Goal: Communication & Community: Answer question/provide support

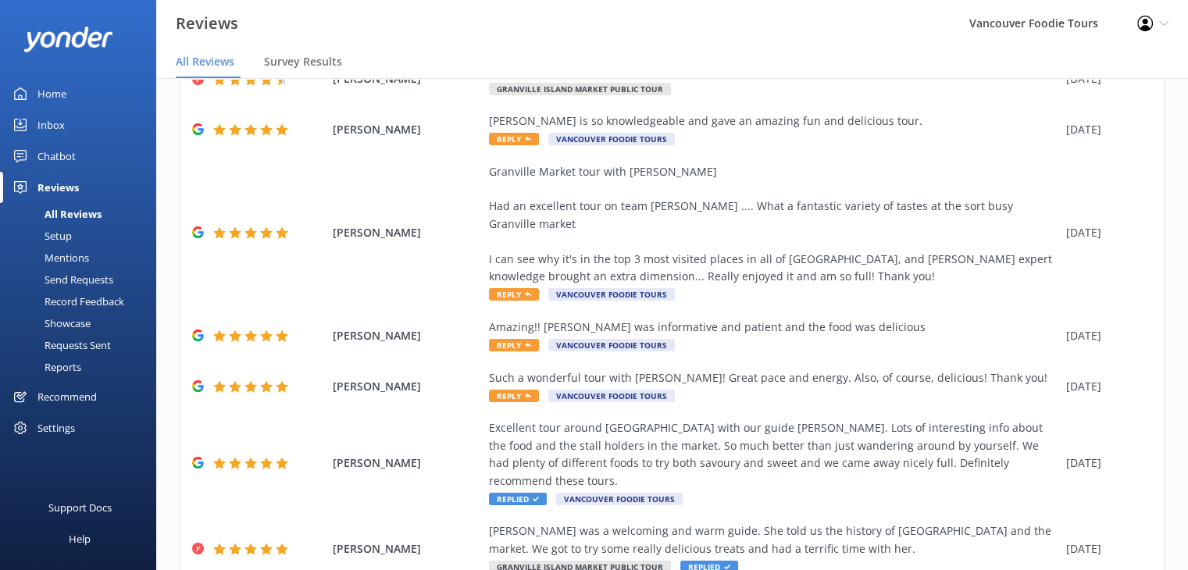
scroll to position [353, 0]
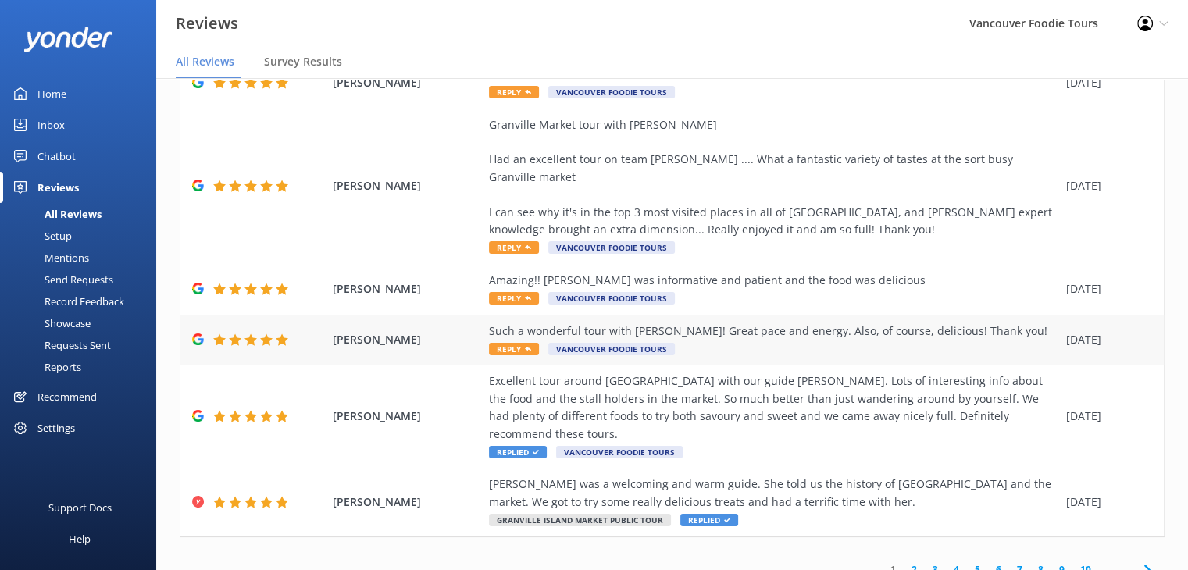
click at [748, 323] on div "Such a wonderful tour with [PERSON_NAME]! Great pace and energy. Also, of cours…" at bounding box center [773, 331] width 569 height 17
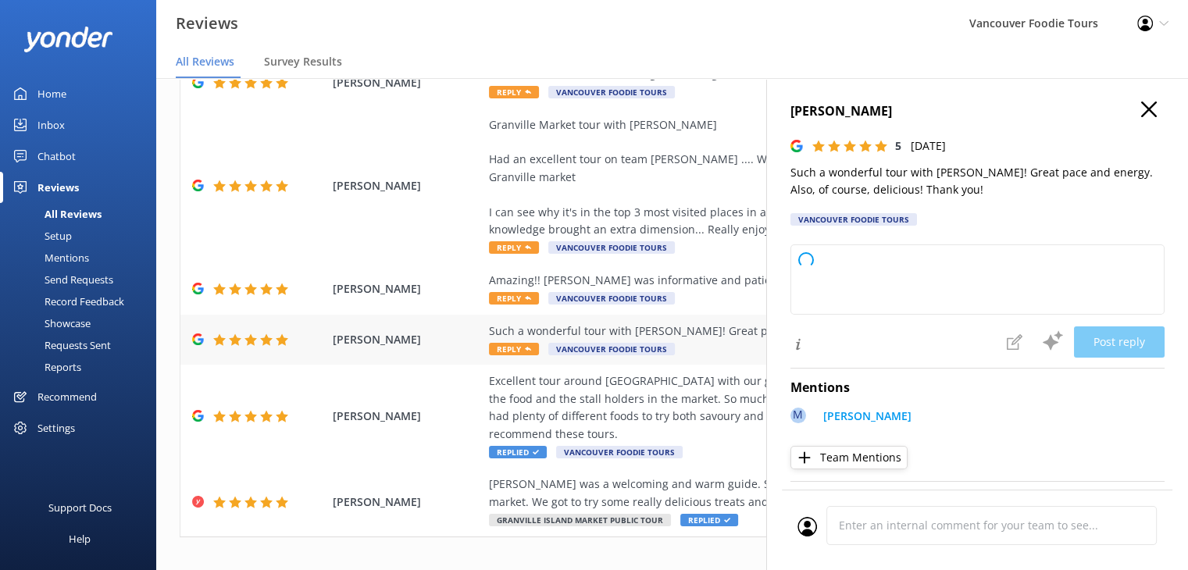
type textarea "Thank you so much for your kind words! We're thrilled you enjoyed the tour with…"
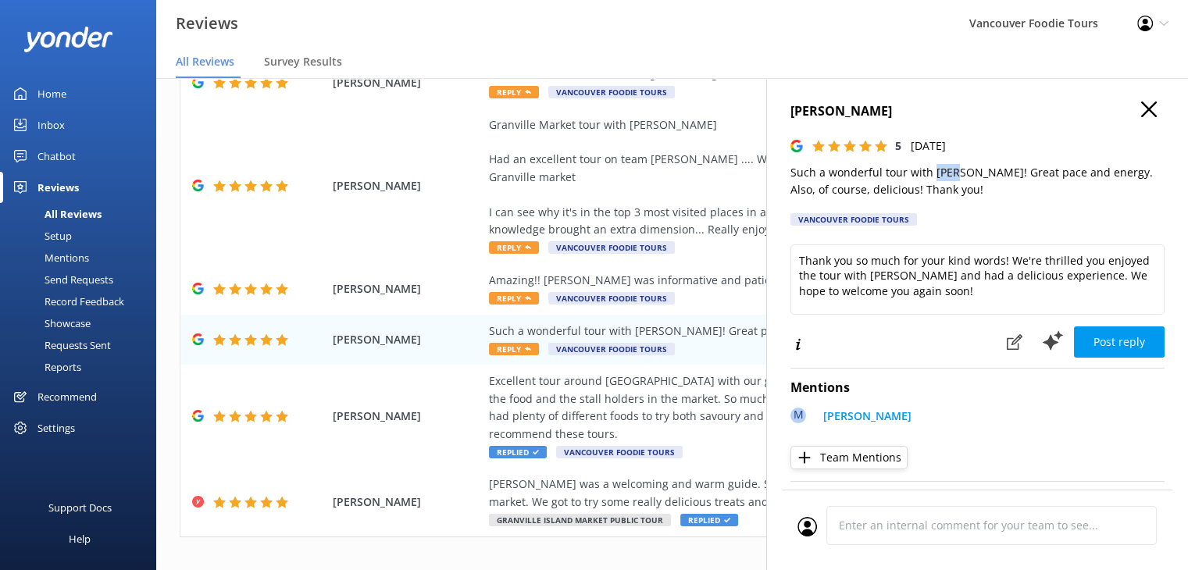
drag, startPoint x: 935, startPoint y: 177, endPoint x: 958, endPoint y: 173, distance: 22.9
click at [958, 173] on p "Such a wonderful tour with [PERSON_NAME]! Great pace and energy. Also, of cours…" at bounding box center [977, 181] width 374 height 35
click at [716, 272] on div "Amazing!! [PERSON_NAME] was informative and patient and the food was delicious" at bounding box center [773, 280] width 569 height 17
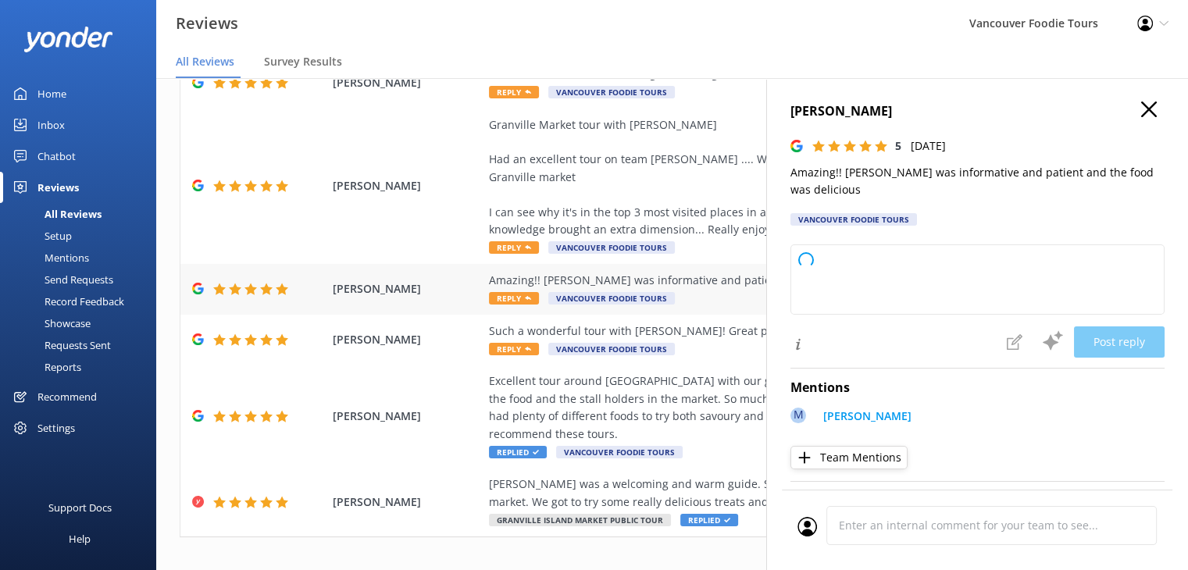
type textarea "Thank you so much for your wonderful feedback! We're thrilled to hear you enjoy…"
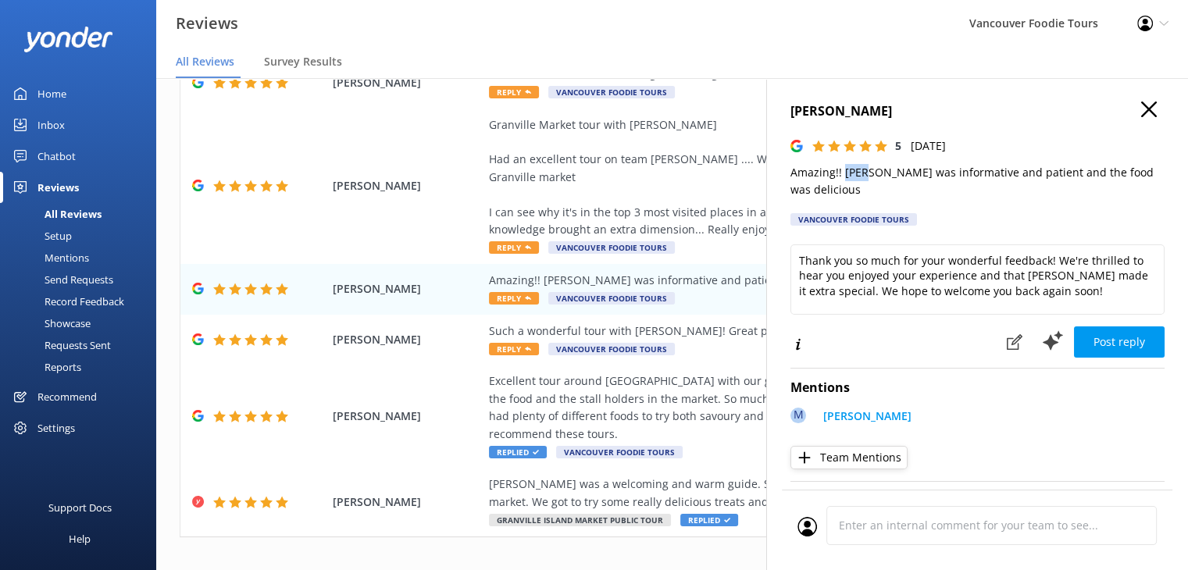
drag, startPoint x: 844, startPoint y: 175, endPoint x: 869, endPoint y: 173, distance: 24.3
click at [869, 173] on p "Amazing!! [PERSON_NAME] was informative and patient and the food was delicious" at bounding box center [977, 181] width 374 height 35
click at [673, 194] on div "Granville Market tour with [PERSON_NAME] Had an excellent tour on team [PERSON_…" at bounding box center [773, 177] width 569 height 123
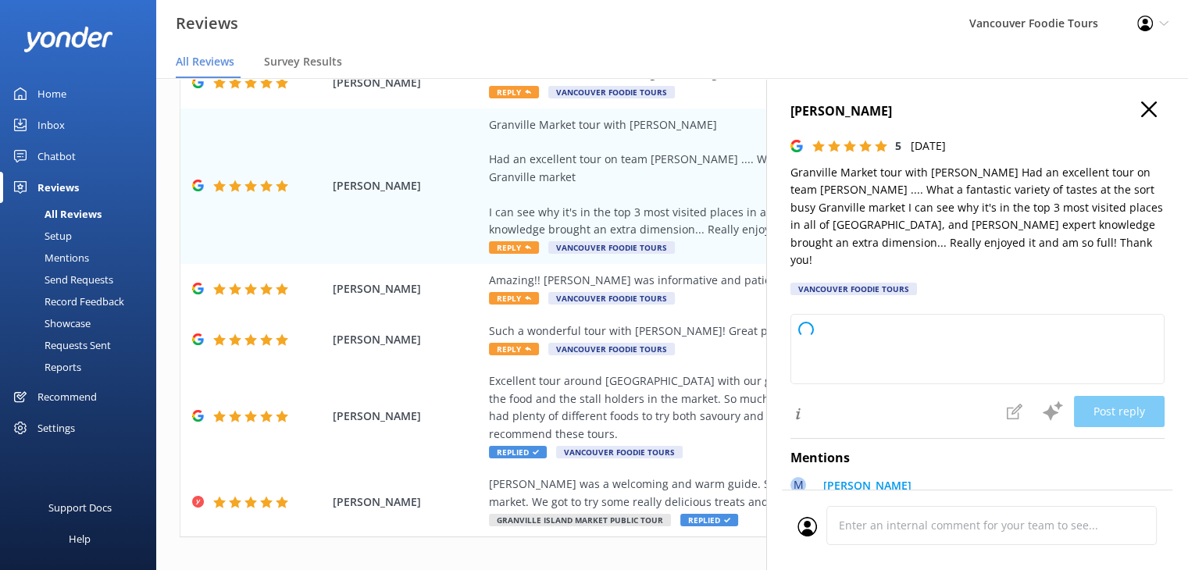
type textarea "Thank you so much for your wonderful review! We're delighted to hear you enjoye…"
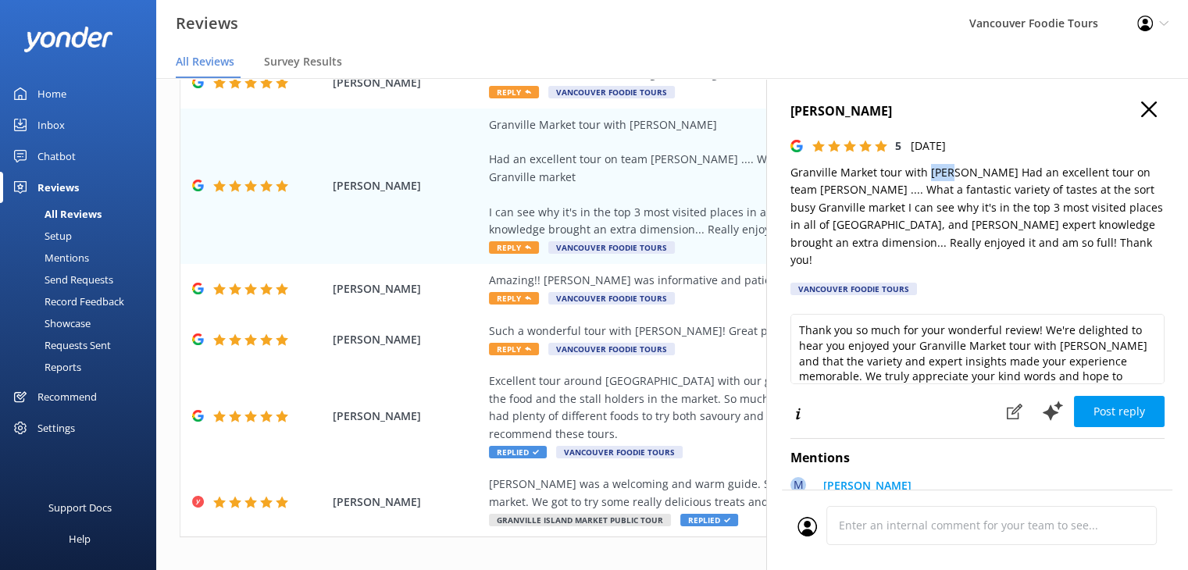
drag, startPoint x: 928, startPoint y: 170, endPoint x: 952, endPoint y: 173, distance: 24.3
click at [952, 173] on p "Granville Market tour with [PERSON_NAME] Had an excellent tour on team [PERSON_…" at bounding box center [977, 216] width 374 height 105
click at [1126, 109] on h4 "[PERSON_NAME]" at bounding box center [977, 112] width 374 height 20
click at [1142, 103] on use "button" at bounding box center [1149, 110] width 16 height 16
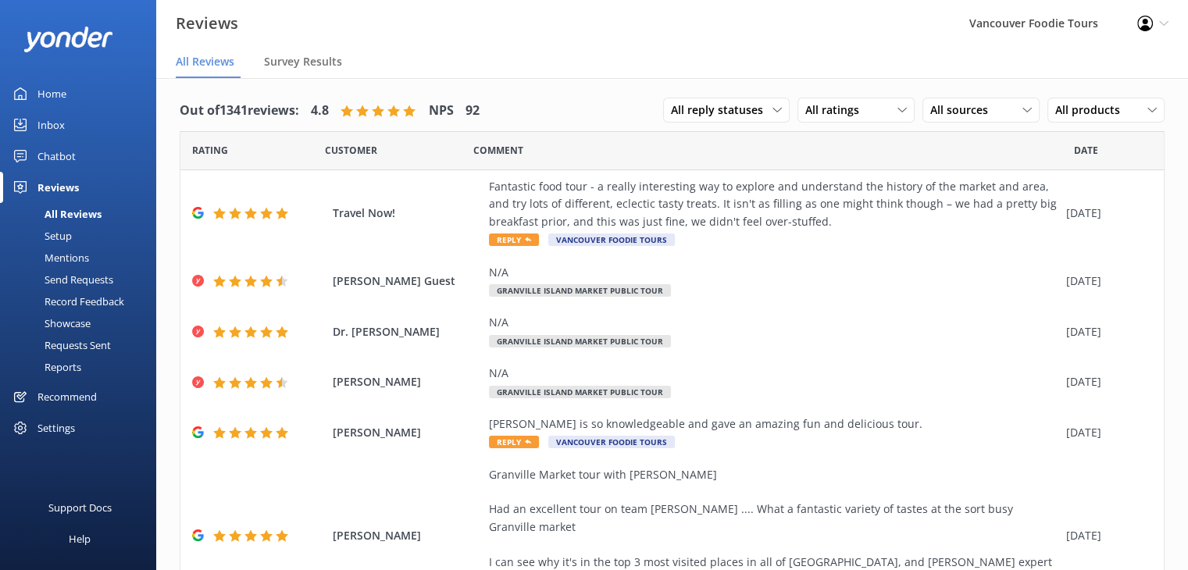
scroll to position [0, 0]
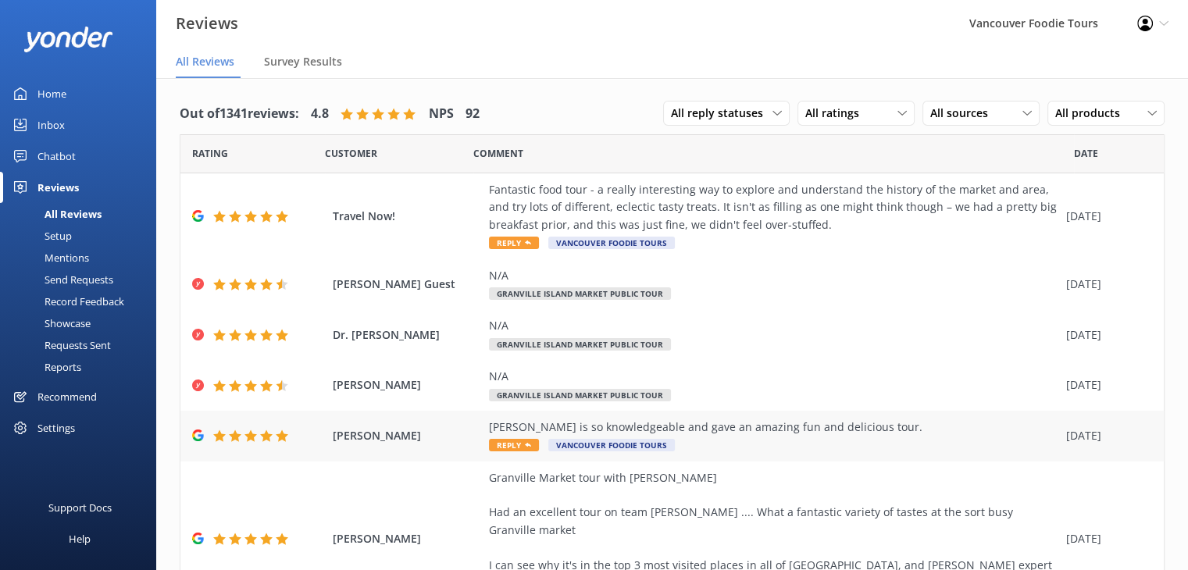
click at [829, 430] on div "[PERSON_NAME] is so knowledgeable and gave an amazing fun and delicious tour." at bounding box center [773, 427] width 569 height 17
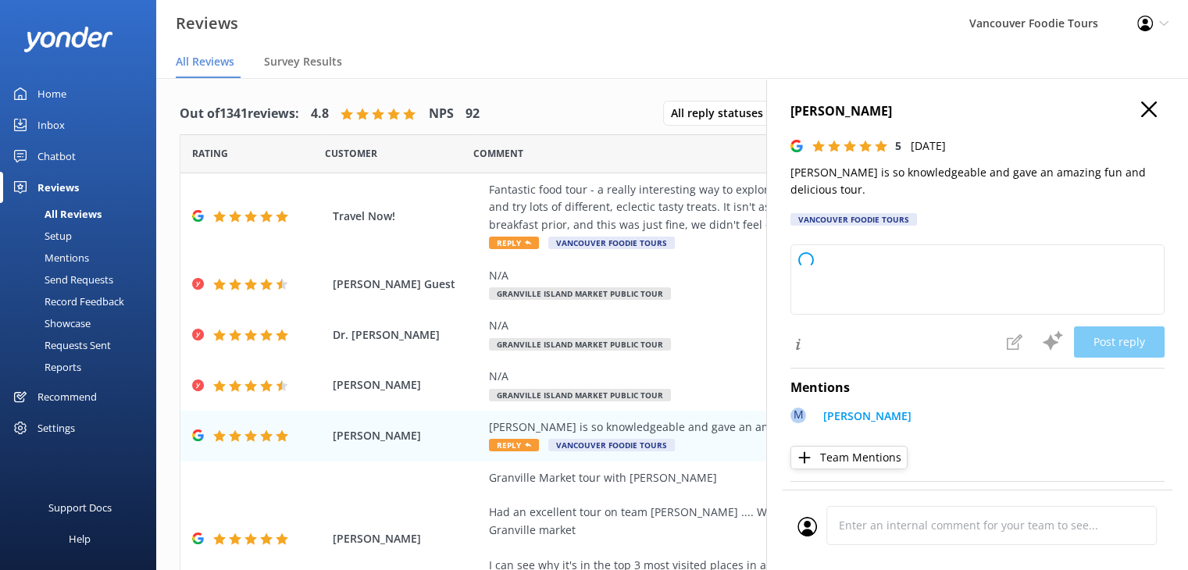
type textarea "Thank you so much for your wonderful feedback! We're thrilled to hear you enjoy…"
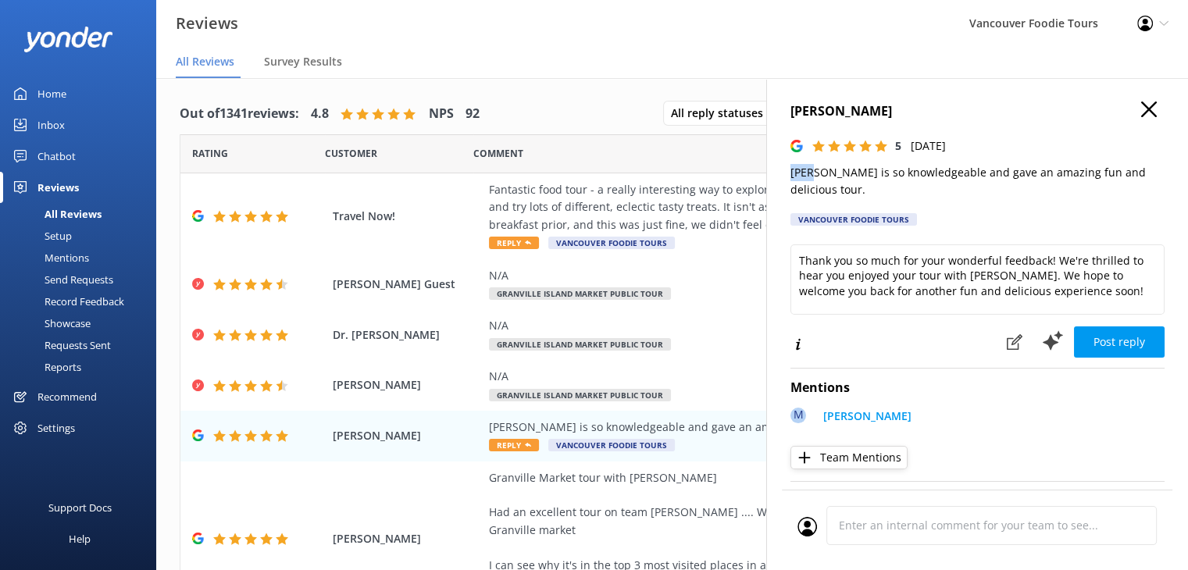
drag, startPoint x: 790, startPoint y: 176, endPoint x: 815, endPoint y: 176, distance: 25.8
click at [815, 176] on p "[PERSON_NAME] is so knowledgeable and gave an amazing fun and delicious tour." at bounding box center [977, 181] width 374 height 35
click at [698, 205] on div "Fantastic food tour - a really interesting way to explore and understand the hi…" at bounding box center [773, 207] width 569 height 52
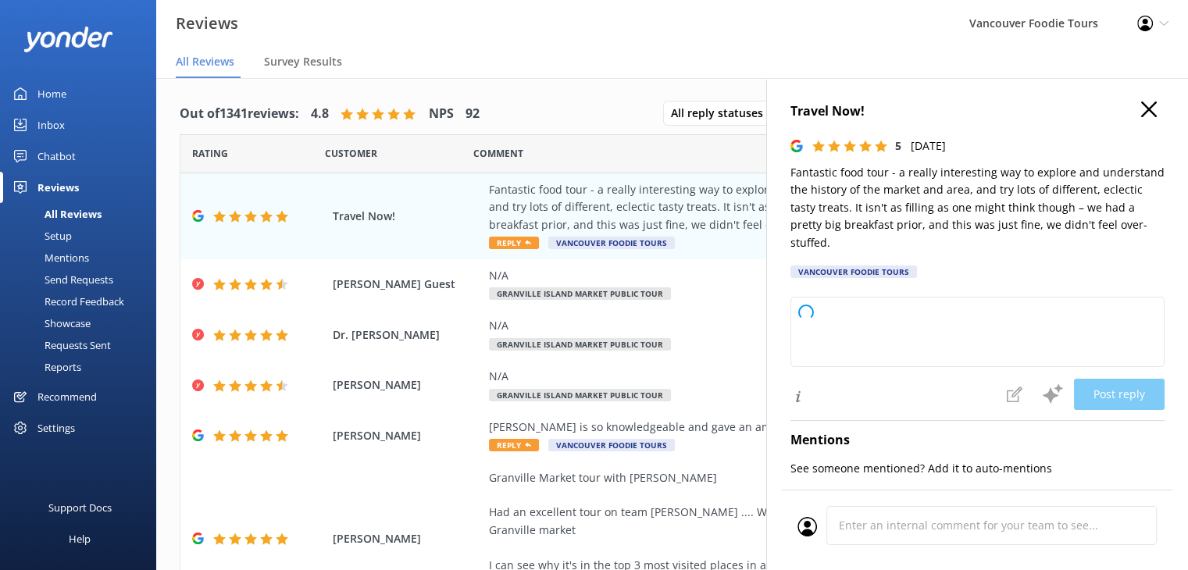
type textarea "Thank you so much for your wonderful review! We're delighted you enjoyed explor…"
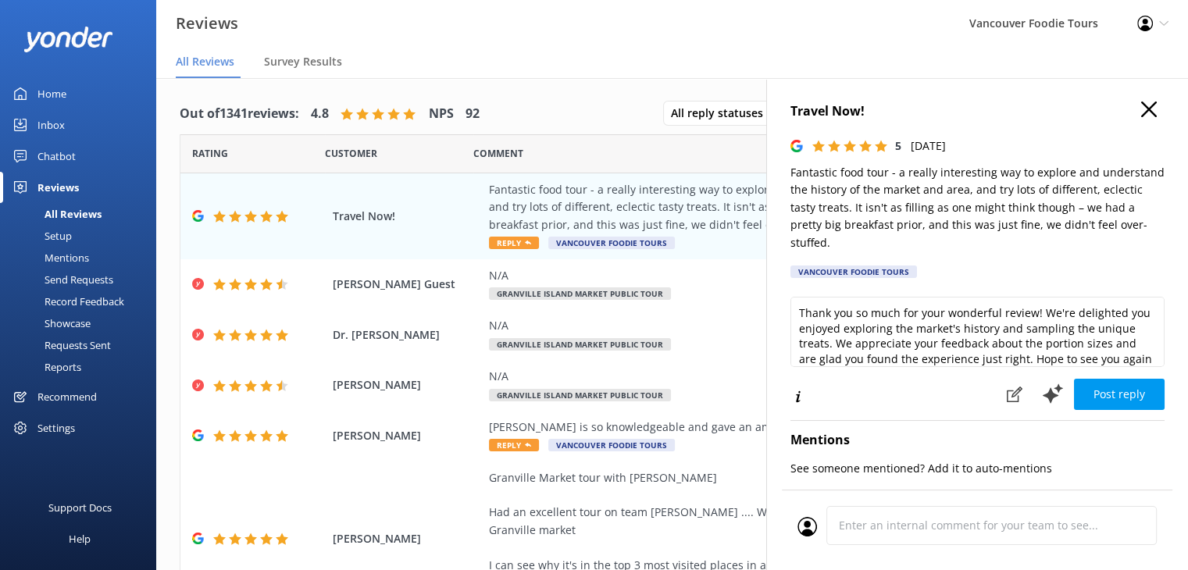
click at [1141, 113] on icon "button" at bounding box center [1149, 110] width 16 height 16
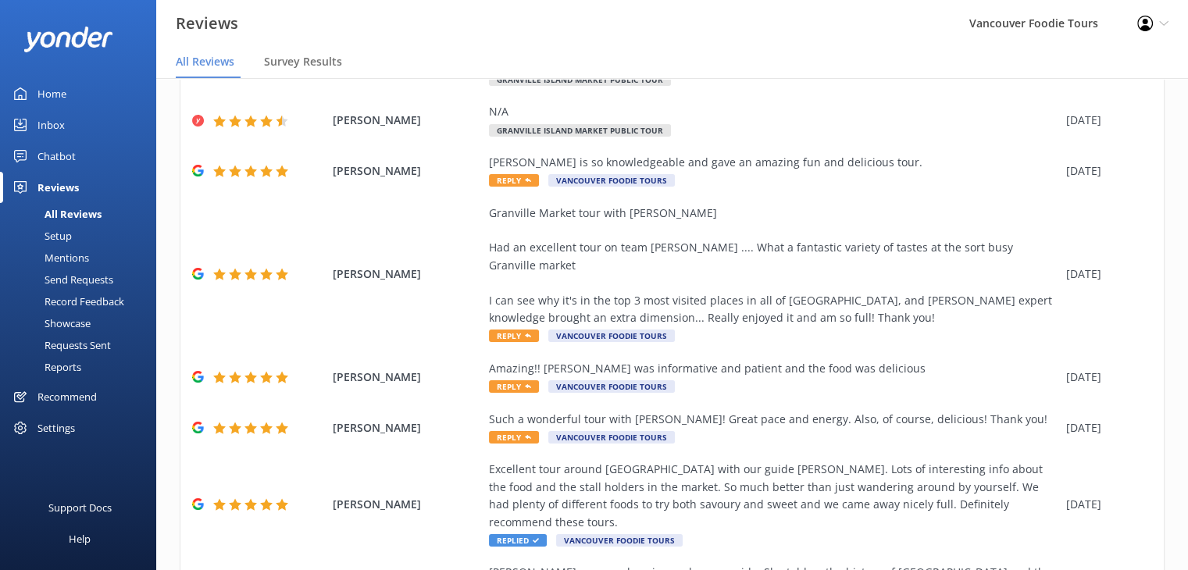
scroll to position [266, 0]
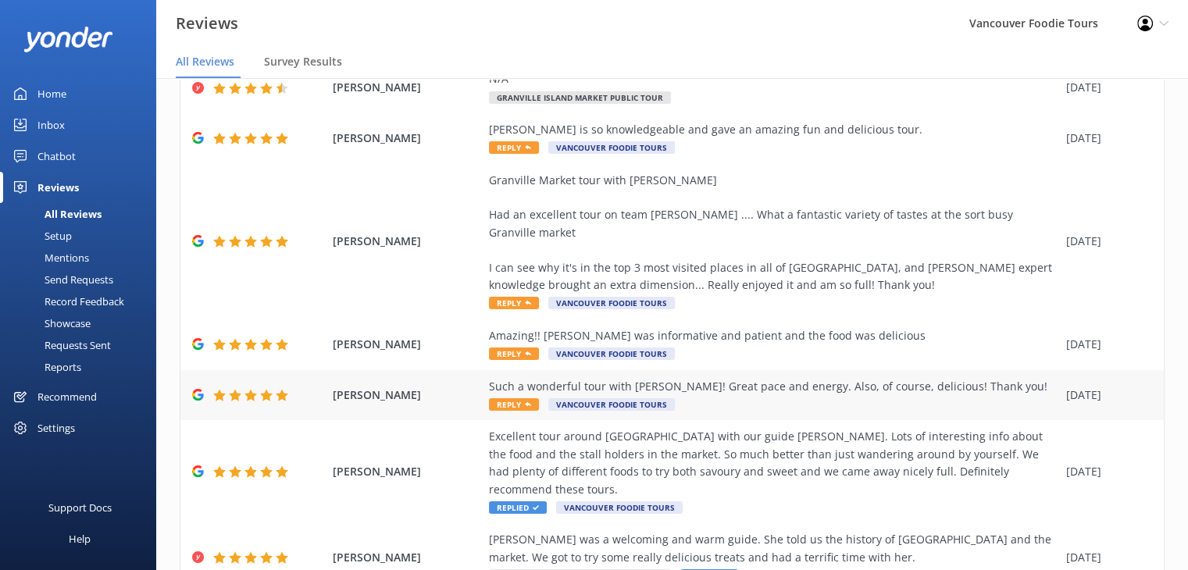
click at [753, 378] on div "Such a wonderful tour with [PERSON_NAME]! Great pace and energy. Also, of cours…" at bounding box center [773, 386] width 569 height 17
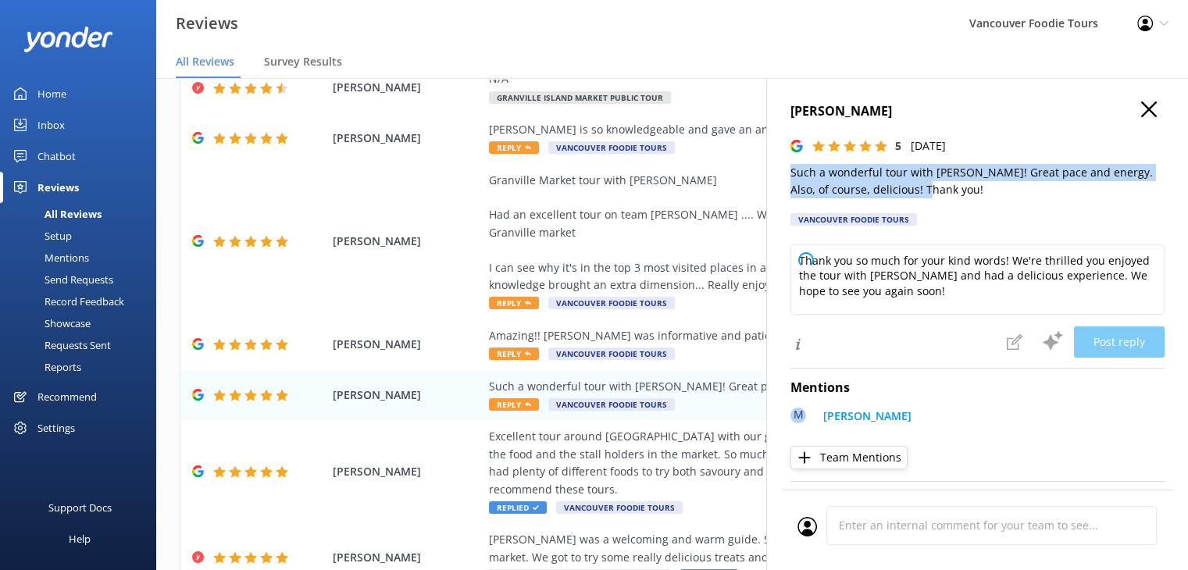
drag, startPoint x: 791, startPoint y: 177, endPoint x: 959, endPoint y: 198, distance: 169.3
click at [959, 198] on p "Such a wonderful tour with [PERSON_NAME]! Great pace and energy. Also, of cours…" at bounding box center [977, 181] width 374 height 35
copy p "Such a wonderful tour with [PERSON_NAME]! Great pace and energy. Also, of cours…"
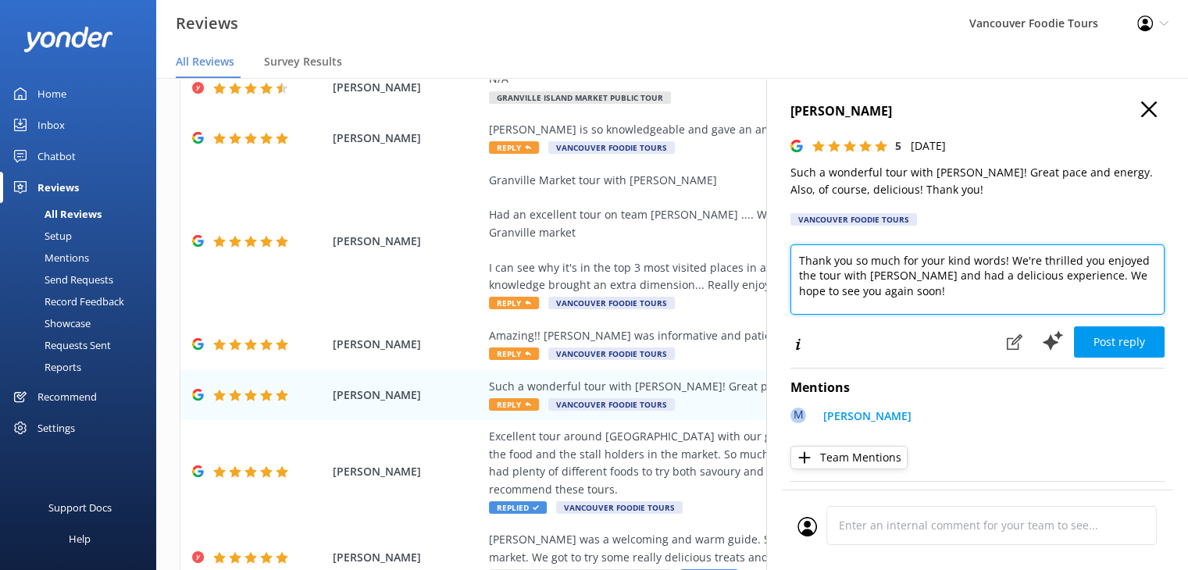
click at [894, 291] on textarea "Thank you so much for your kind words! We're thrilled you enjoyed the tour with…" at bounding box center [977, 279] width 374 height 70
type textarea "]"
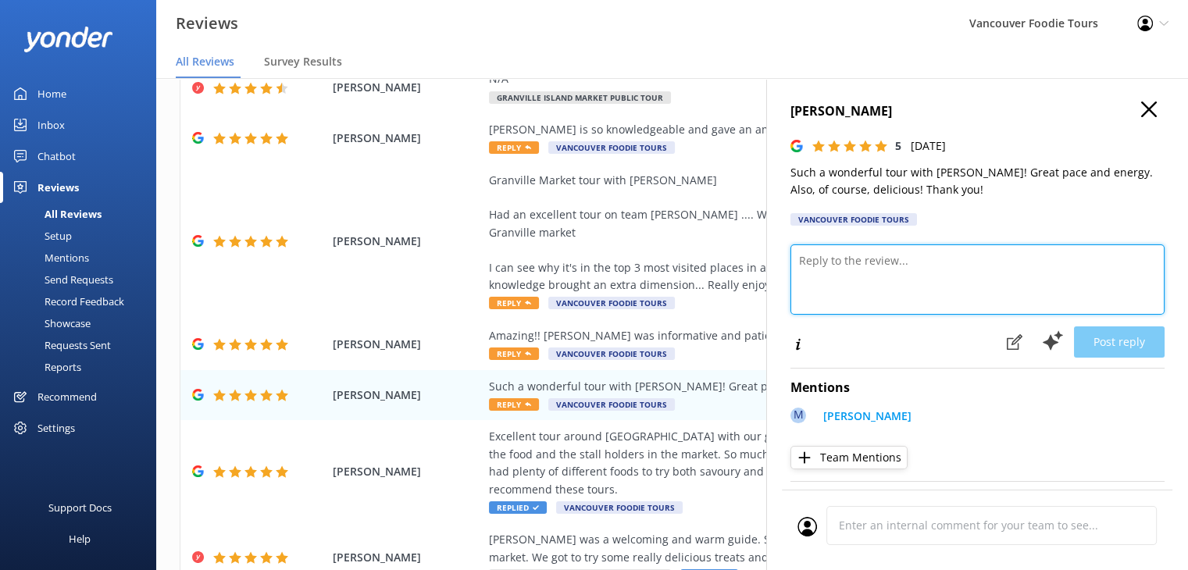
paste textarea "Hi [PERSON_NAME], Thank you for the lovely review! We’re so happy to hear you h…"
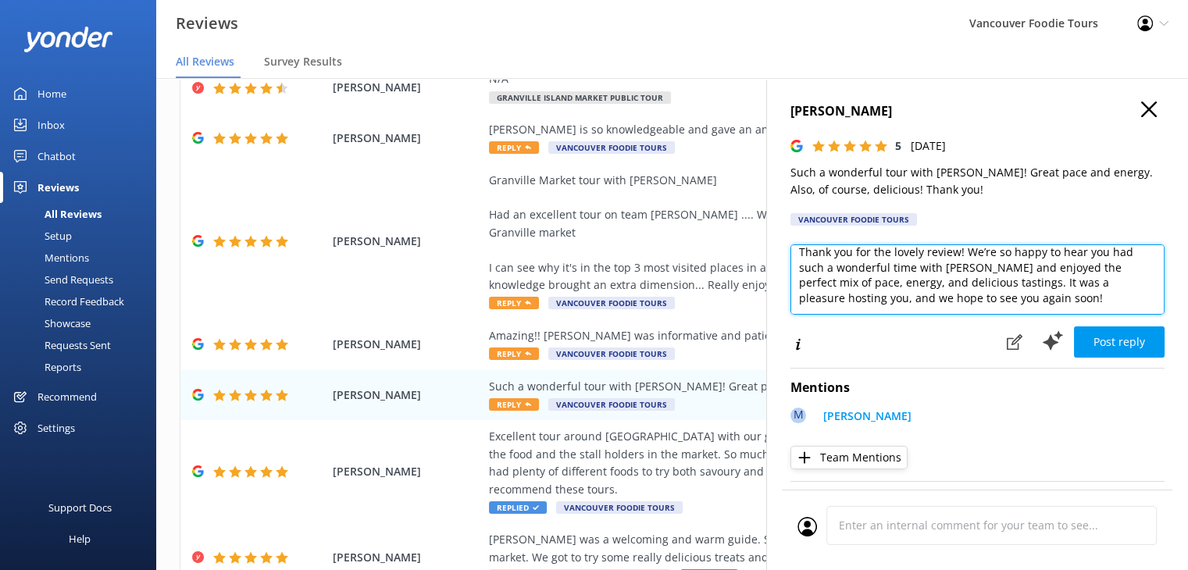
scroll to position [69, 0]
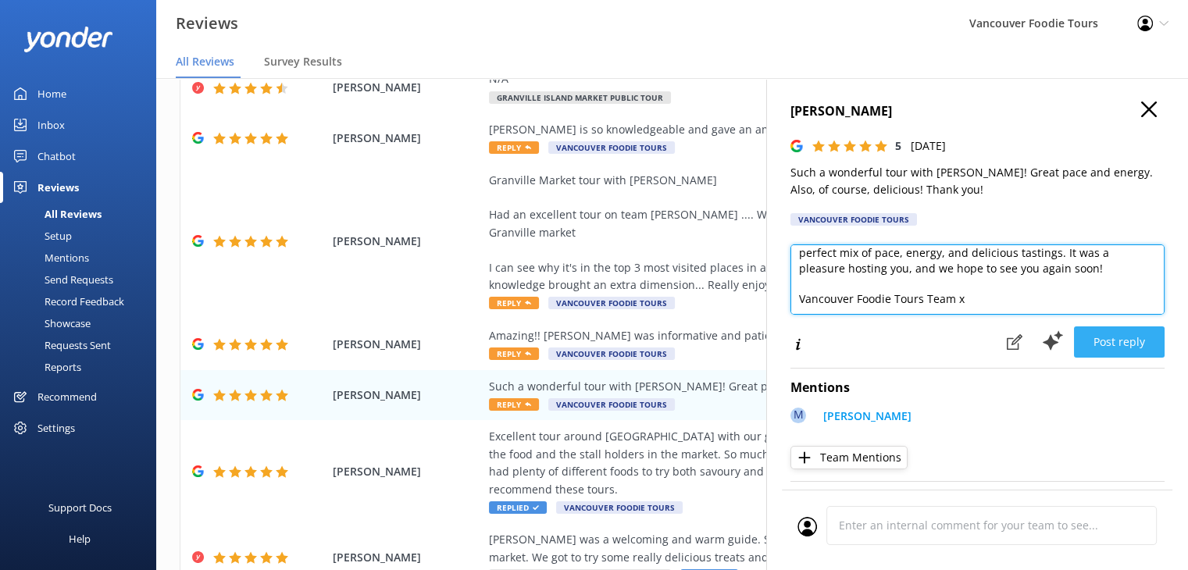
type textarea "Hi [PERSON_NAME], Thank you for the lovely review! We’re so happy to hear you h…"
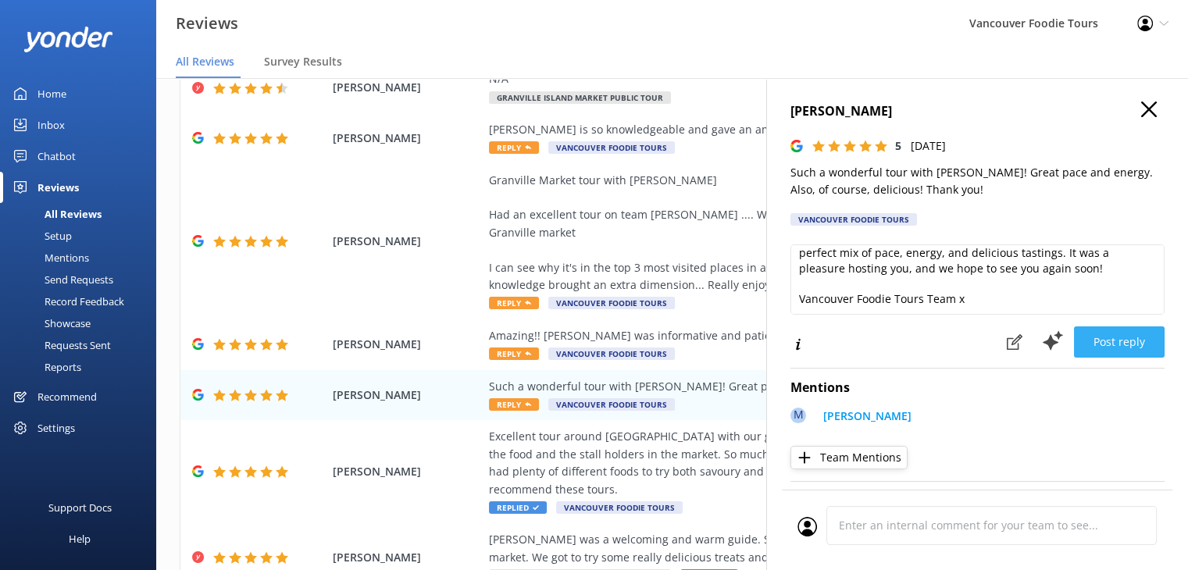
click at [1117, 347] on button "Post reply" at bounding box center [1119, 342] width 91 height 31
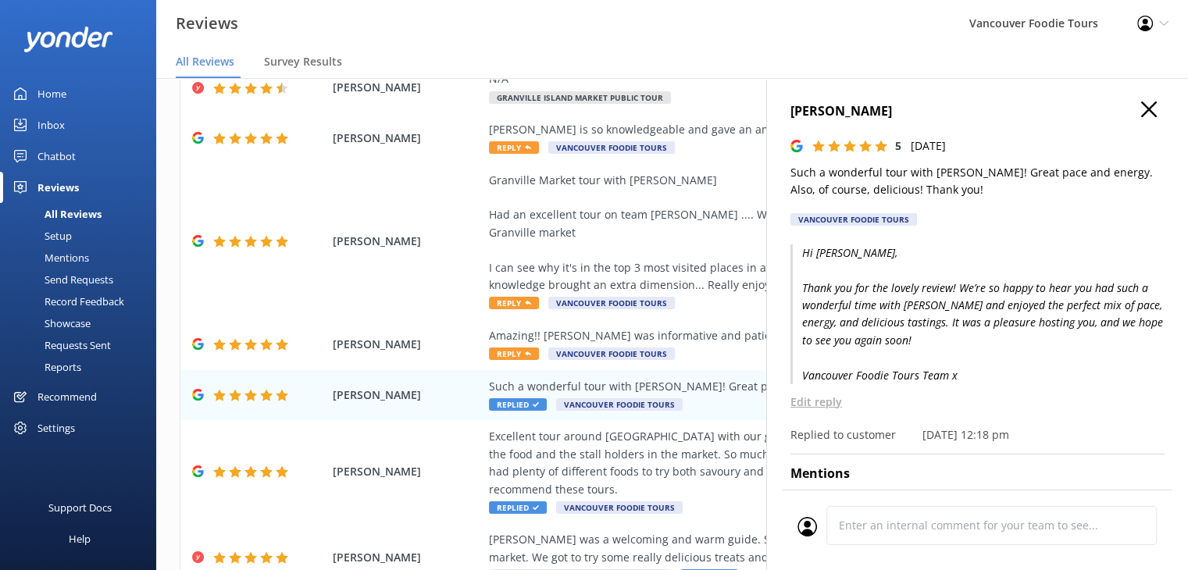
click at [1141, 109] on use "button" at bounding box center [1149, 110] width 16 height 16
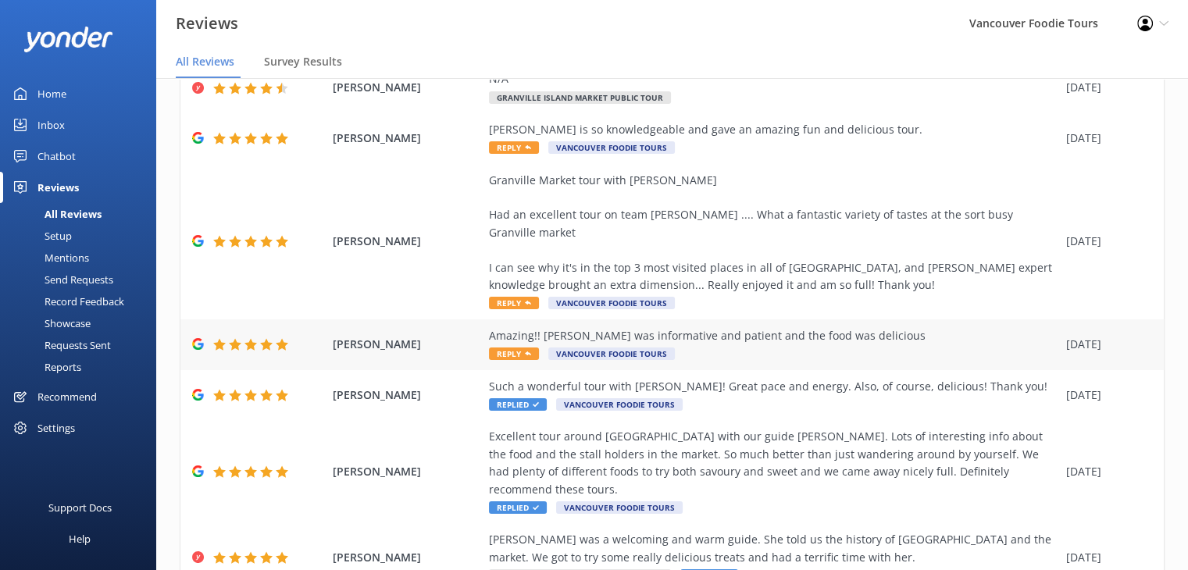
click at [708, 327] on div "Amazing!! [PERSON_NAME] was informative and patient and the food was delicious" at bounding box center [773, 335] width 569 height 17
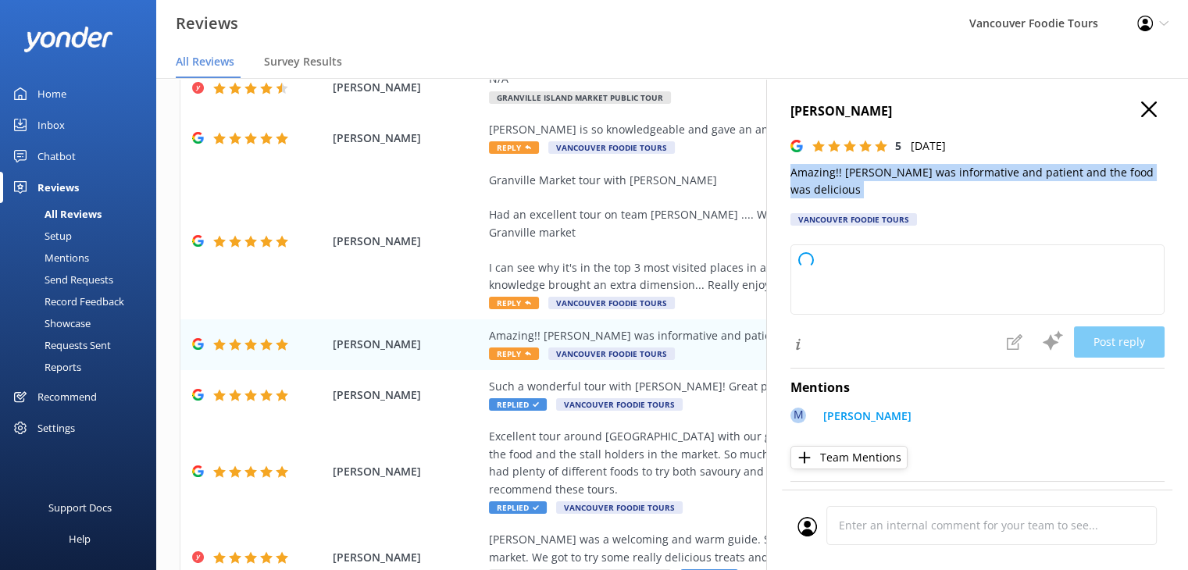
type textarea "Thank you so much for your wonderful review! We're delighted to hear you enjoye…"
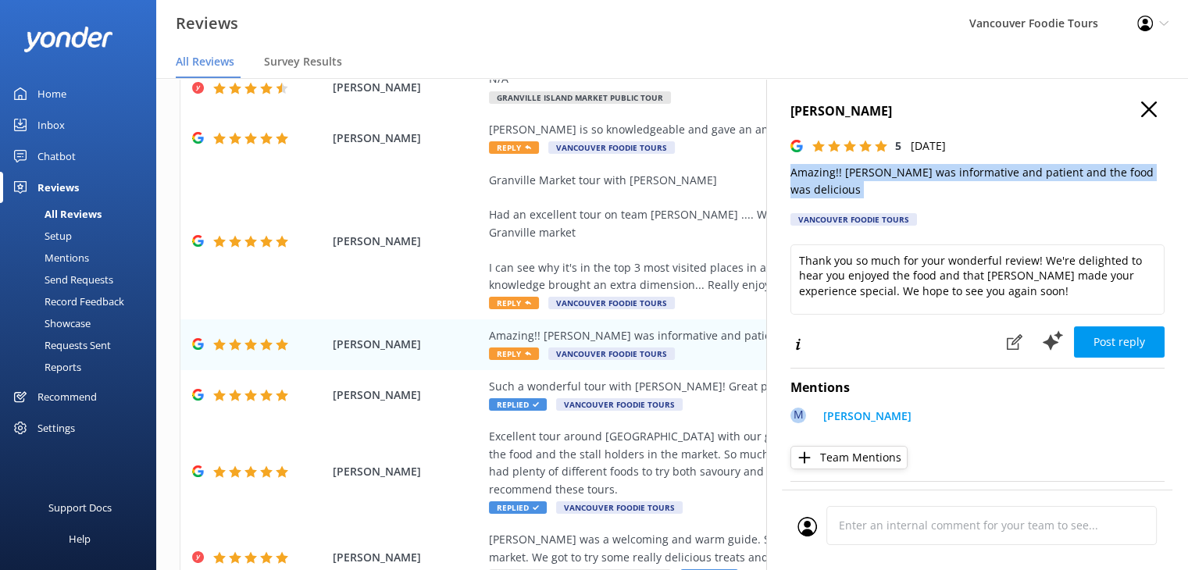
drag, startPoint x: 787, startPoint y: 171, endPoint x: 862, endPoint y: 205, distance: 82.9
click at [862, 205] on div "[PERSON_NAME] 5 [DATE] Amazing!! [PERSON_NAME] was informative and patient and …" at bounding box center [977, 363] width 422 height 570
copy p "Amazing!! [PERSON_NAME] was informative and patient and the food was delicious"
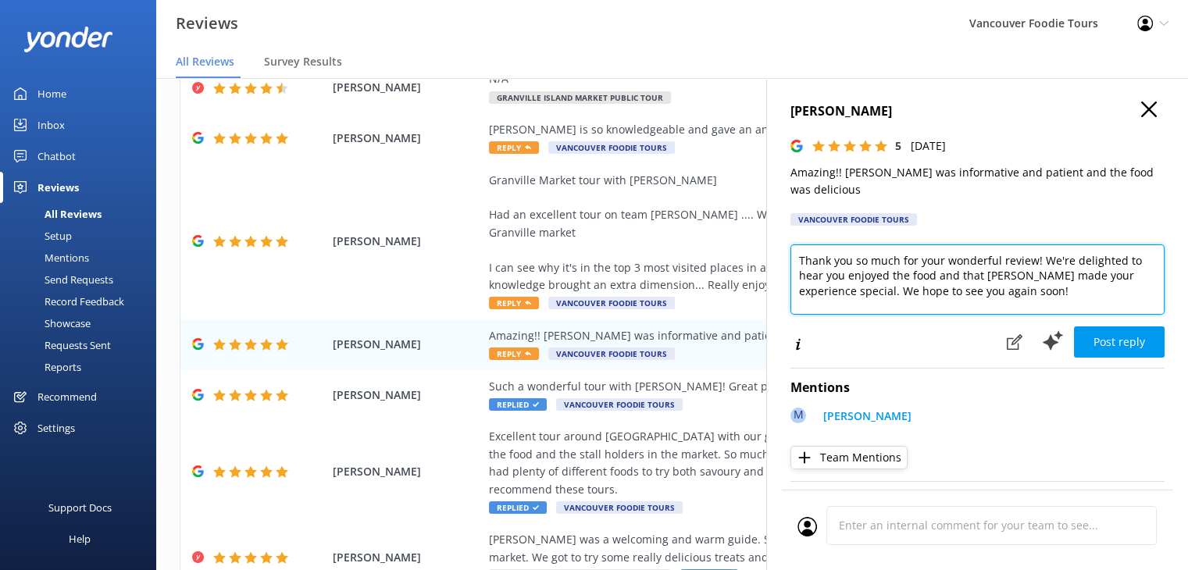
click at [857, 291] on textarea "Thank you so much for your wonderful review! We're delighted to hear you enjoye…" at bounding box center [977, 279] width 374 height 70
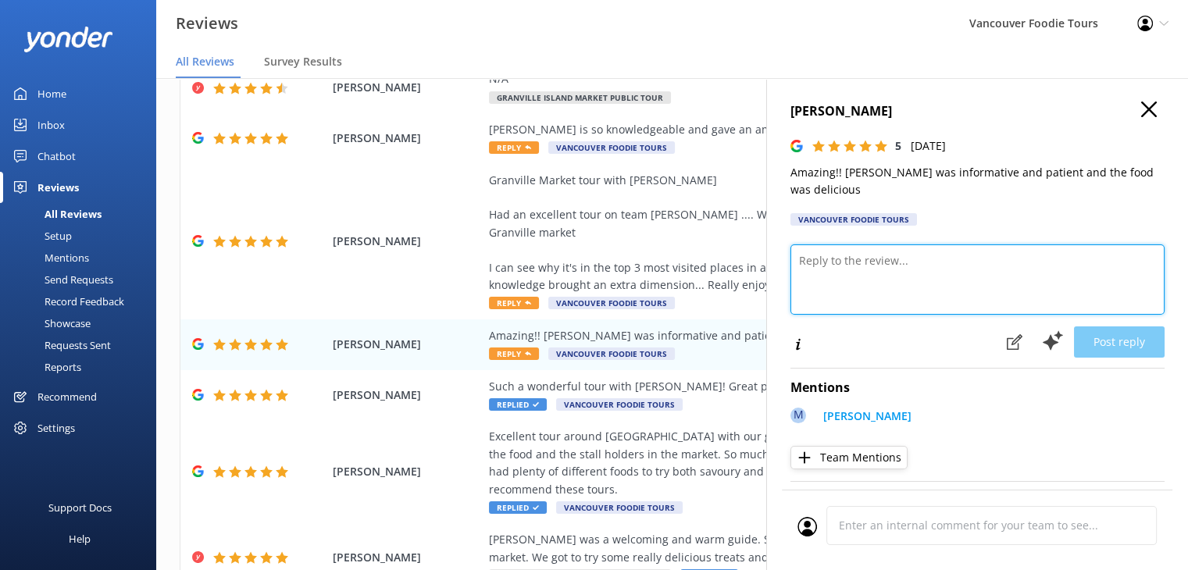
paste textarea "Hi Trang, Thank you for the amazing review! We’re so glad you had such a great …"
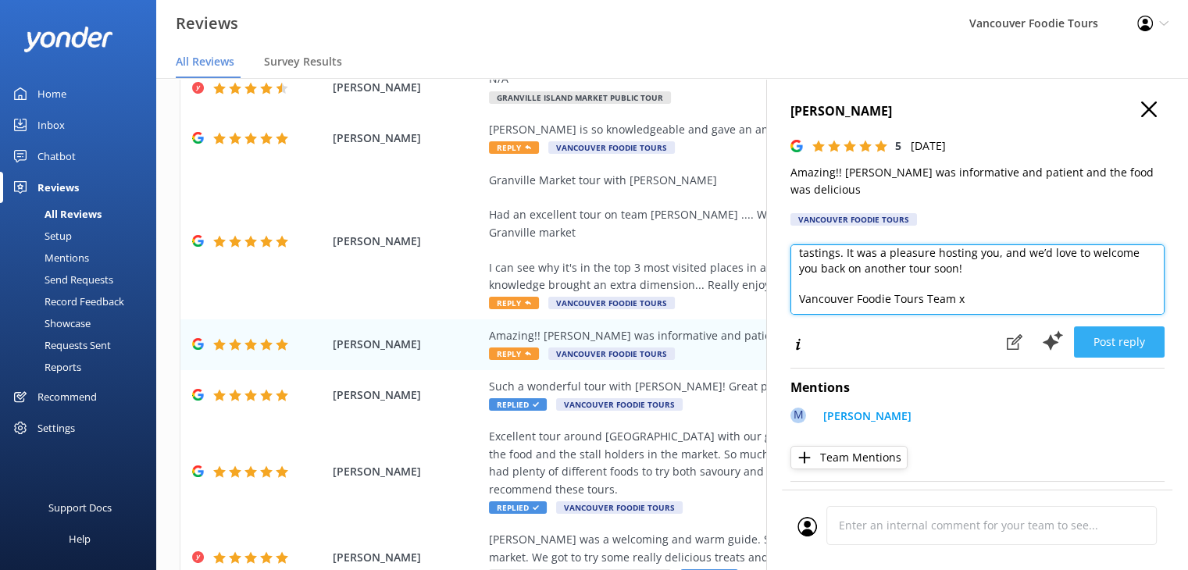
type textarea "Hi Trang, Thank you for the amazing review! We’re so glad you had such a great …"
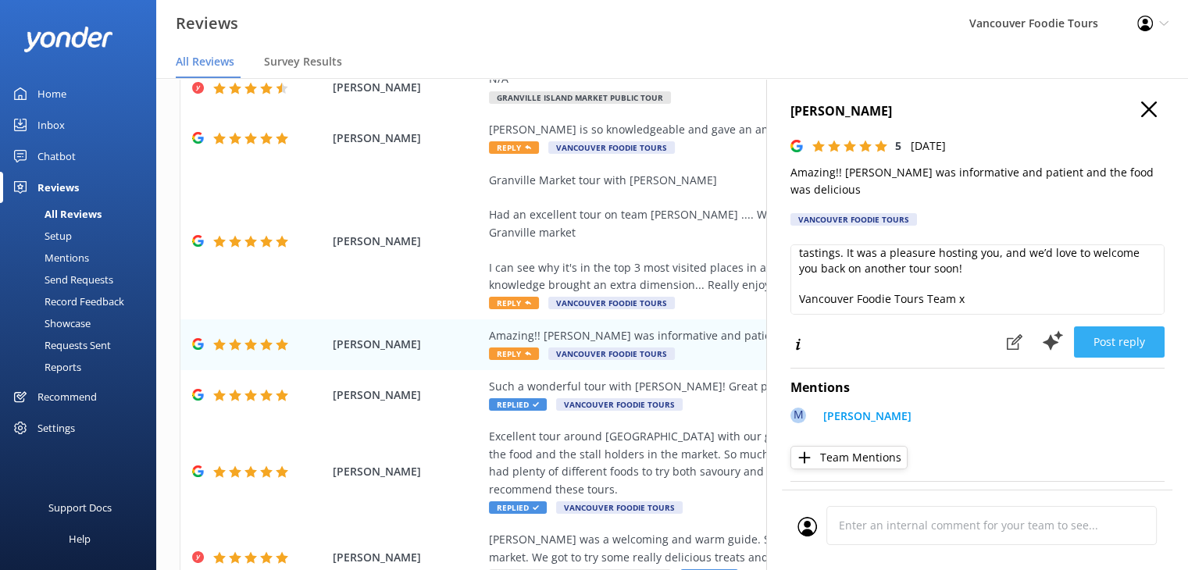
click at [1108, 339] on button "Post reply" at bounding box center [1119, 342] width 91 height 31
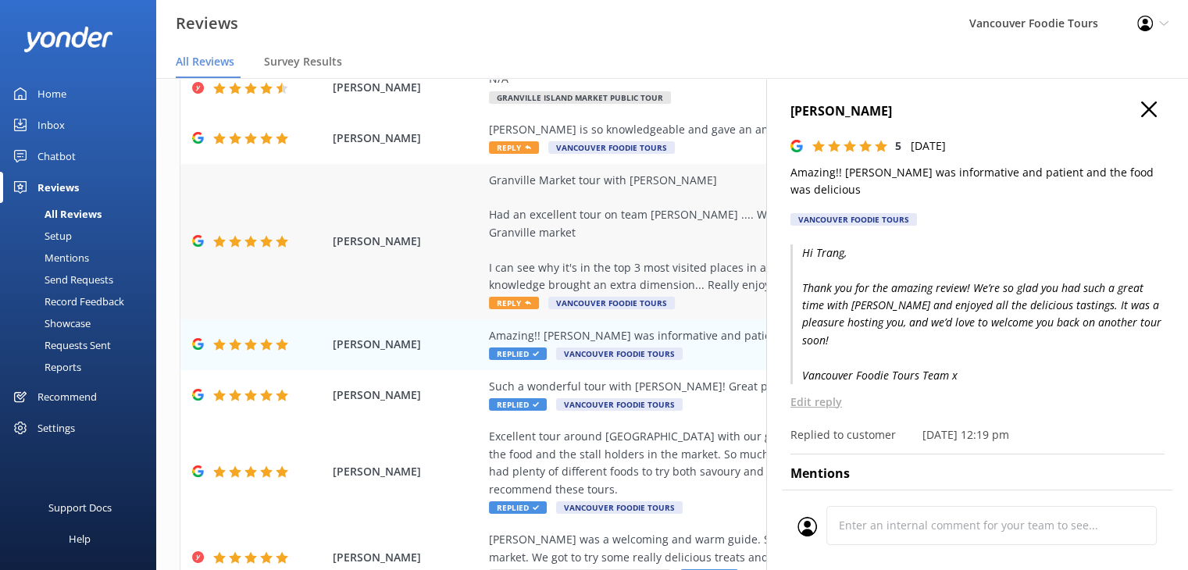
click at [634, 230] on div "Granville Market tour with [PERSON_NAME] Had an excellent tour on team [PERSON_…" at bounding box center [773, 233] width 569 height 123
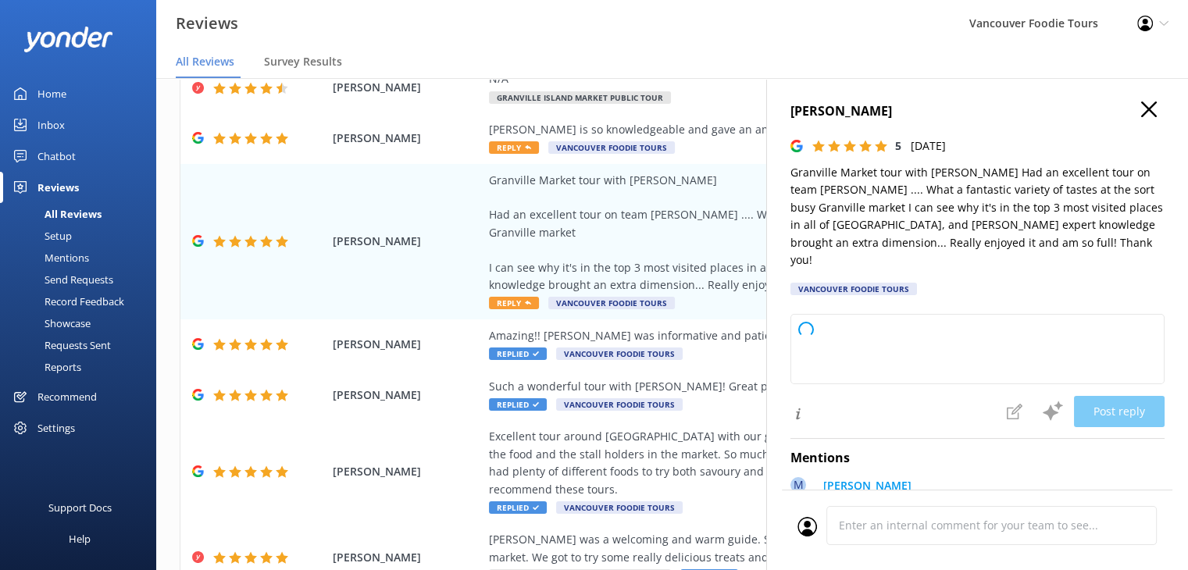
type textarea "Thank you so much for your wonderful review! We're delighted to hear you enjoye…"
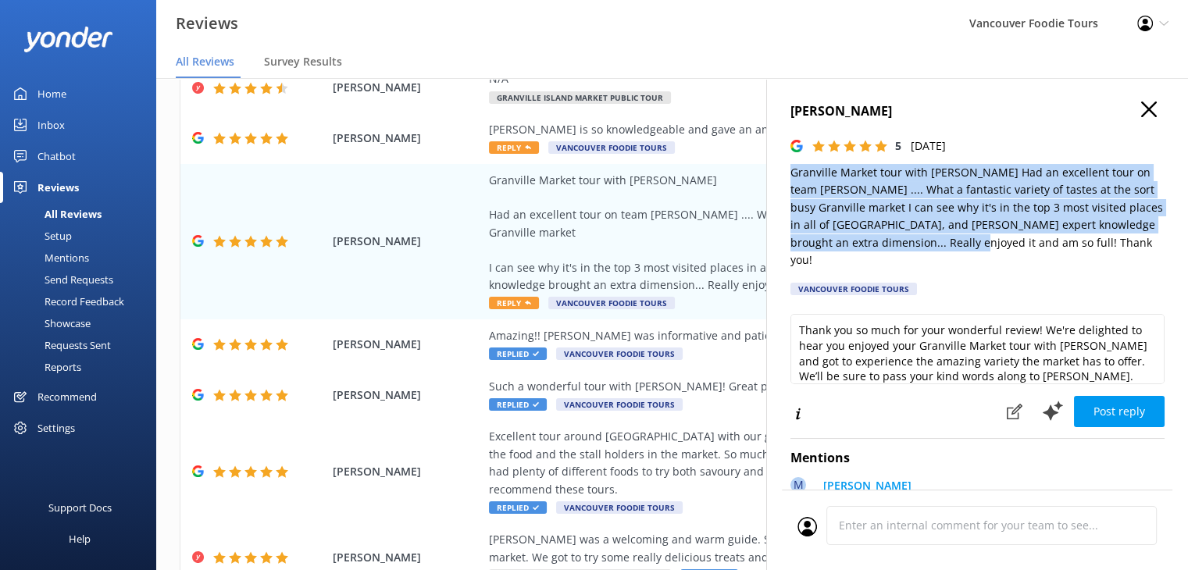
drag, startPoint x: 785, startPoint y: 173, endPoint x: 965, endPoint y: 245, distance: 194.5
click at [965, 245] on div "[PERSON_NAME] 5 [DATE] Granville Market tour with [PERSON_NAME] Had an excellen…" at bounding box center [977, 363] width 422 height 570
copy p "Granville Market tour with [PERSON_NAME] Had an excellent tour on team [PERSON_…"
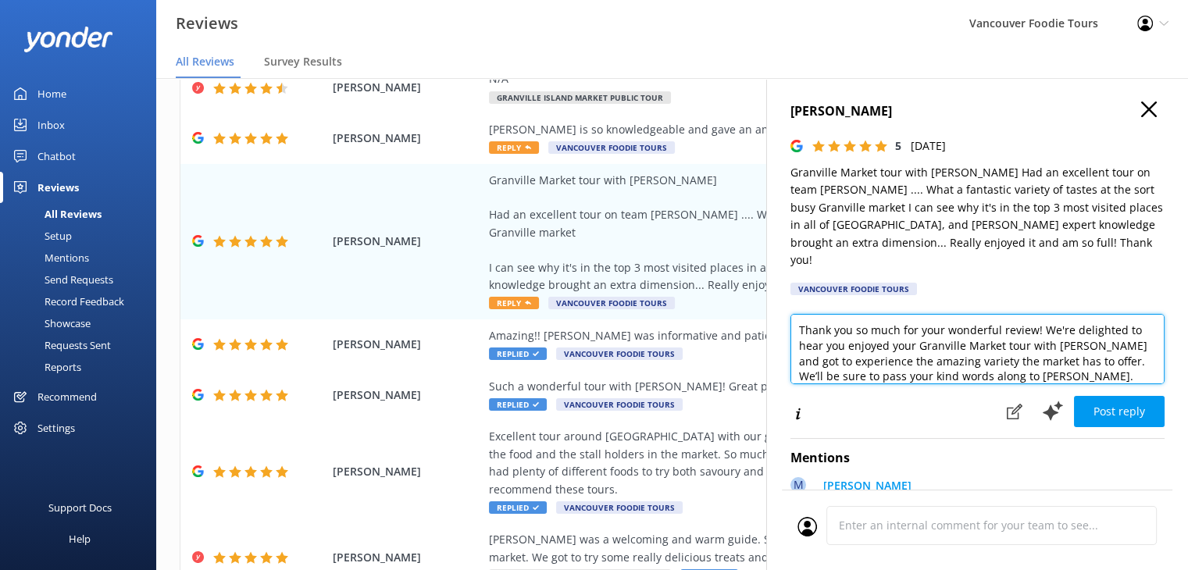
click at [972, 351] on textarea "Thank you so much for your wonderful review! We're delighted to hear you enjoye…" at bounding box center [977, 349] width 374 height 70
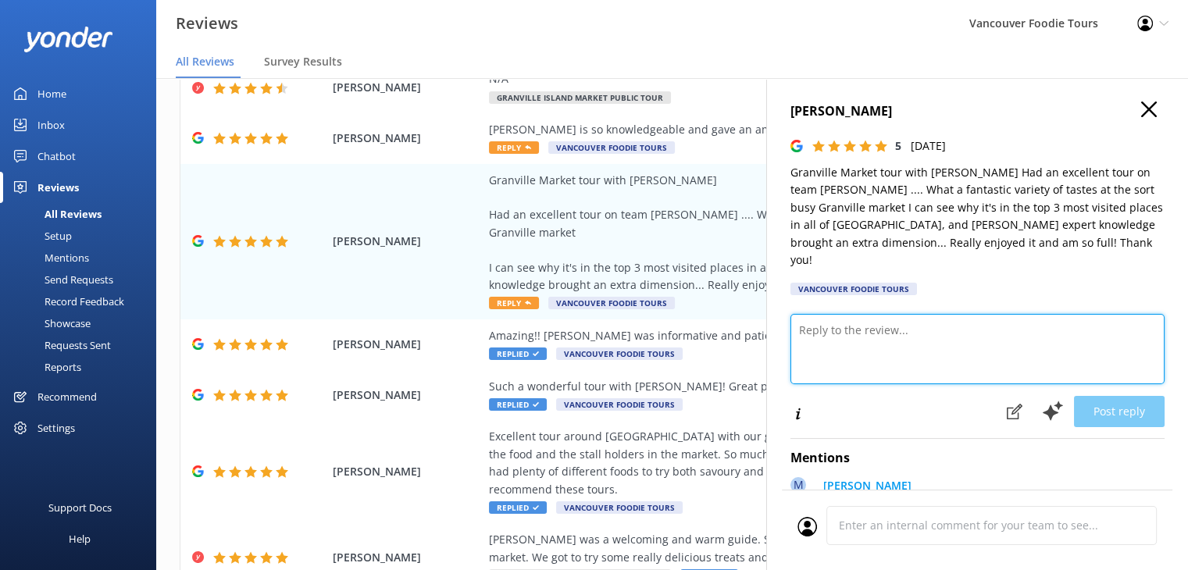
paste textarea "Hi [PERSON_NAME], Thank you for the wonderful review! We’re delighted to hear y…"
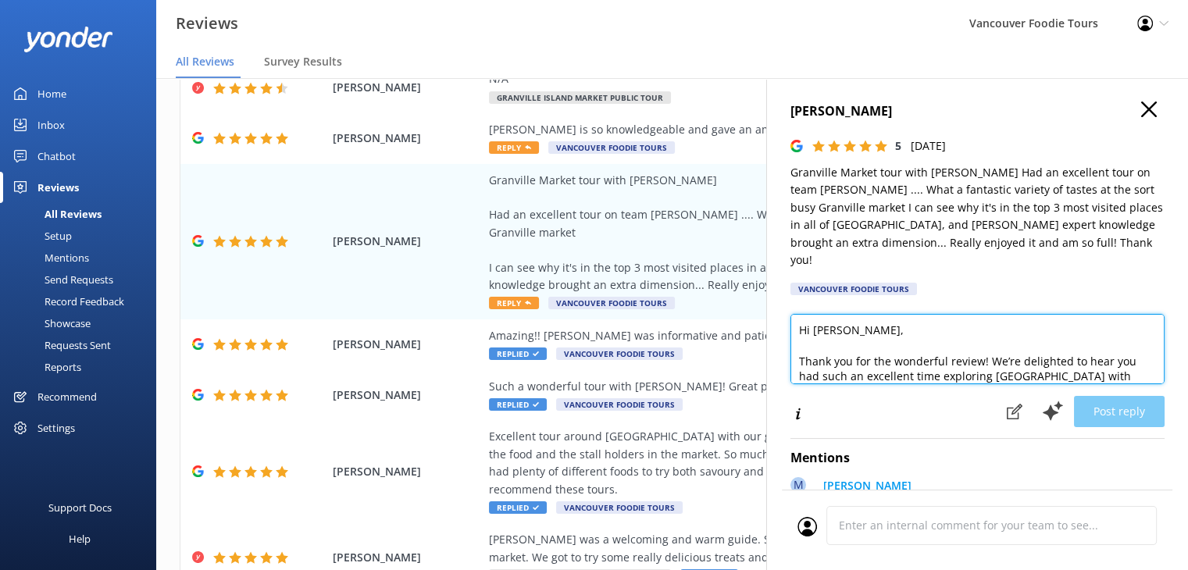
scroll to position [91, 0]
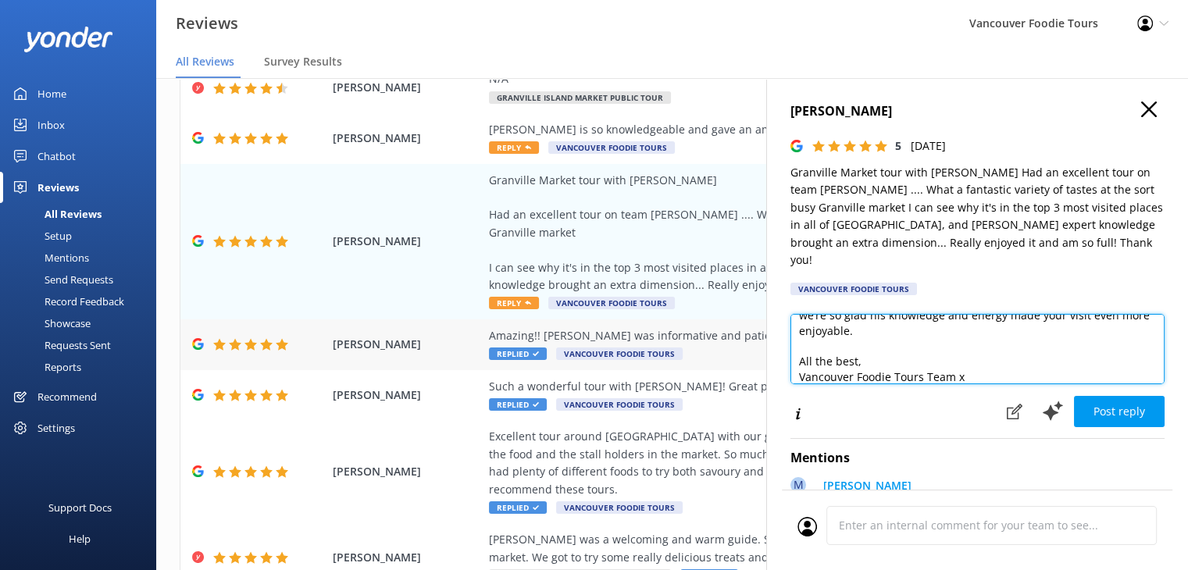
type textarea "Hi [PERSON_NAME], Thank you for the wonderful review! We’re delighted to hear y…"
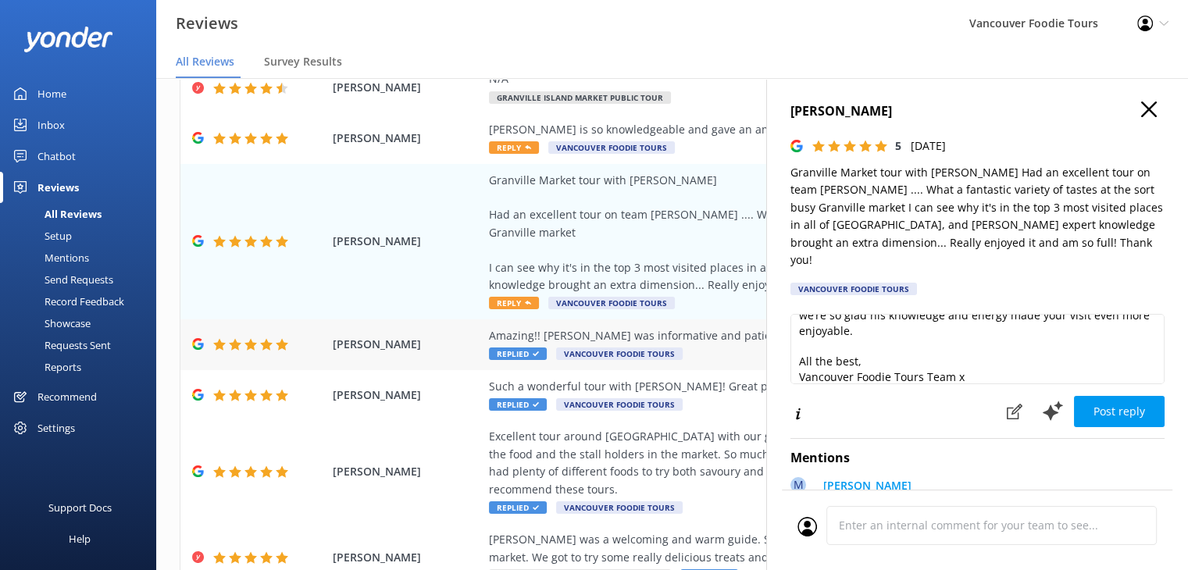
click at [698, 327] on div "Amazing!! [PERSON_NAME] was informative and patient and the food was delicious" at bounding box center [773, 335] width 569 height 17
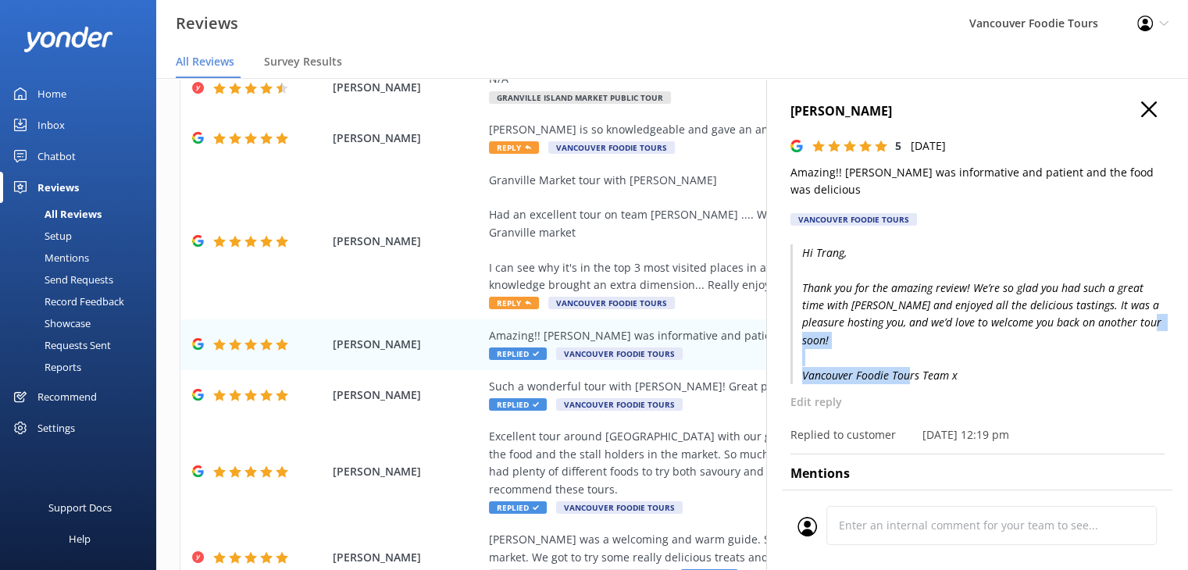
drag, startPoint x: 958, startPoint y: 361, endPoint x: 797, endPoint y: 364, distance: 161.7
click at [797, 364] on p "Hi Trang, Thank you for the amazing review! We’re so glad you had such a great …" at bounding box center [977, 314] width 374 height 140
copy p "Vancouver Foodie Tours Team x"
click at [670, 231] on div "Granville Market tour with [PERSON_NAME] Had an excellent tour on team [PERSON_…" at bounding box center [773, 233] width 569 height 123
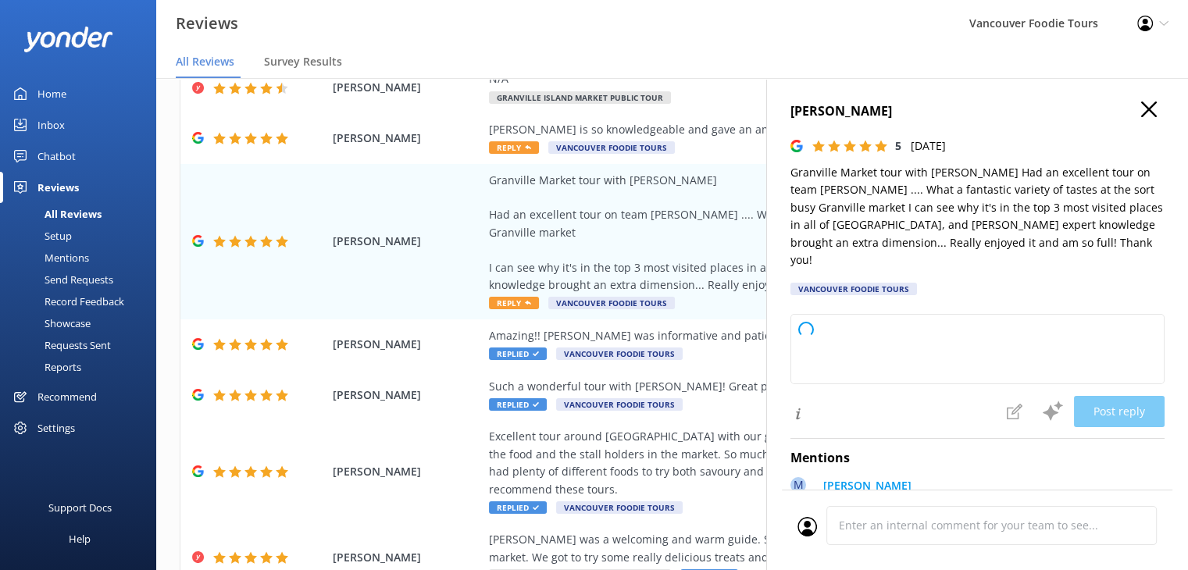
type textarea "Thank you so much for your wonderful review! We're thrilled to hear you enjoyed…"
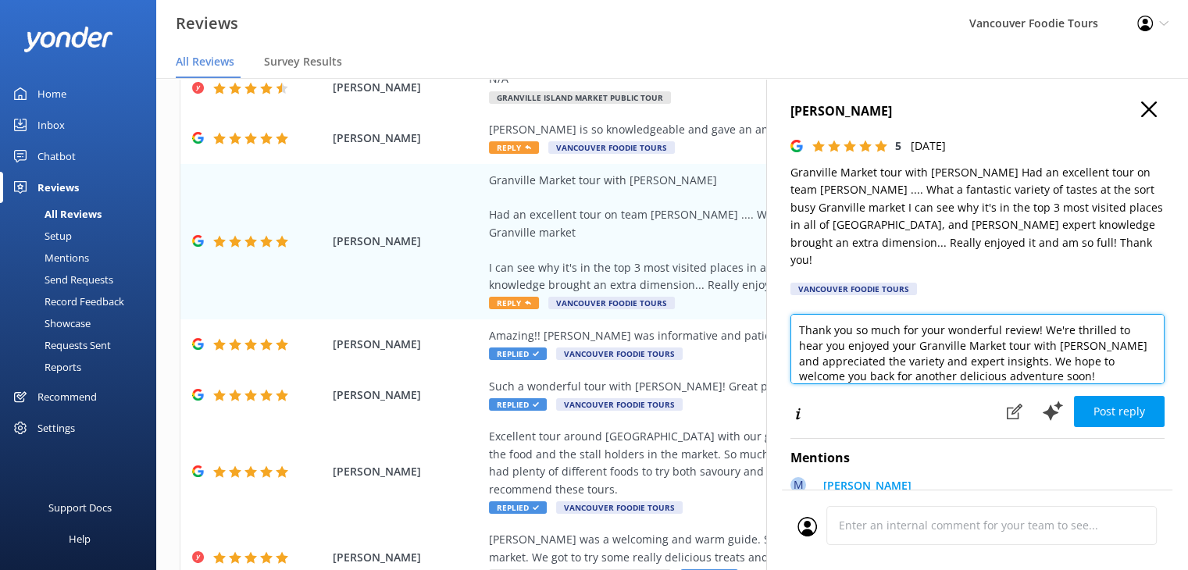
click at [909, 341] on textarea "Thank you so much for your wonderful review! We're thrilled to hear you enjoyed…" at bounding box center [977, 349] width 374 height 70
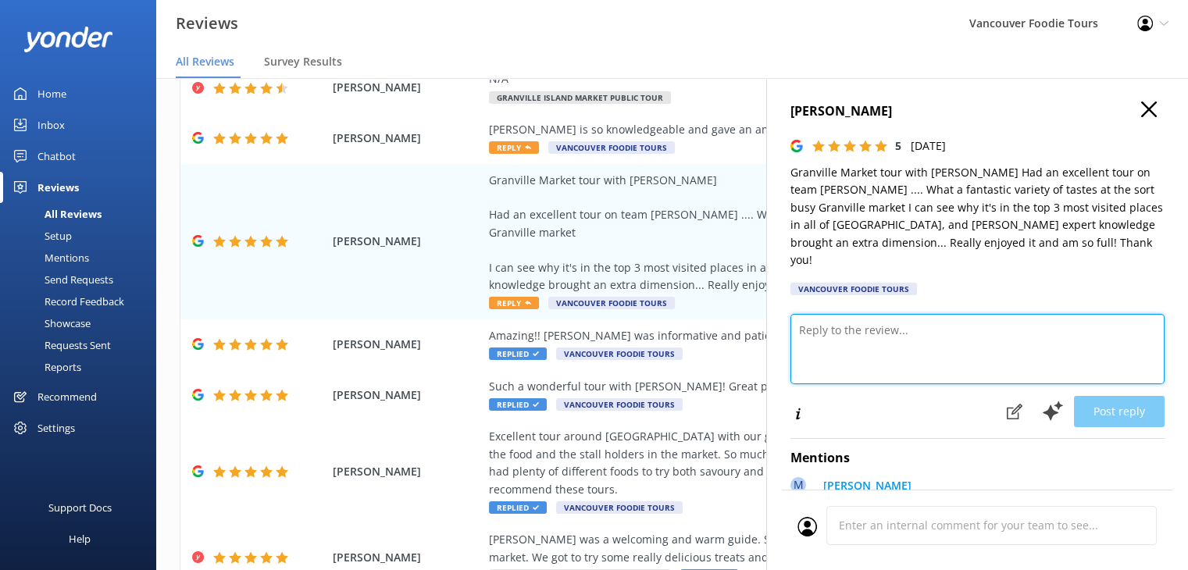
paste textarea "Hi [PERSON_NAME], Thank you for the wonderful review! We’re delighted to hear y…"
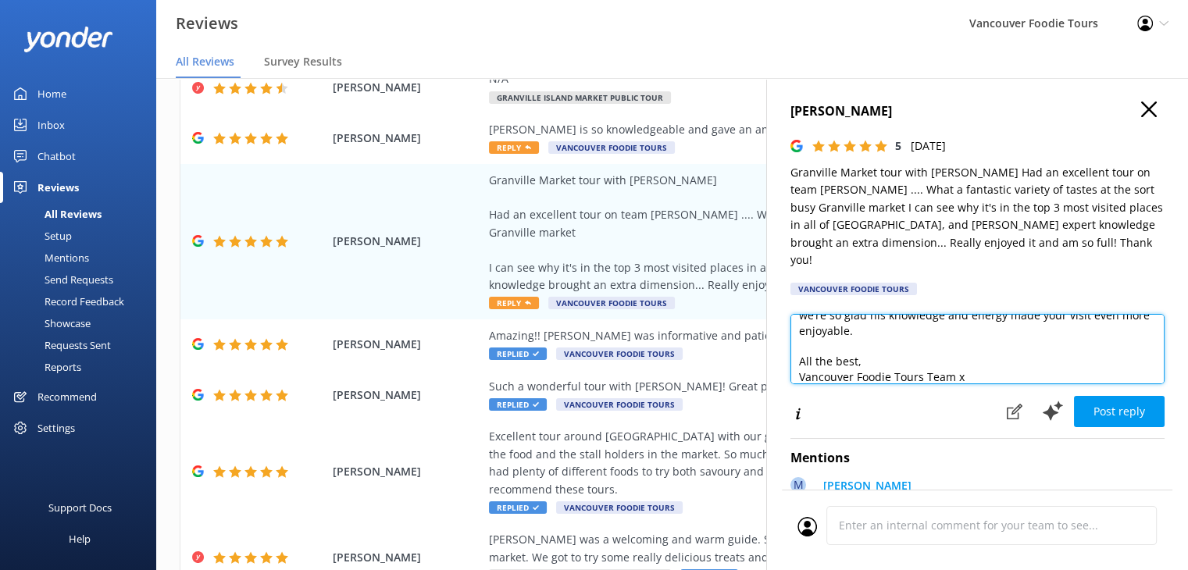
click at [898, 341] on textarea "Hi [PERSON_NAME], Thank you for the wonderful review! We’re delighted to hear y…" at bounding box center [977, 349] width 374 height 70
drag, startPoint x: 898, startPoint y: 341, endPoint x: 755, endPoint y: 340, distance: 143.0
click at [755, 340] on div "Out of 1341 reviews: 4.8 NPS 92 All reply statuses All reply statuses Needs a r…" at bounding box center [672, 308] width 1032 height 523
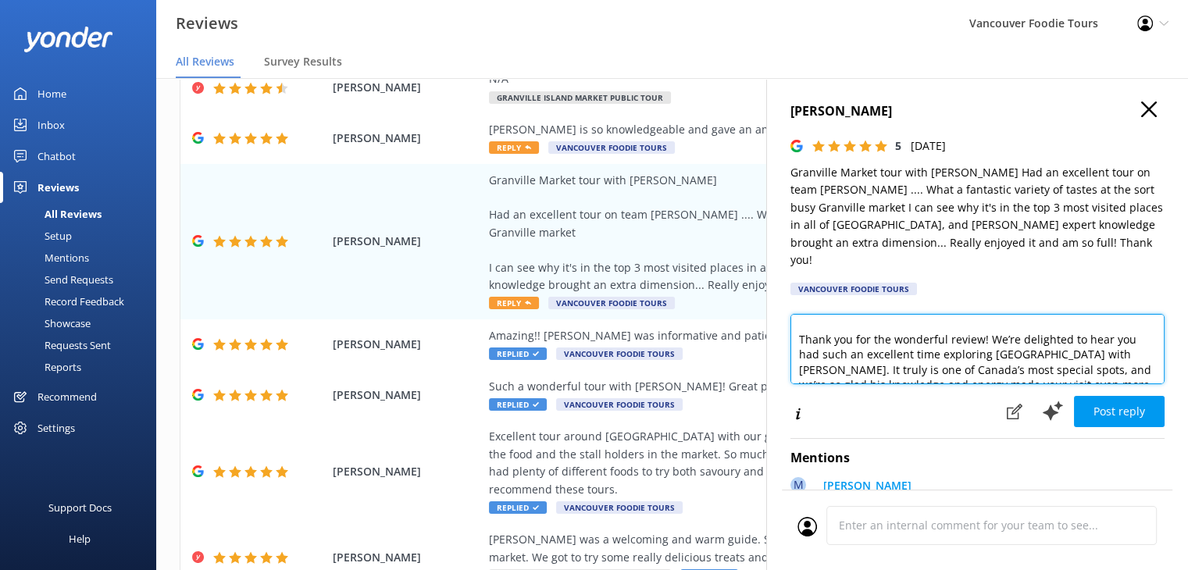
scroll to position [31, 0]
click at [1069, 328] on textarea "Hi [PERSON_NAME], Thank you for the wonderful review! We’re delighted to hear y…" at bounding box center [977, 349] width 374 height 70
click at [985, 329] on textarea "Hi [PERSON_NAME], Thank you for the wonderful review! We’re delighted to hear y…" at bounding box center [977, 349] width 374 height 70
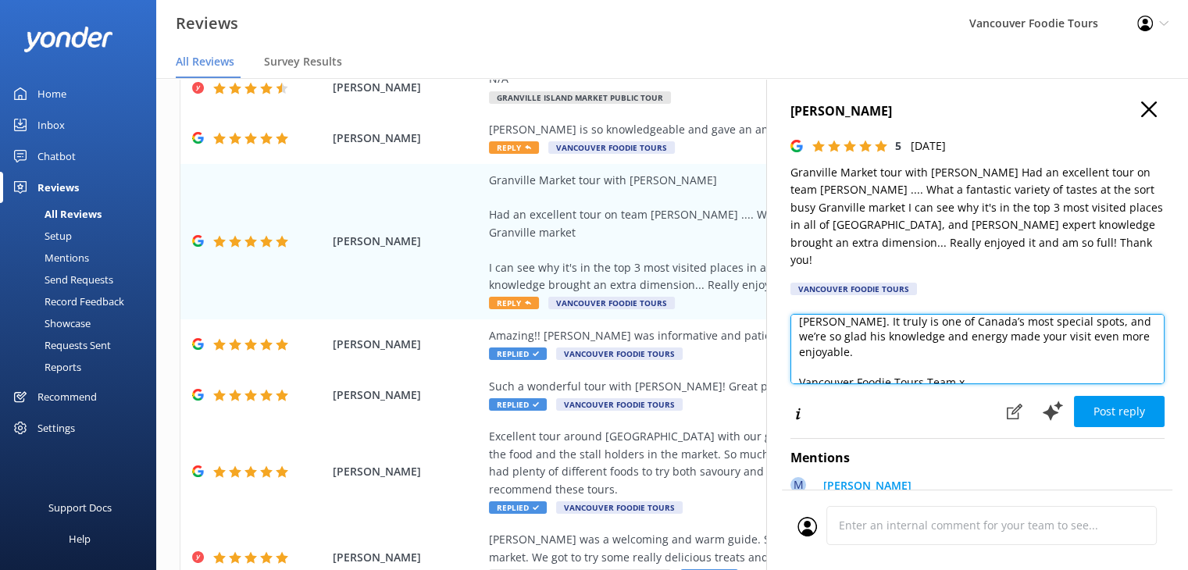
scroll to position [84, 0]
click at [930, 324] on textarea "Hi [PERSON_NAME], Thank you for the wonderful review! We’re delighted to hear y…" at bounding box center [977, 349] width 374 height 70
paste textarea "We’re looking forward to hosting you on another foodie adventure soon!"
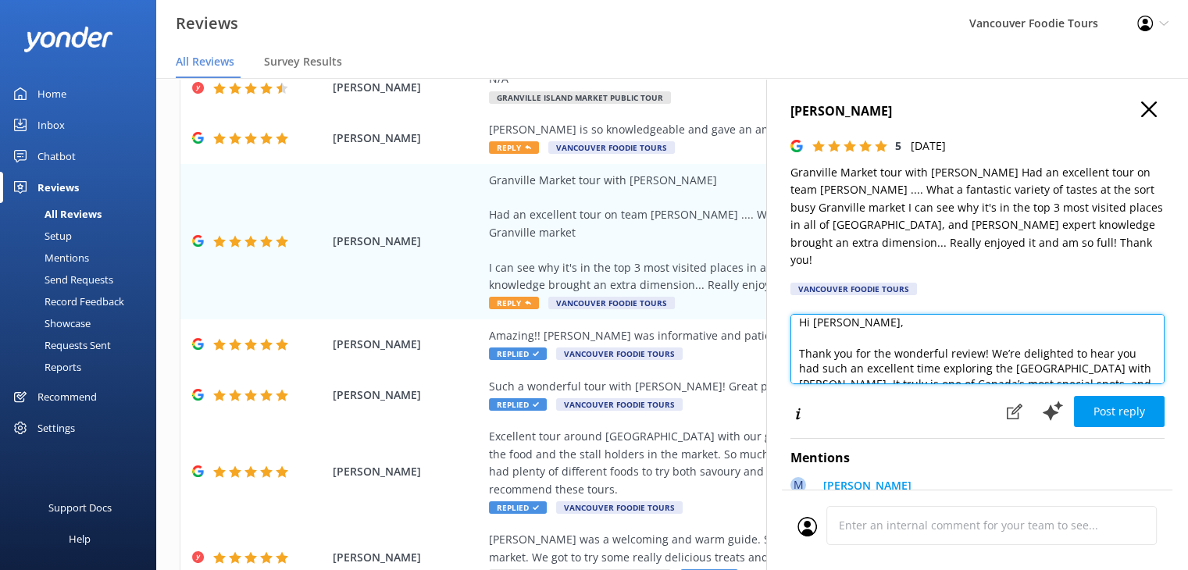
type textarea "Hi [PERSON_NAME], Thank you for the wonderful review! We’re delighted to hear y…"
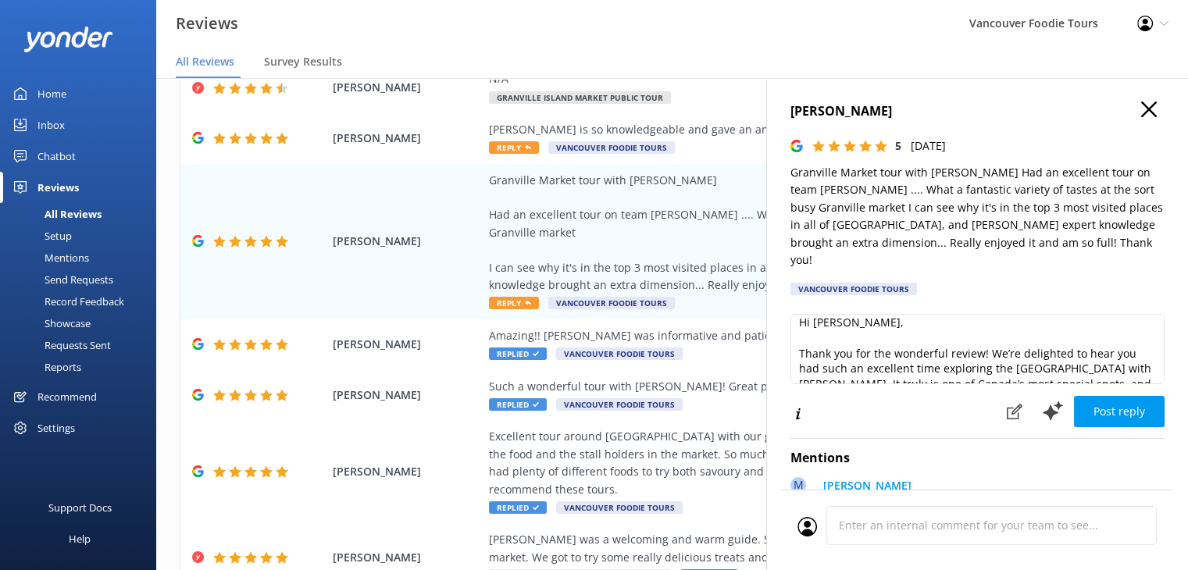
click at [901, 189] on p "Granville Market tour with [PERSON_NAME] Had an excellent tour on team [PERSON_…" at bounding box center [977, 216] width 374 height 105
click at [910, 166] on p "Granville Market tour with [PERSON_NAME] Had an excellent tour on team [PERSON_…" at bounding box center [977, 216] width 374 height 105
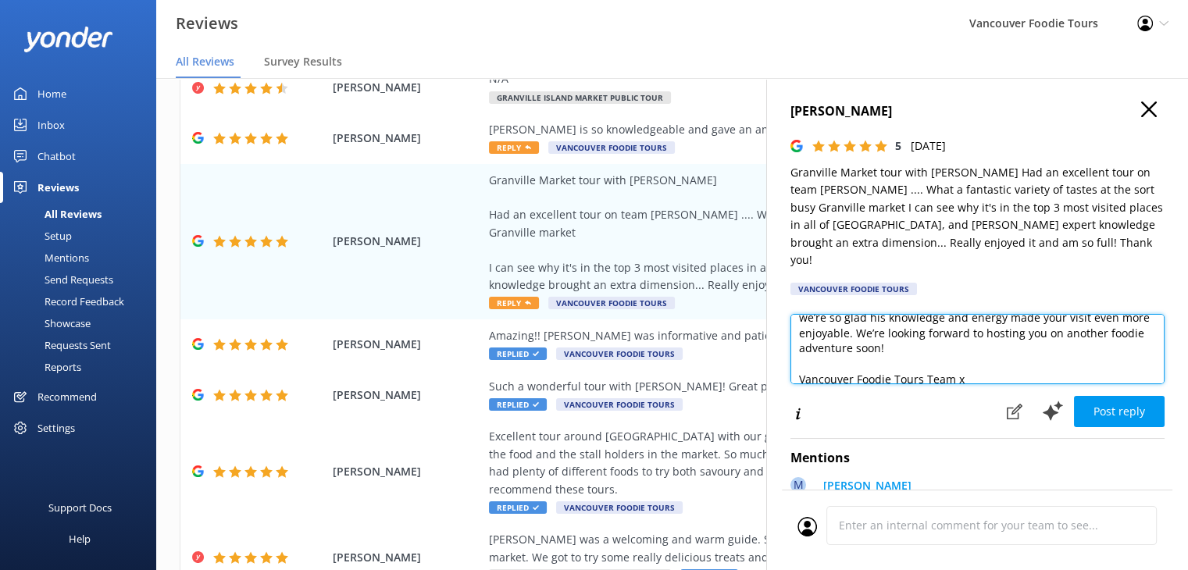
scroll to position [99, 0]
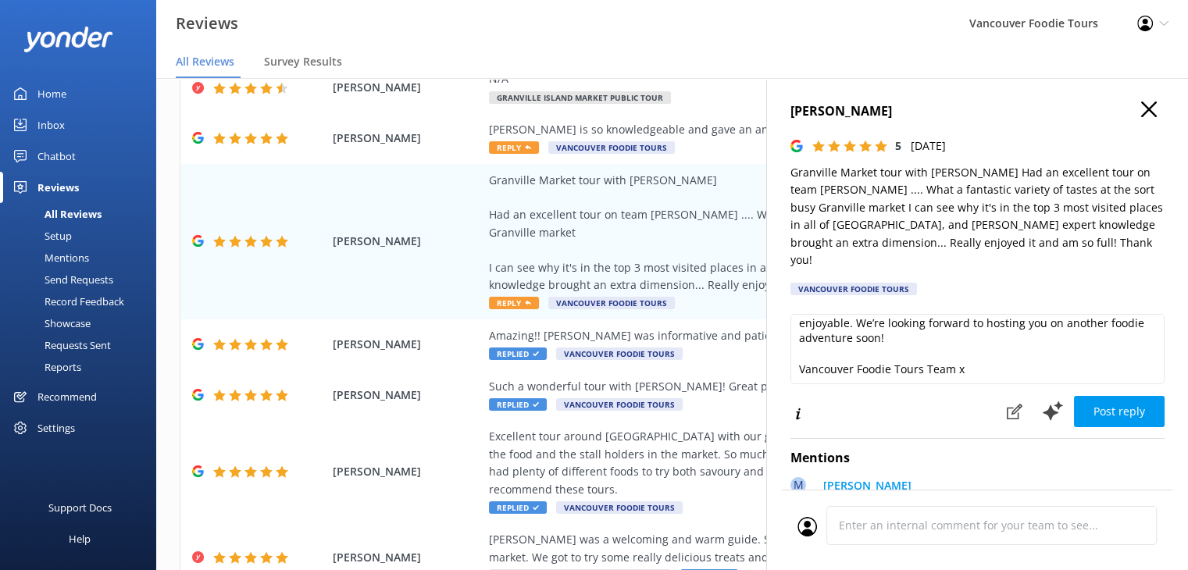
click at [1125, 396] on button "Post reply" at bounding box center [1119, 411] width 91 height 31
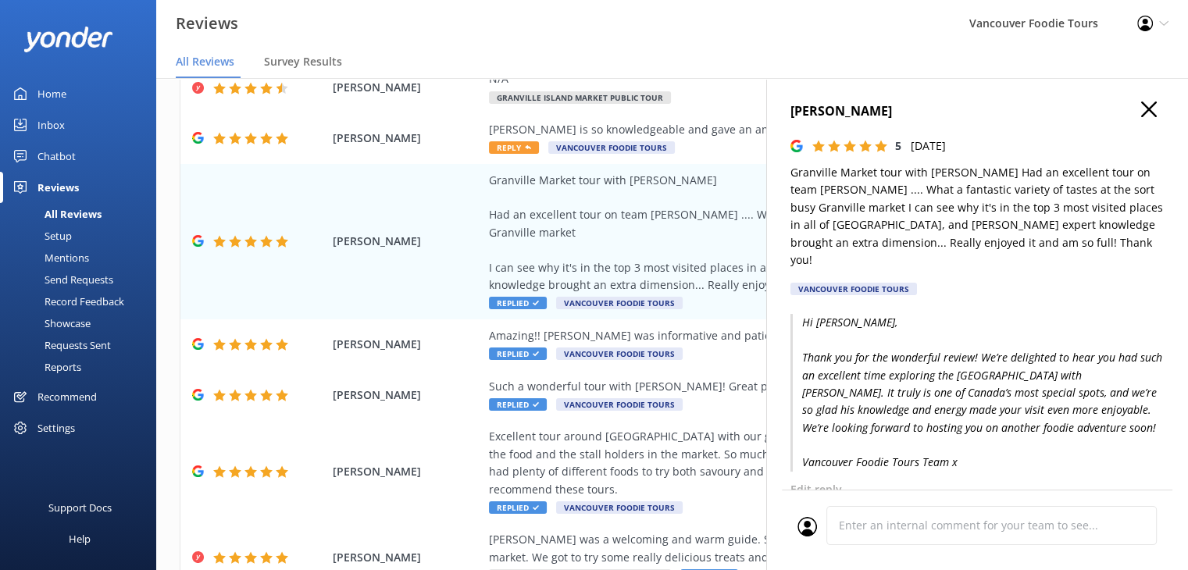
click at [1141, 109] on icon "button" at bounding box center [1149, 110] width 16 height 16
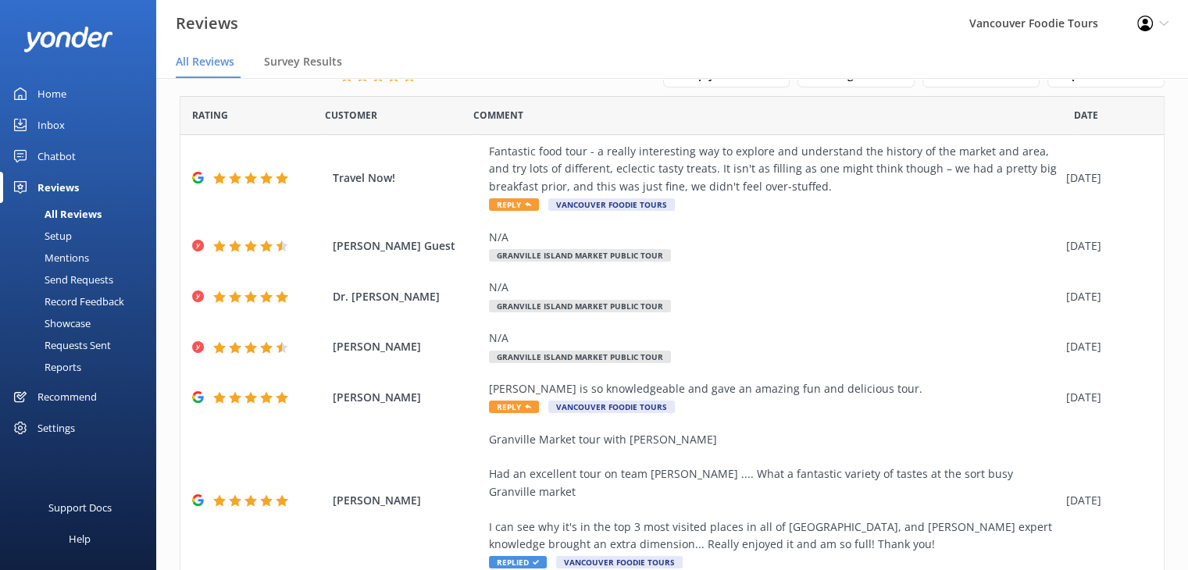
scroll to position [2, 0]
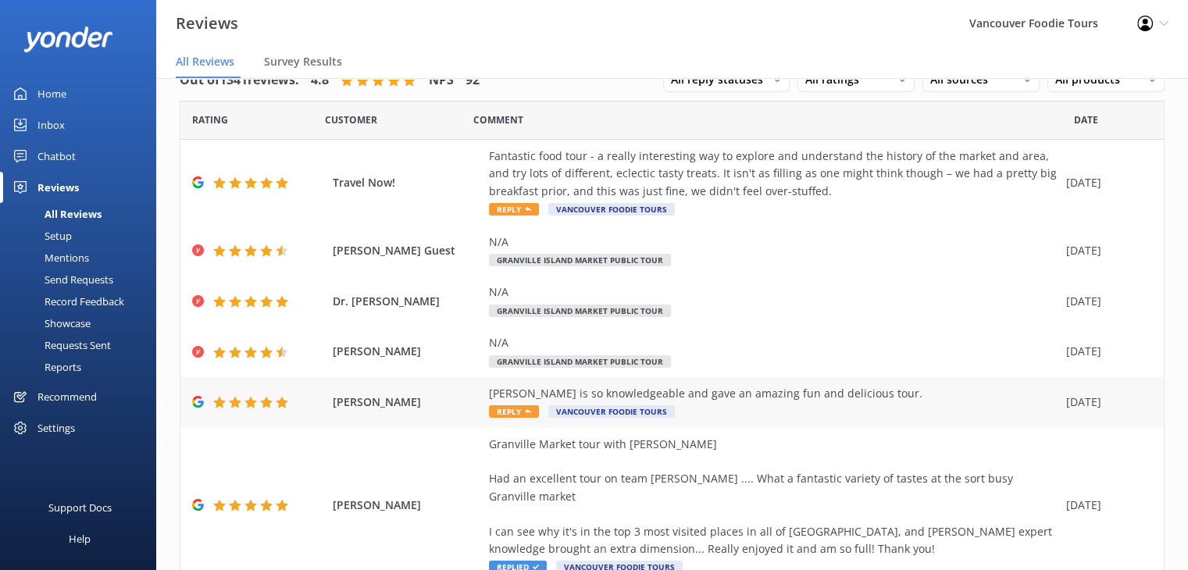
click at [773, 394] on div "[PERSON_NAME] is so knowledgeable and gave an amazing fun and delicious tour." at bounding box center [773, 393] width 569 height 17
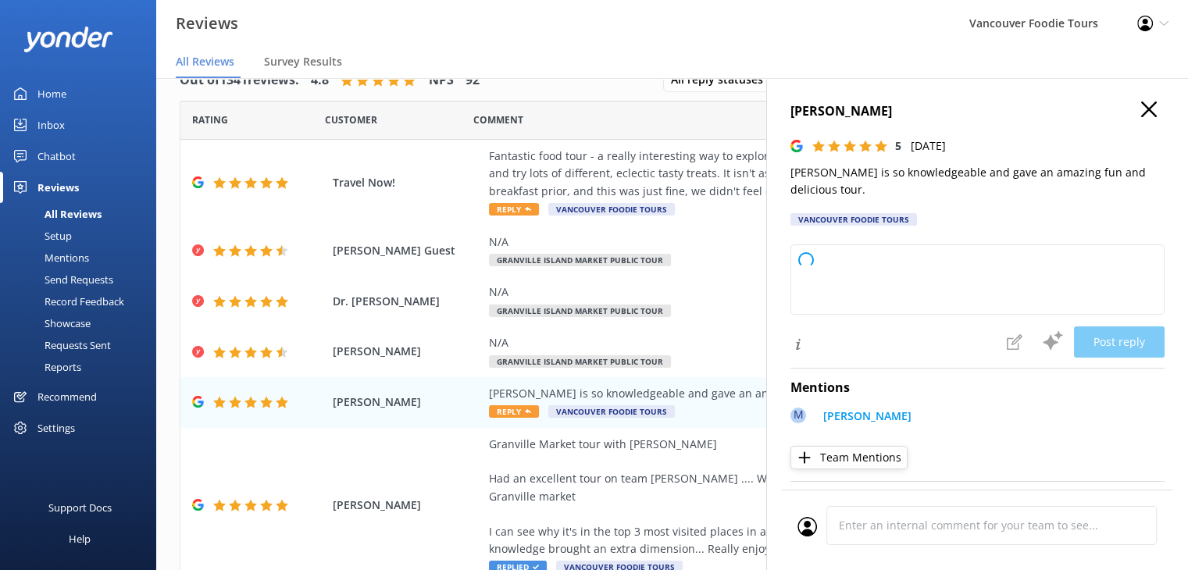
type textarea "Thank you so much for your wonderful review! We're thrilled to hear you had a f…"
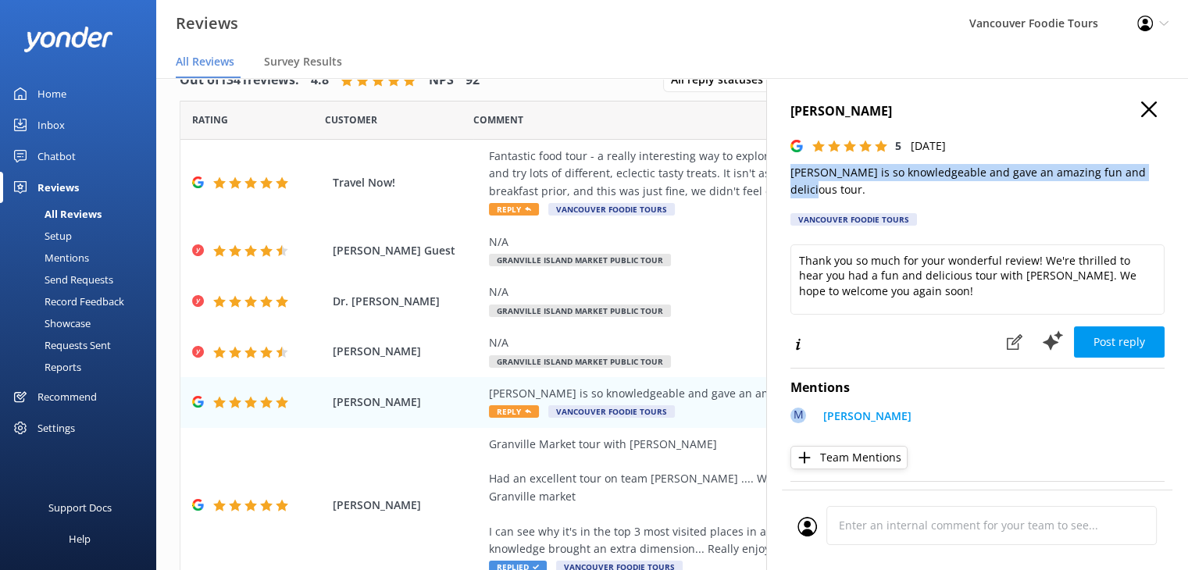
drag, startPoint x: 1148, startPoint y: 169, endPoint x: 784, endPoint y: 176, distance: 364.1
click at [784, 176] on div "[PERSON_NAME] 5 [DATE] [PERSON_NAME] is so knowledgeable and gave an amazing fu…" at bounding box center [977, 363] width 422 height 570
copy p "[PERSON_NAME] is so knowledgeable and gave an amazing fun and delicious tour."
click at [673, 457] on div "Granville Market tour with [PERSON_NAME] Had an excellent tour on team [PERSON_…" at bounding box center [773, 497] width 569 height 123
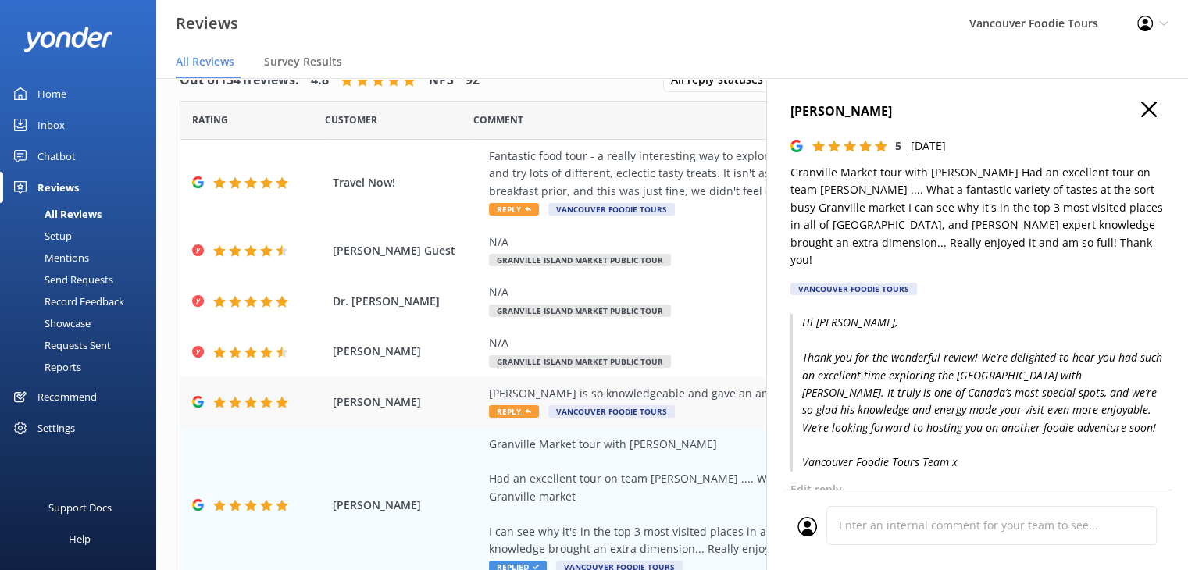
click at [727, 409] on div "[PERSON_NAME] is so knowledgeable and gave an amazing fun and delicious tour. R…" at bounding box center [773, 402] width 569 height 35
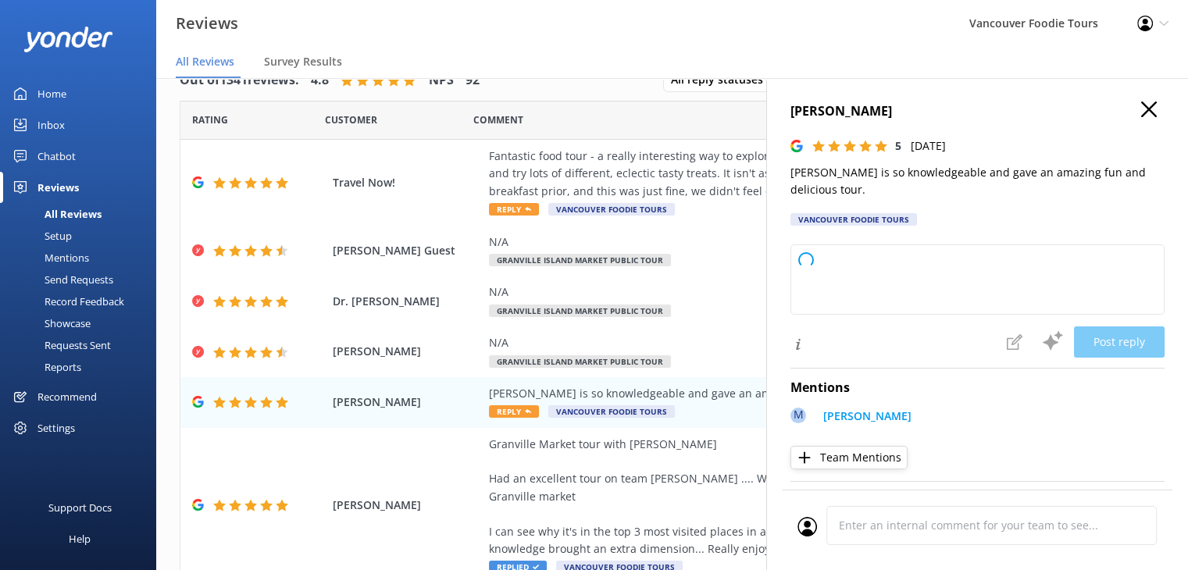
type textarea "Thank you so much for your wonderful review! We're thrilled to hear you had a f…"
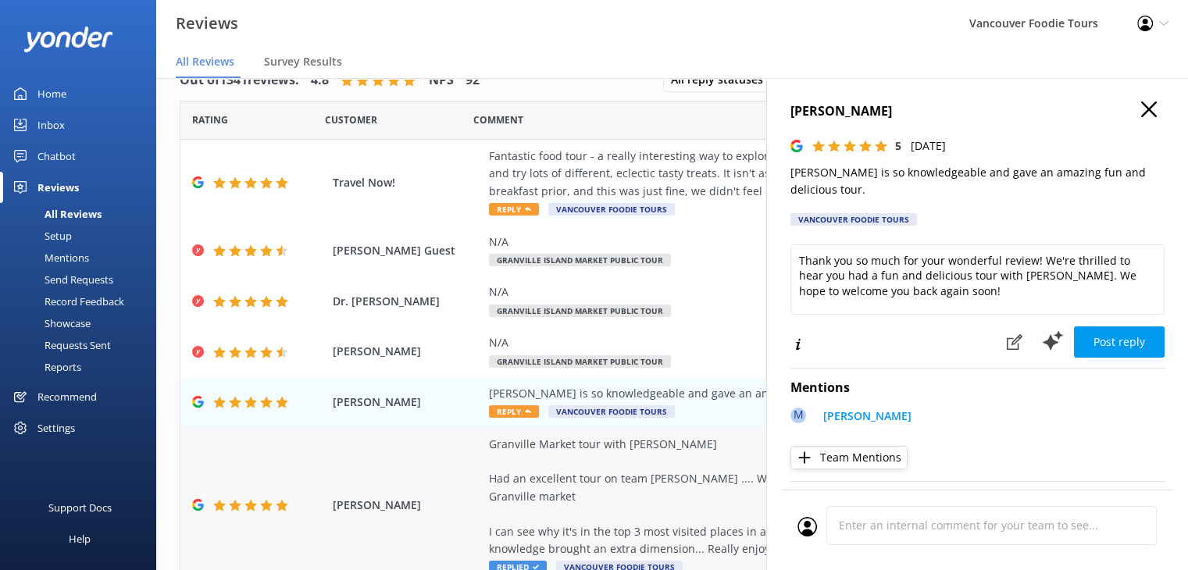
click at [623, 473] on div "Granville Market tour with [PERSON_NAME] Had an excellent tour on team [PERSON_…" at bounding box center [773, 497] width 569 height 123
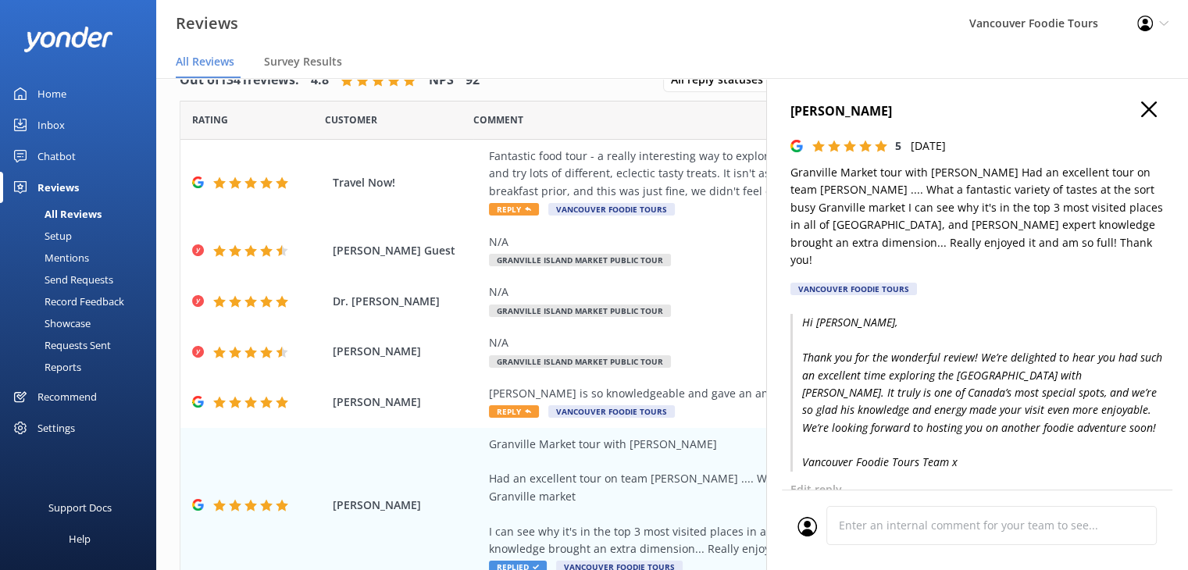
click at [1141, 105] on icon "button" at bounding box center [1149, 110] width 16 height 16
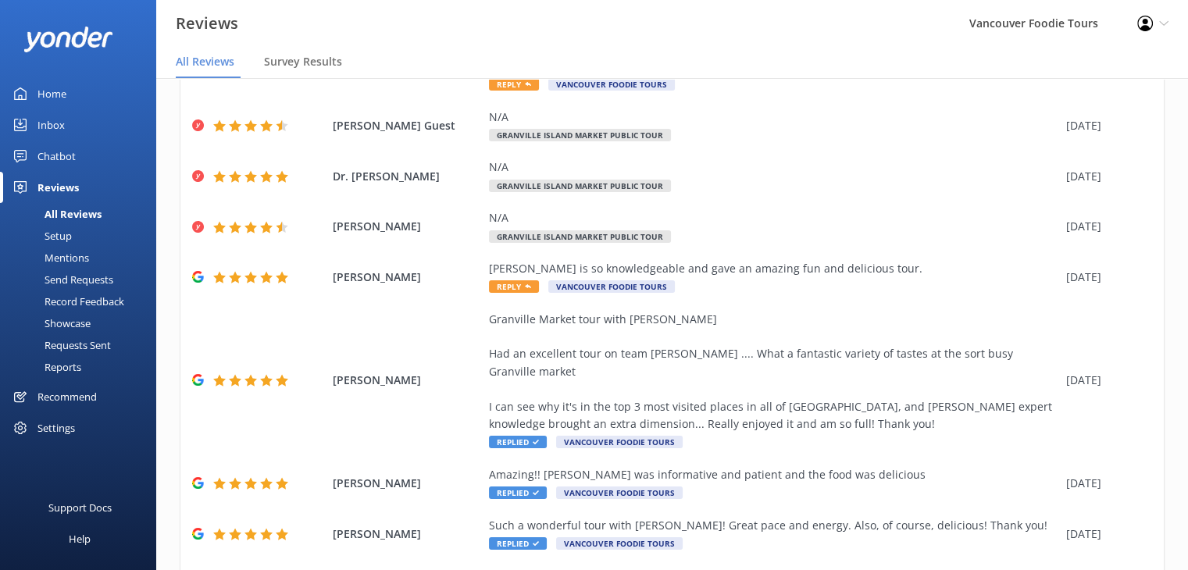
scroll to position [353, 0]
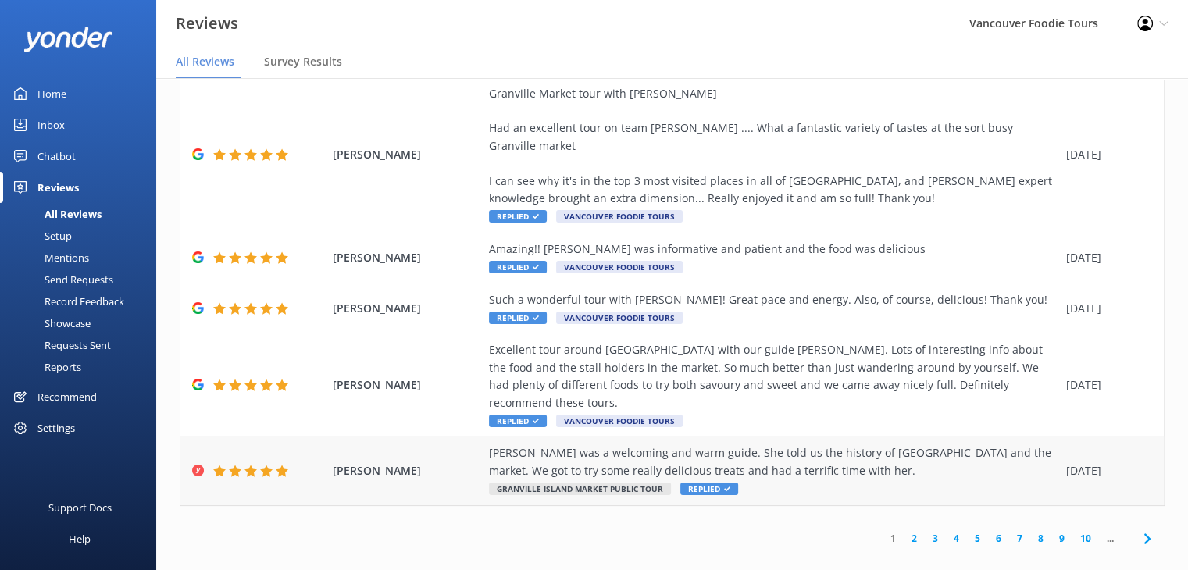
click at [870, 449] on div "[PERSON_NAME] was a welcoming and warm guide. She told us the history of [GEOGR…" at bounding box center [773, 461] width 569 height 35
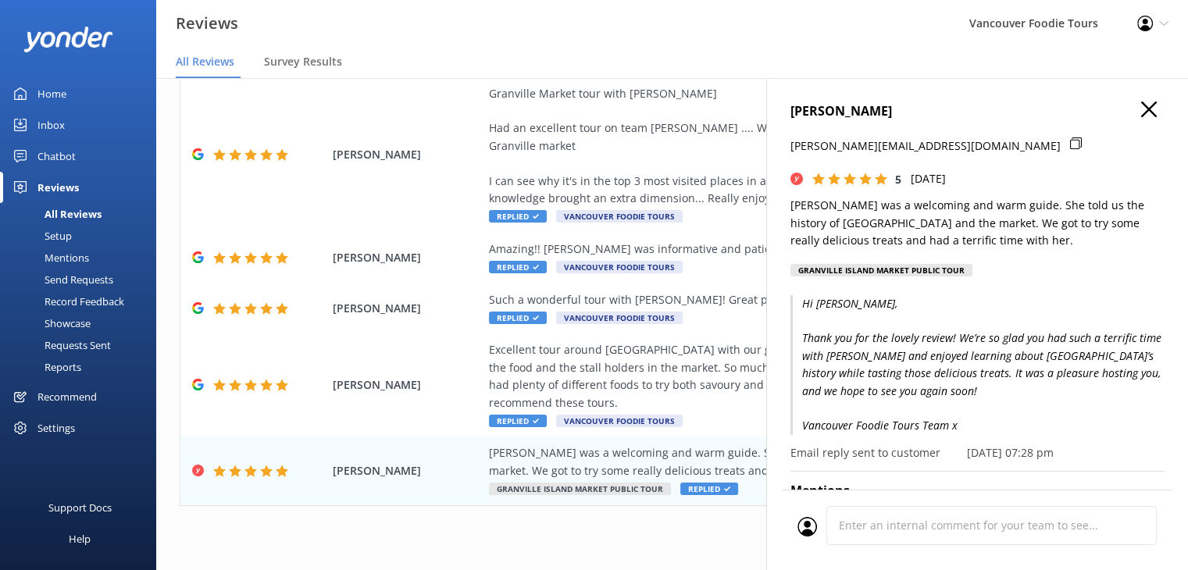
click at [1141, 108] on use "button" at bounding box center [1149, 110] width 16 height 16
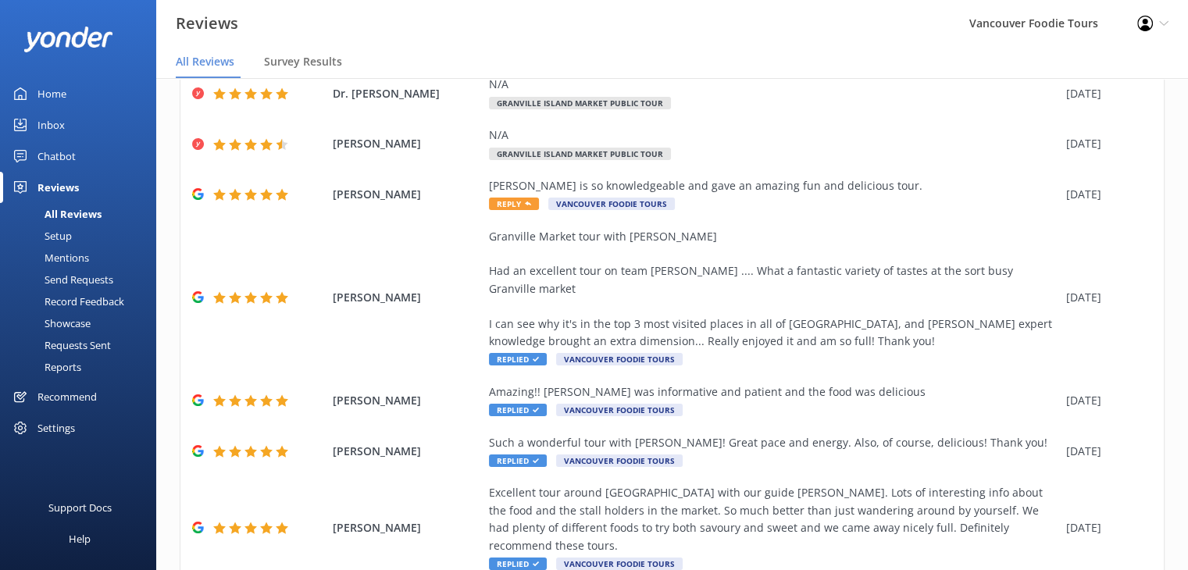
scroll to position [0, 0]
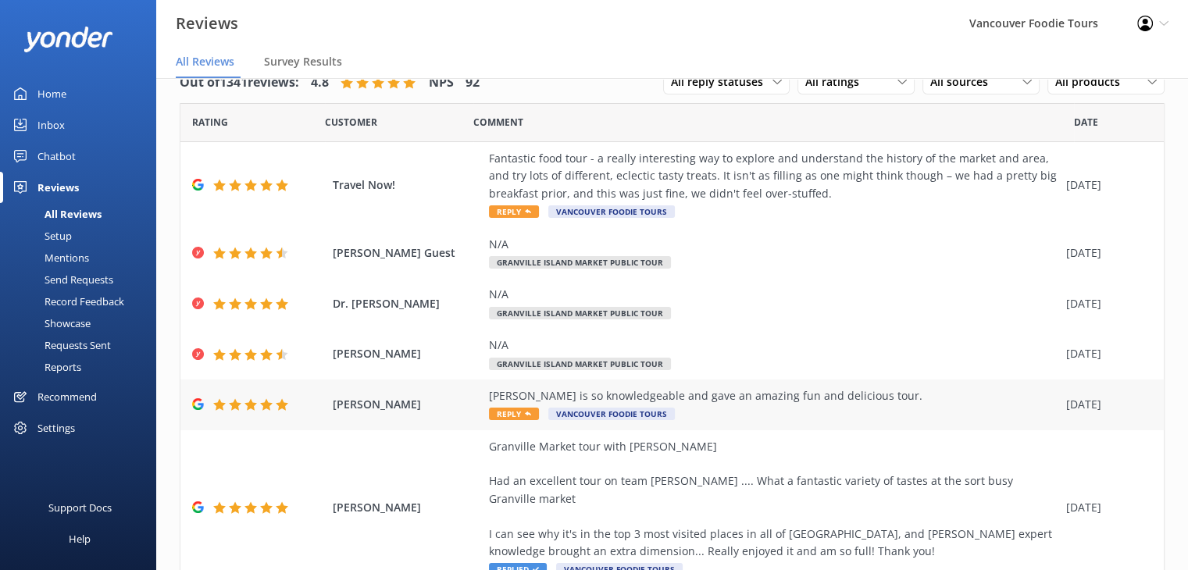
click at [851, 401] on div "[PERSON_NAME] is so knowledgeable and gave an amazing fun and delicious tour." at bounding box center [773, 395] width 569 height 17
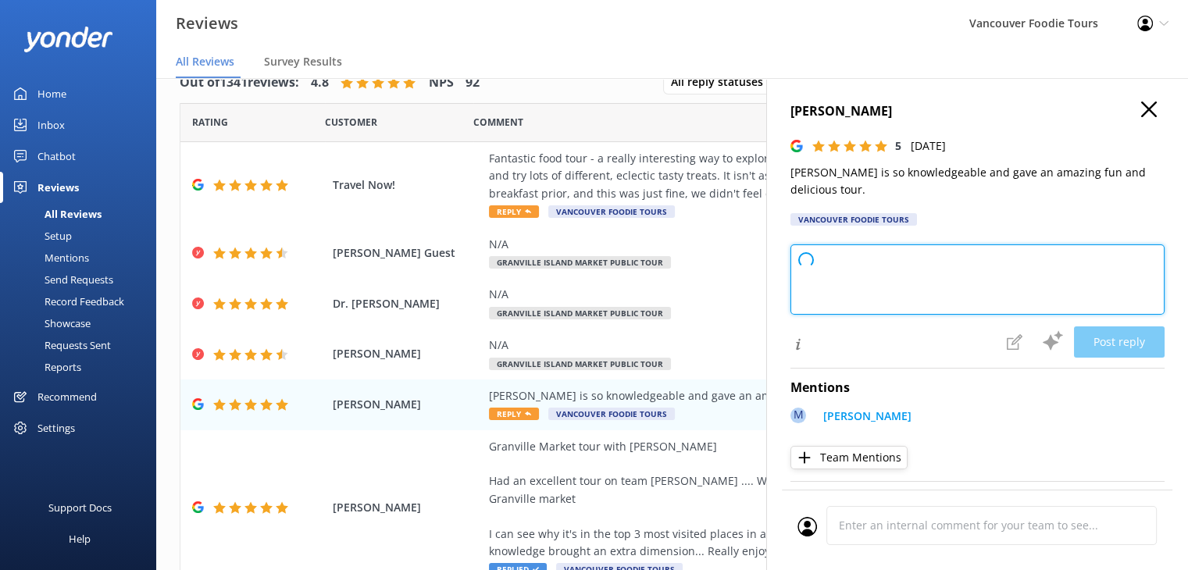
click at [878, 254] on textarea at bounding box center [977, 279] width 374 height 70
type textarea "Thank you so much for your wonderful review! We're thrilled to hear you enjoyed…"
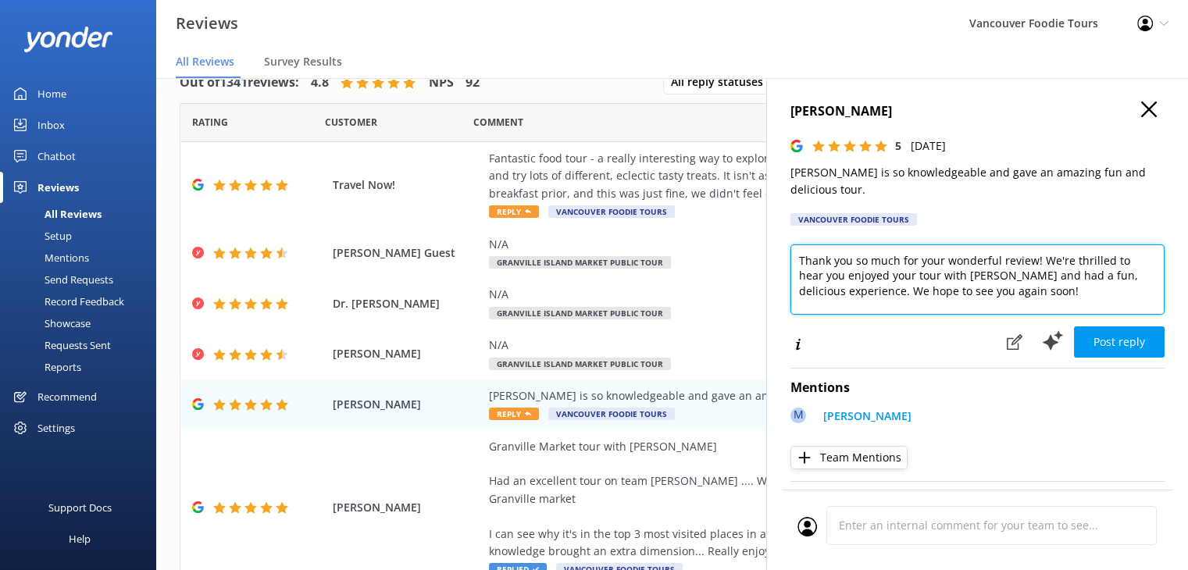
click at [924, 255] on textarea "Thank you so much for your wonderful review! We're thrilled to hear you enjoyed…" at bounding box center [977, 279] width 374 height 70
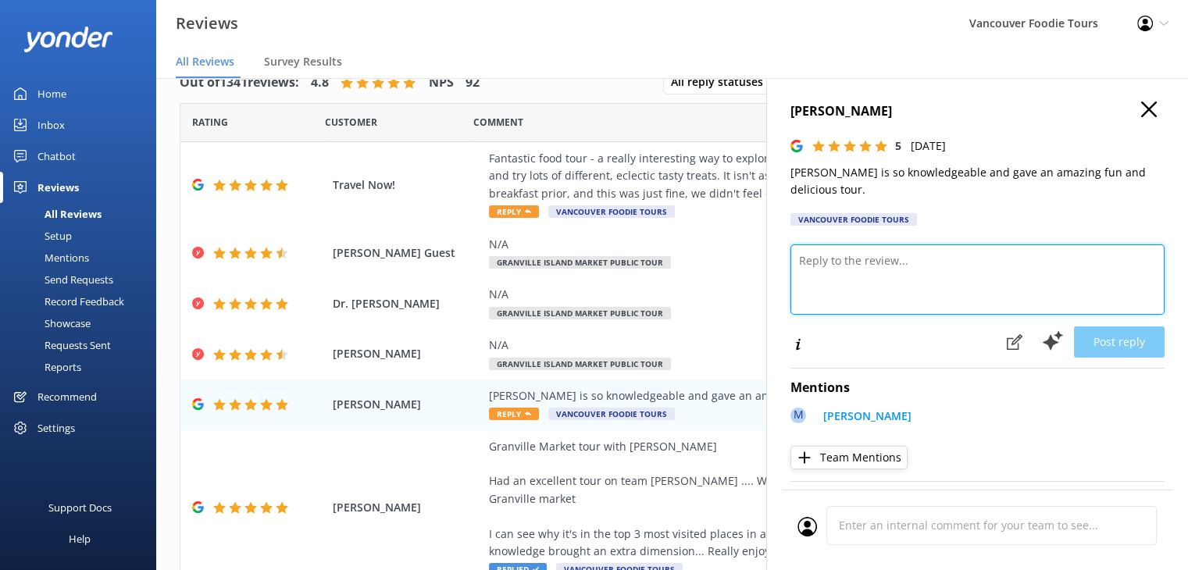
paste textarea "Hi [PERSON_NAME], Thank you for sharing your wonderful feedback! We’re so glad …"
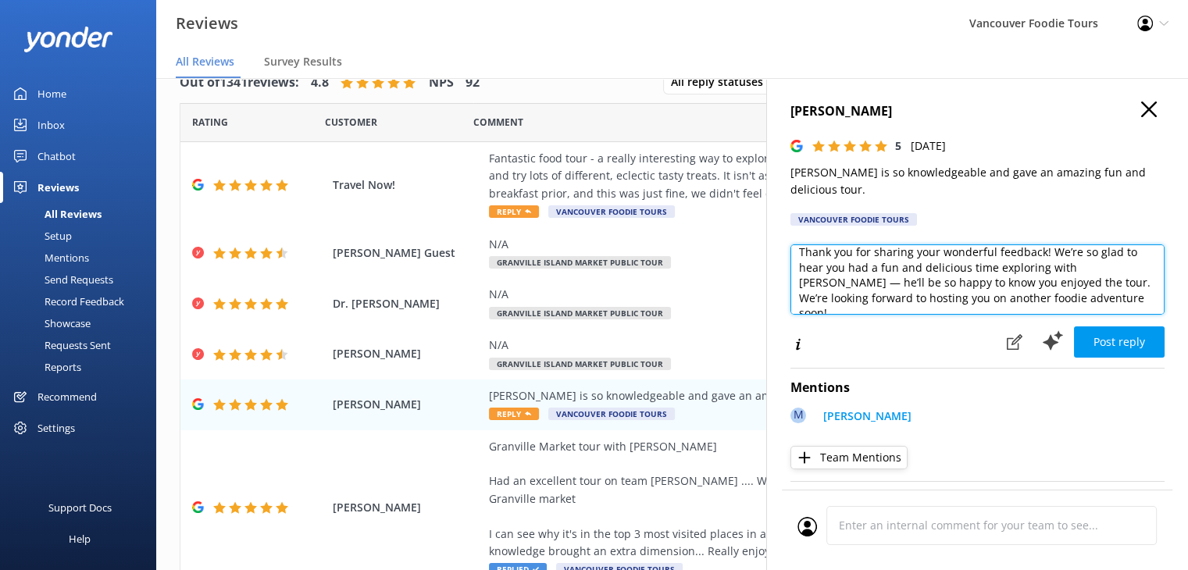
scroll to position [69, 0]
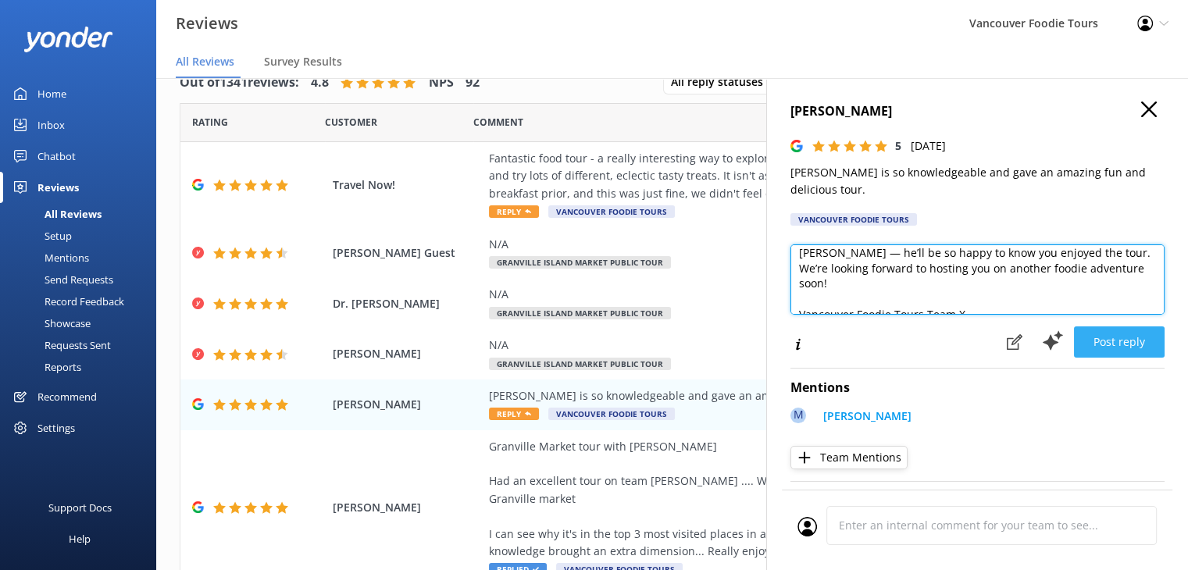
type textarea "Hi [PERSON_NAME], Thank you for sharing your wonderful feedback! We’re so glad …"
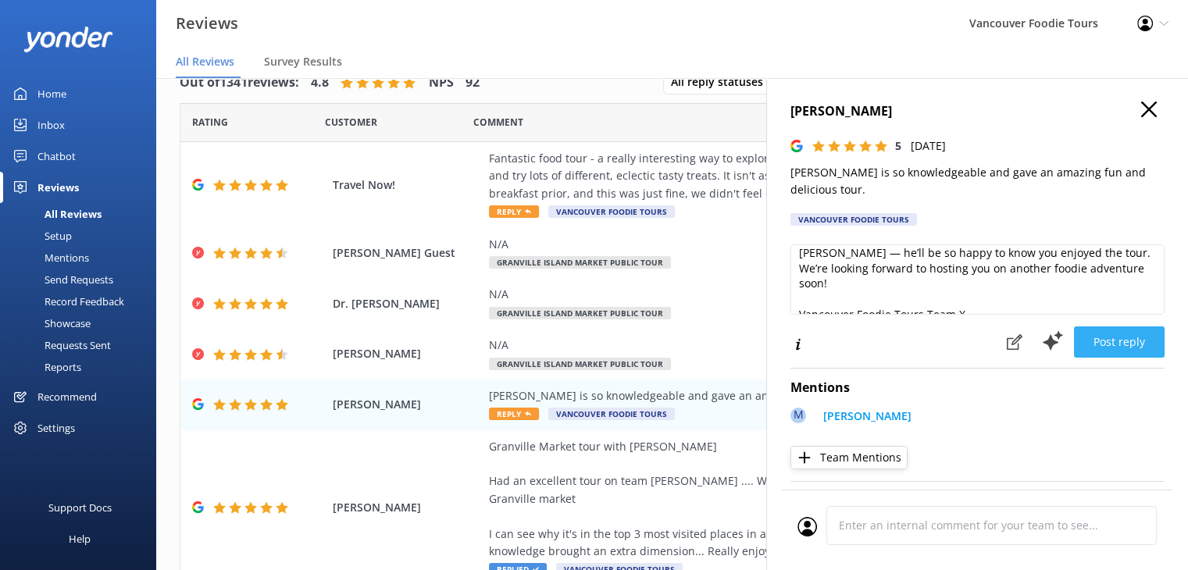
click at [1115, 327] on button "Post reply" at bounding box center [1119, 342] width 91 height 31
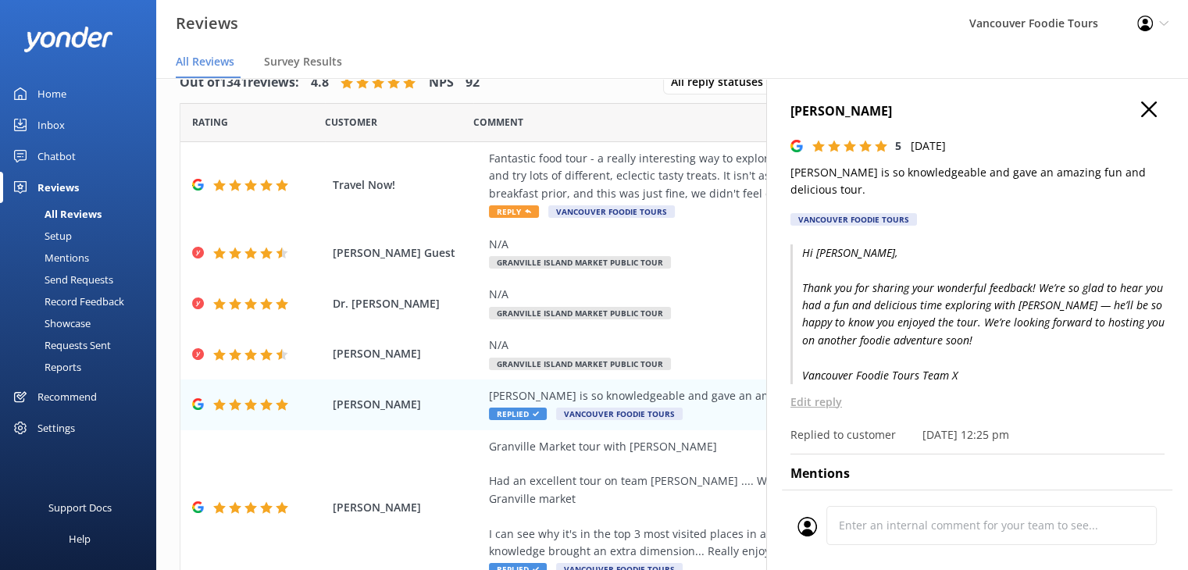
click at [1143, 106] on icon "button" at bounding box center [1149, 110] width 16 height 16
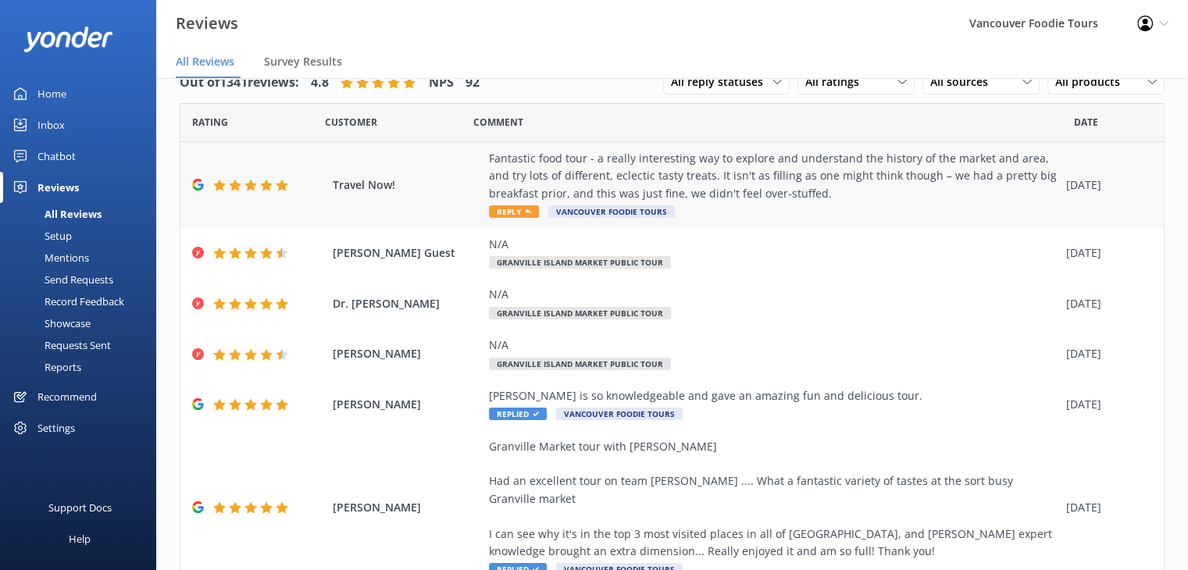
click at [659, 182] on div "Fantastic food tour - a really interesting way to explore and understand the hi…" at bounding box center [773, 176] width 569 height 52
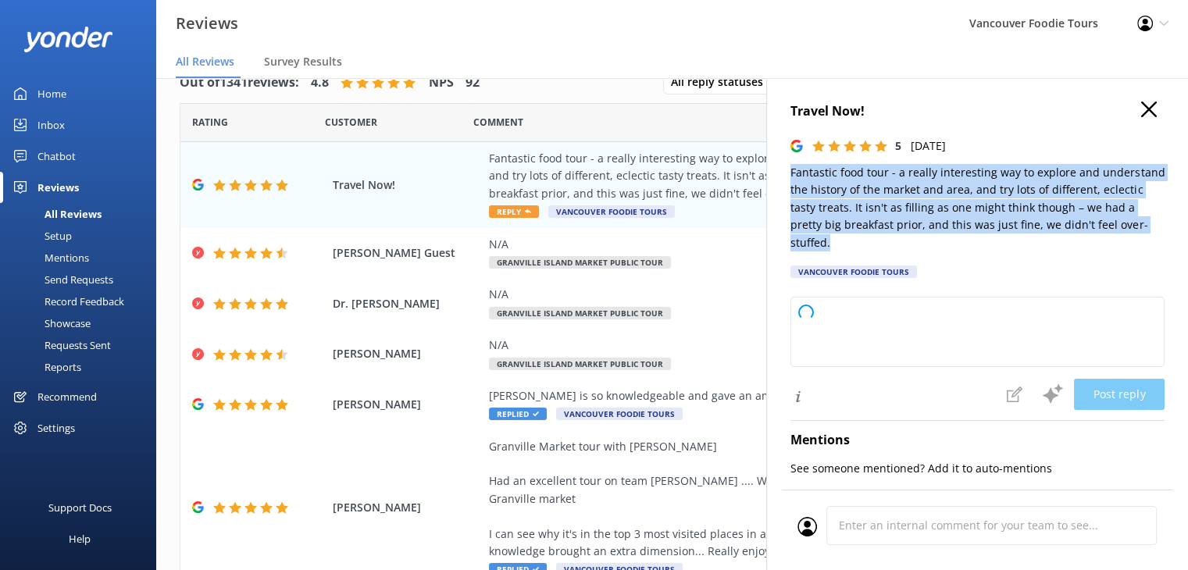
type textarea "Thank you so much for your wonderful review! We're delighted to hear you enjoye…"
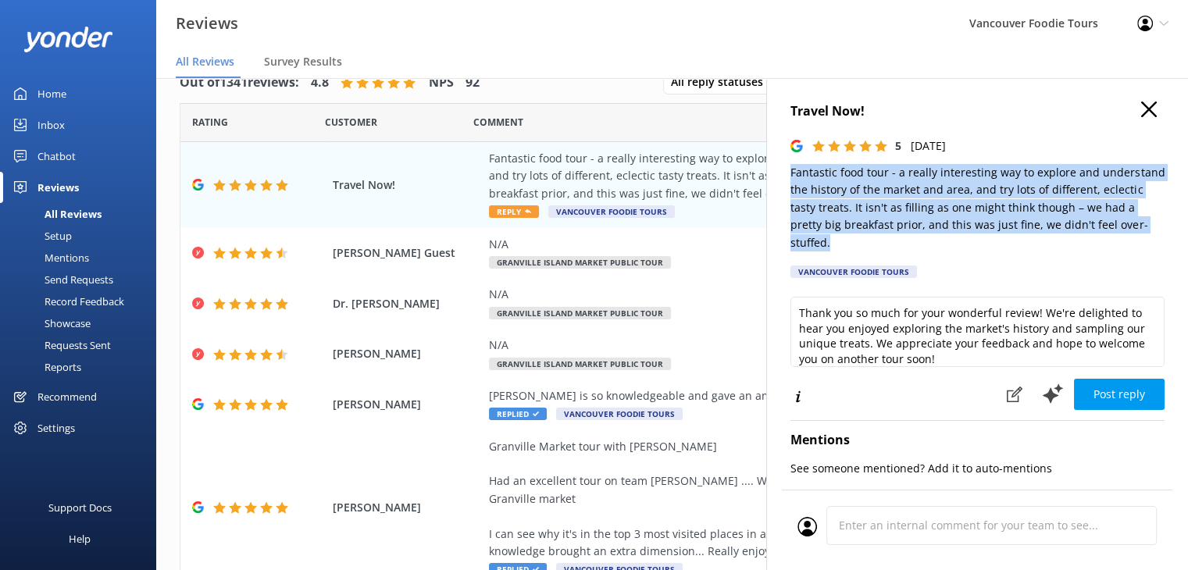
drag, startPoint x: 844, startPoint y: 247, endPoint x: 783, endPoint y: 175, distance: 94.2
click at [783, 175] on div "Travel Now! 5 [DATE] Fantastic food tour - a really interesting way to explore …" at bounding box center [977, 363] width 422 height 570
copy p "Fantastic food tour - a really interesting way to explore and understand the hi…"
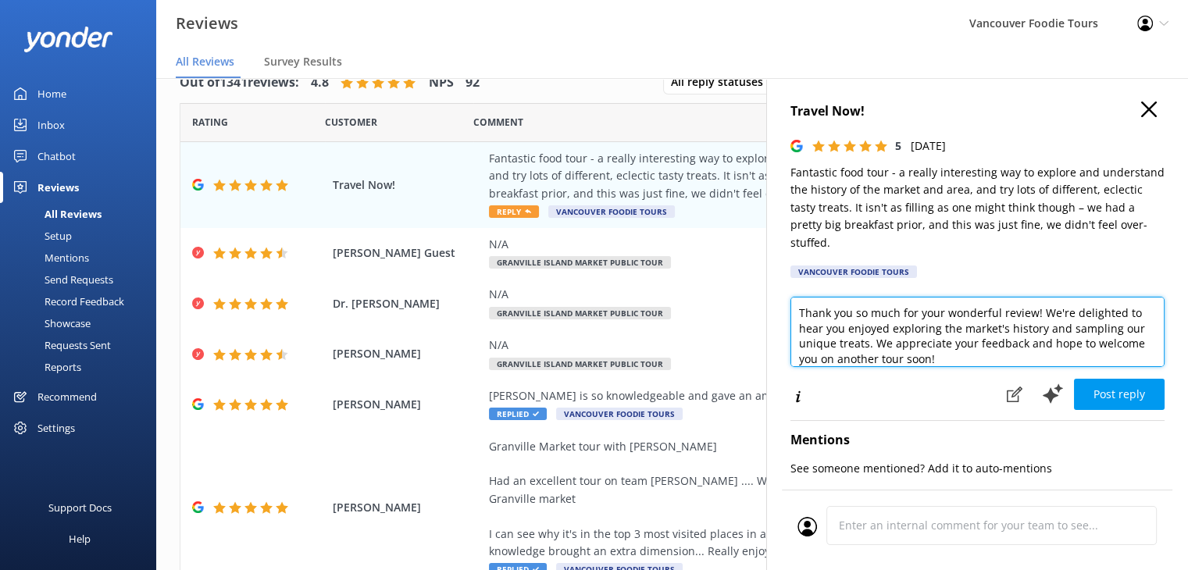
click at [890, 323] on textarea "Thank you so much for your wonderful review! We're delighted to hear you enjoye…" at bounding box center [977, 332] width 374 height 70
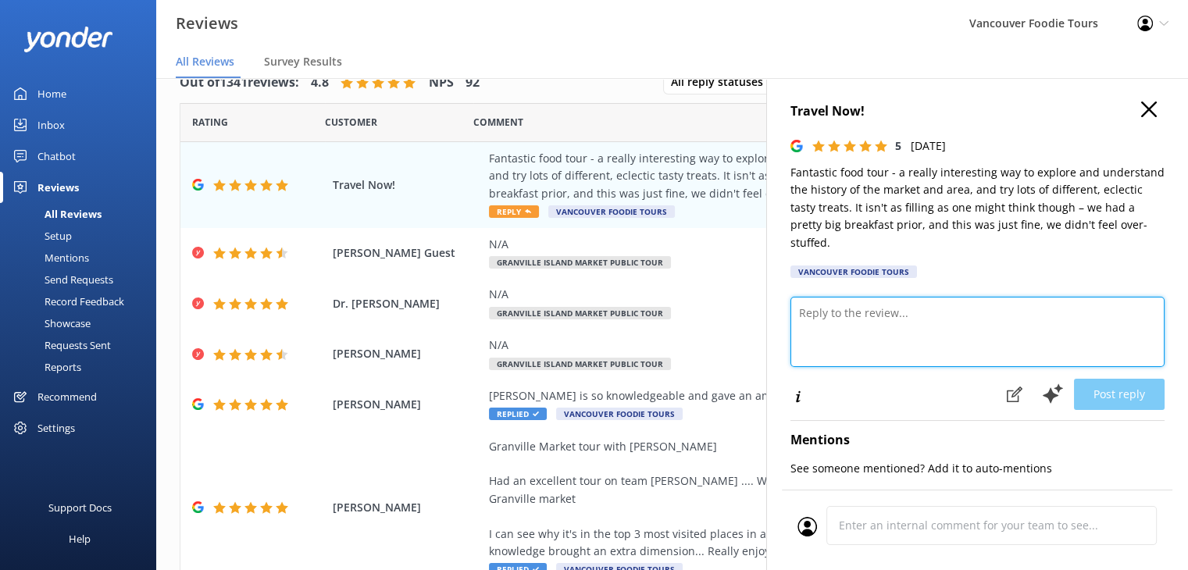
paste textarea "Hi Travel Now, Thank you so much for your fantastic review! We’re delighted you…"
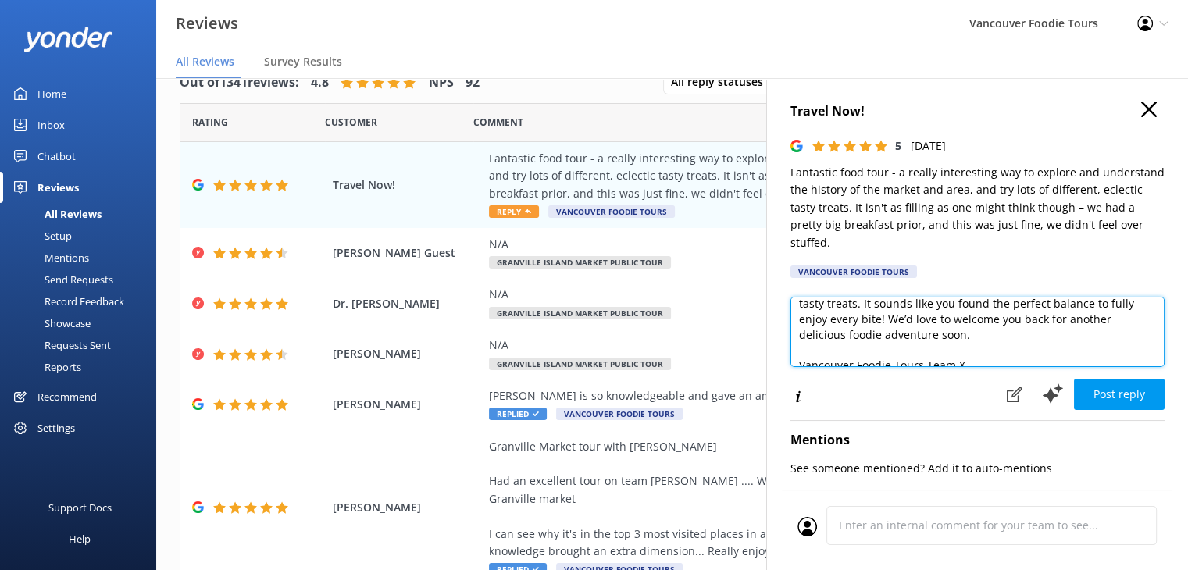
scroll to position [84, 0]
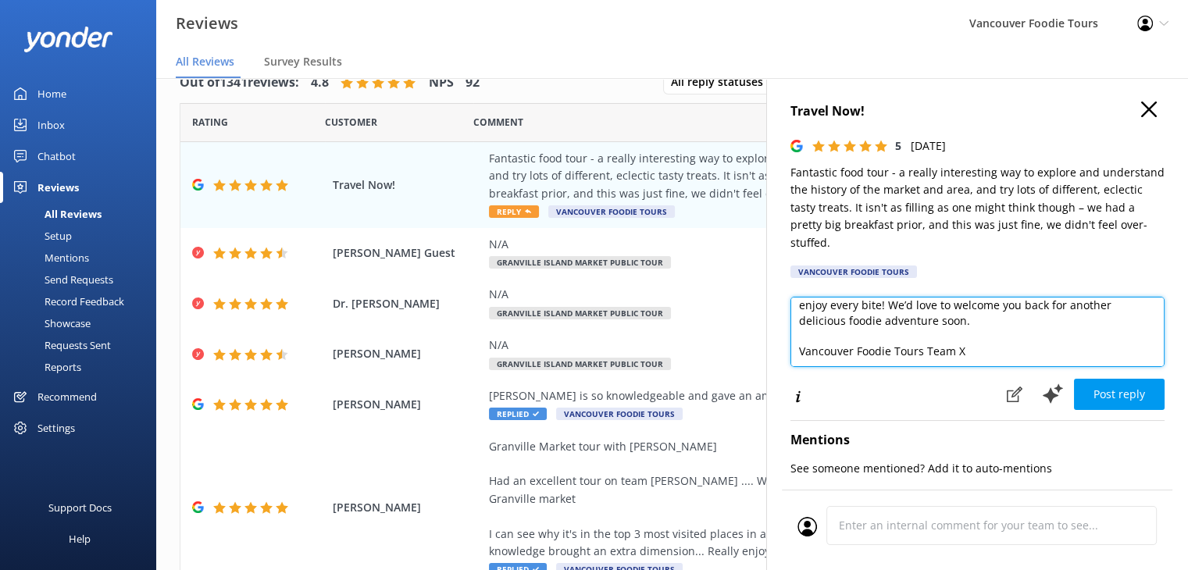
type textarea "Hi Travel Now, Thank you so much for your fantastic review! We’re delighted you…"
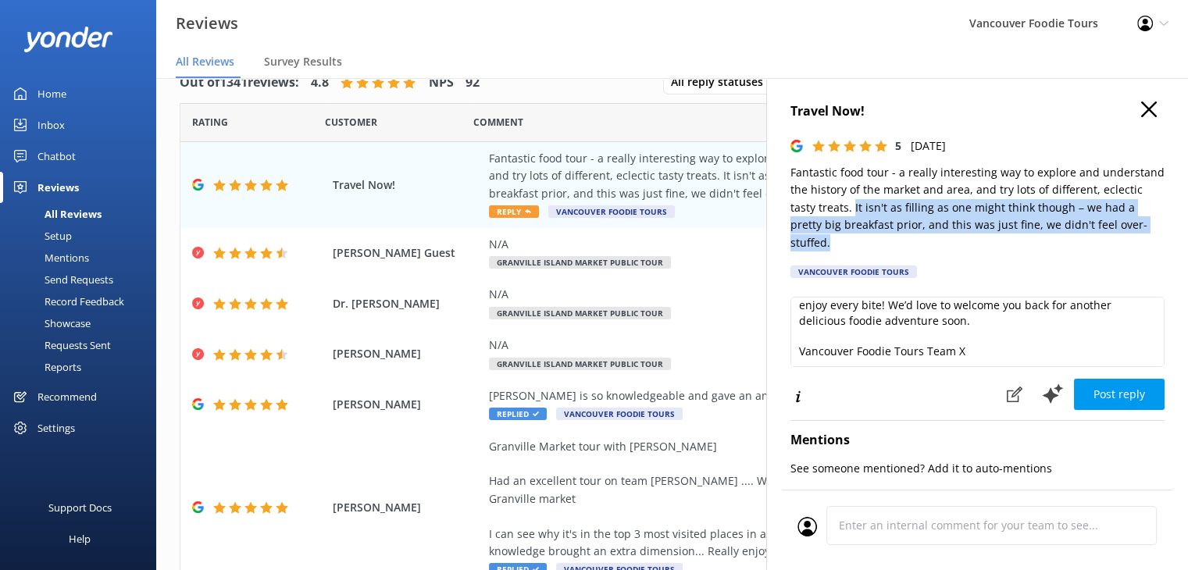
drag, startPoint x: 832, startPoint y: 247, endPoint x: 852, endPoint y: 216, distance: 36.6
click at [852, 216] on p "Fantastic food tour - a really interesting way to explore and understand the hi…" at bounding box center [977, 207] width 374 height 87
copy p "It isn't as filling as one might think though – we had a pretty big breakfast p…"
click at [856, 244] on p "Fantastic food tour - a really interesting way to explore and understand the hi…" at bounding box center [977, 207] width 374 height 87
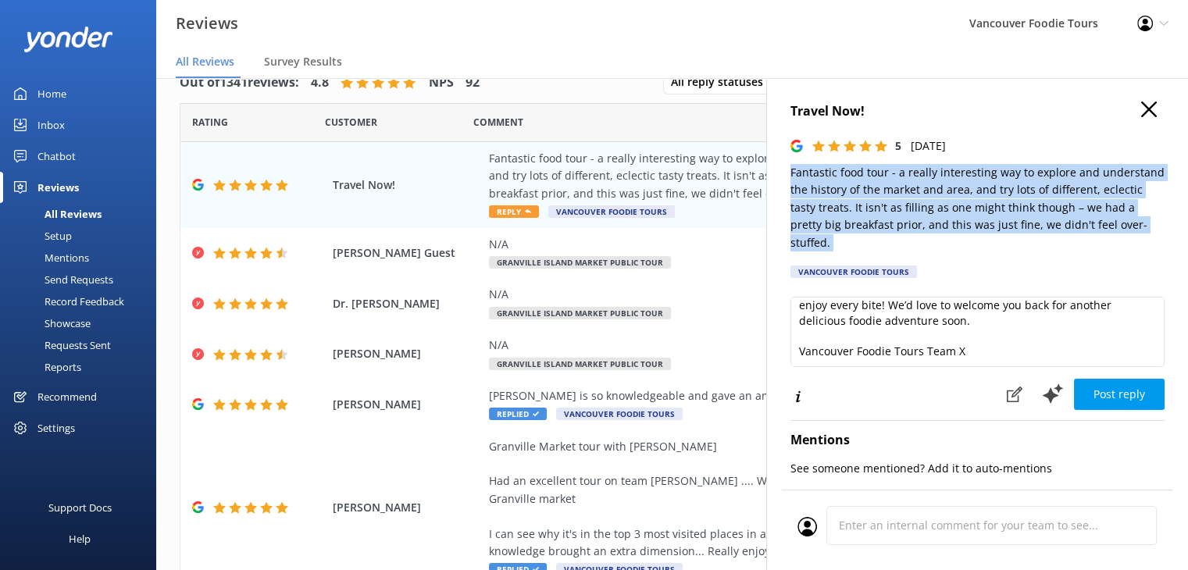
drag, startPoint x: 856, startPoint y: 244, endPoint x: 790, endPoint y: 179, distance: 93.3
click at [790, 179] on p "Fantastic food tour - a really interesting way to explore and understand the hi…" at bounding box center [977, 207] width 374 height 87
click at [1043, 216] on p "Fantastic food tour - a really interesting way to explore and understand the hi…" at bounding box center [977, 207] width 374 height 87
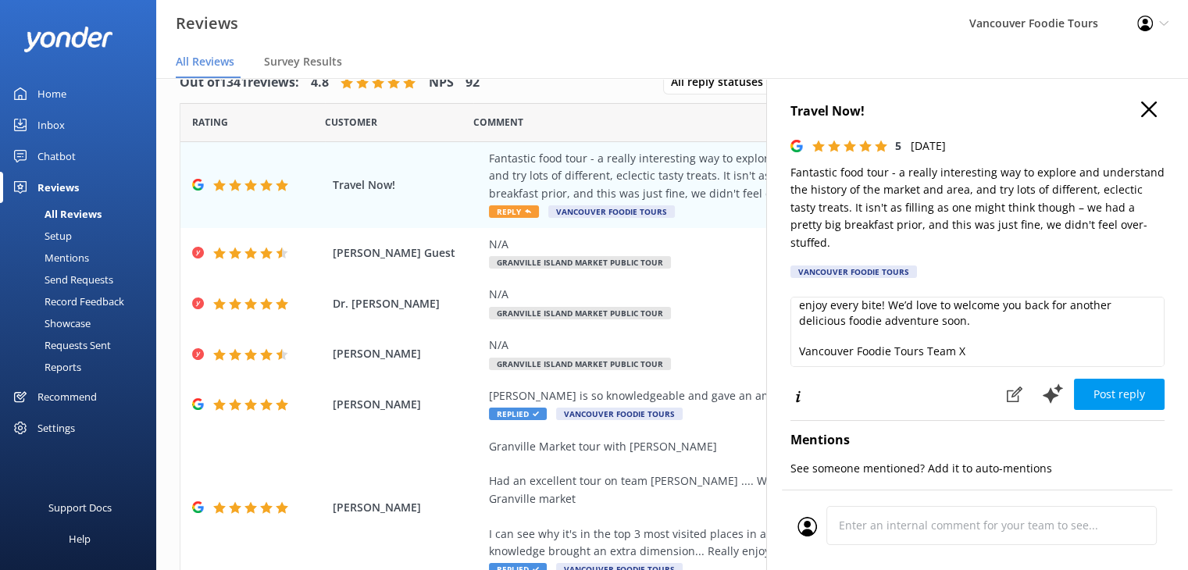
click at [997, 194] on p "Fantastic food tour - a really interesting way to explore and understand the hi…" at bounding box center [977, 207] width 374 height 87
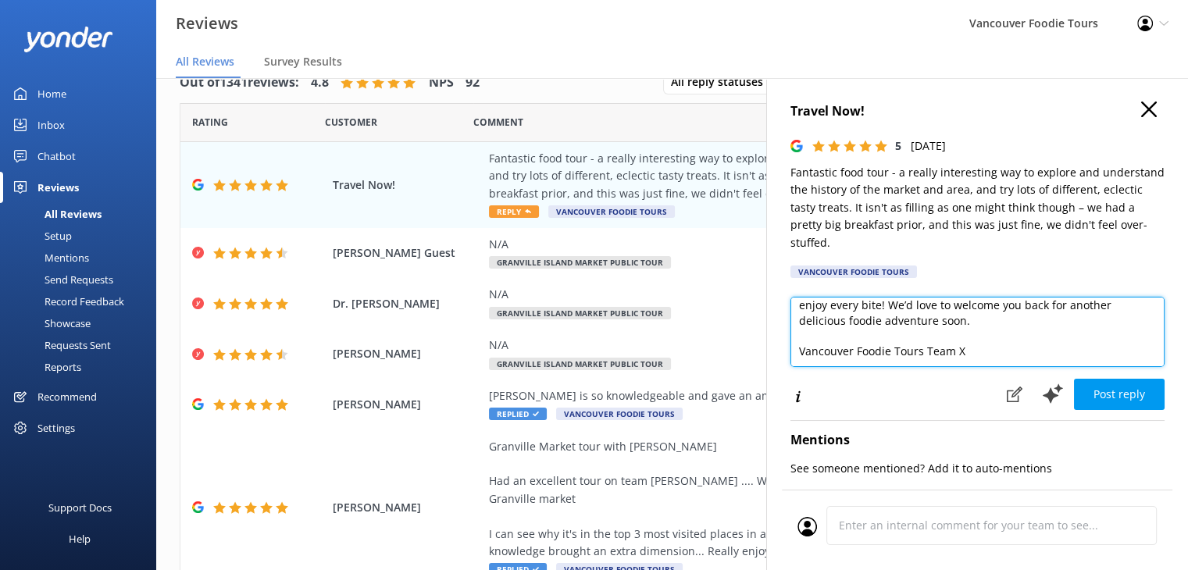
click at [890, 316] on textarea "Hi Travel Now, Thank you so much for your fantastic review! We’re delighted you…" at bounding box center [977, 332] width 374 height 70
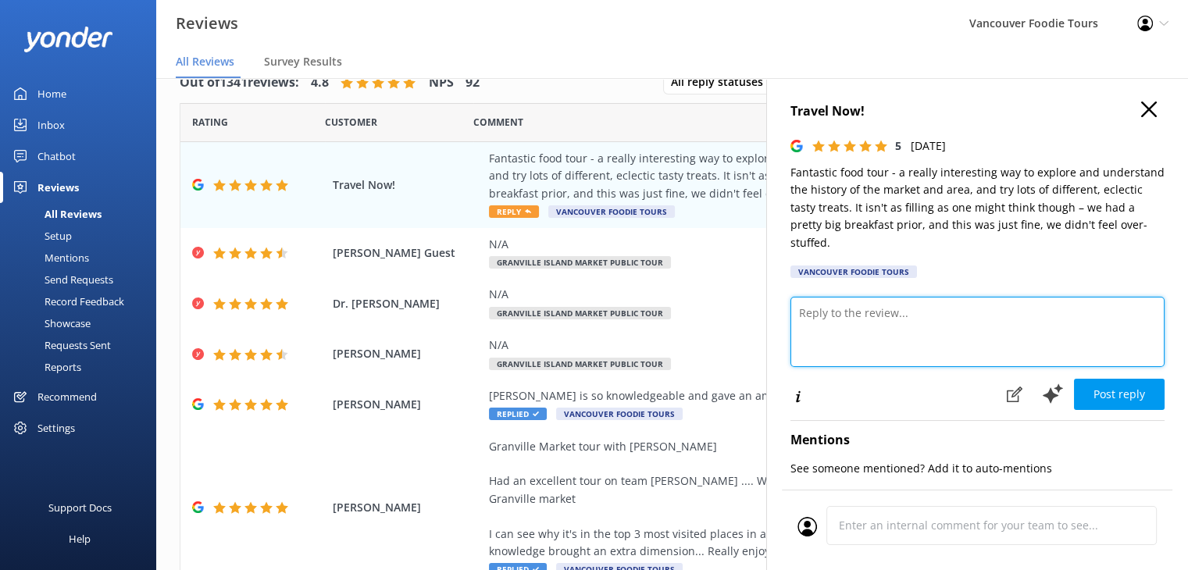
scroll to position [0, 0]
paste textarea "Hi Travel Now, Thank you so much for joining our tour and for sharing your expe…"
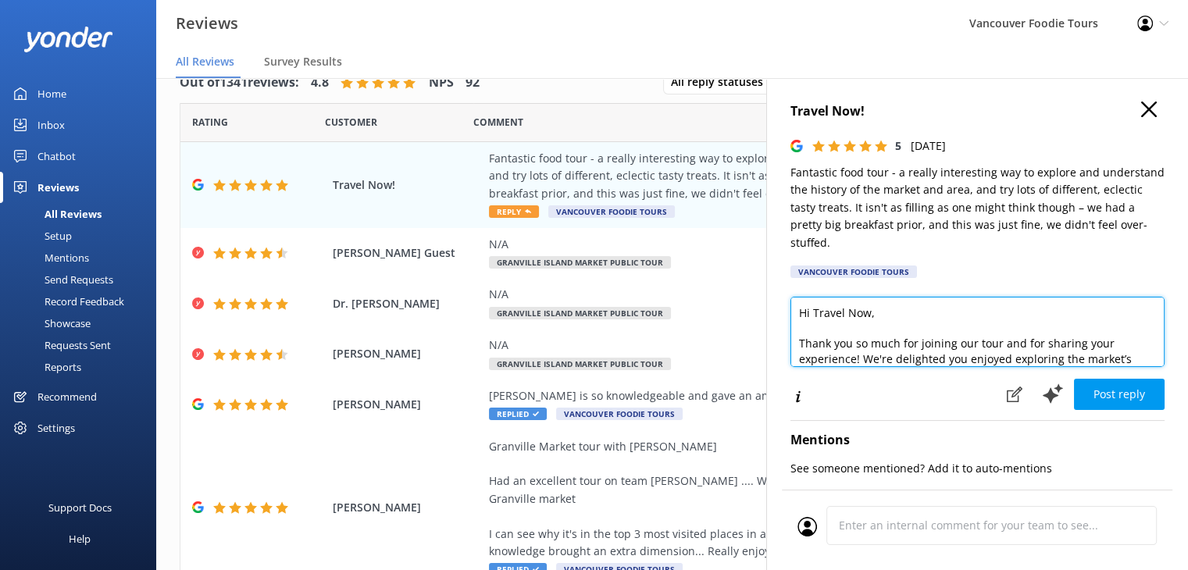
scroll to position [61, 0]
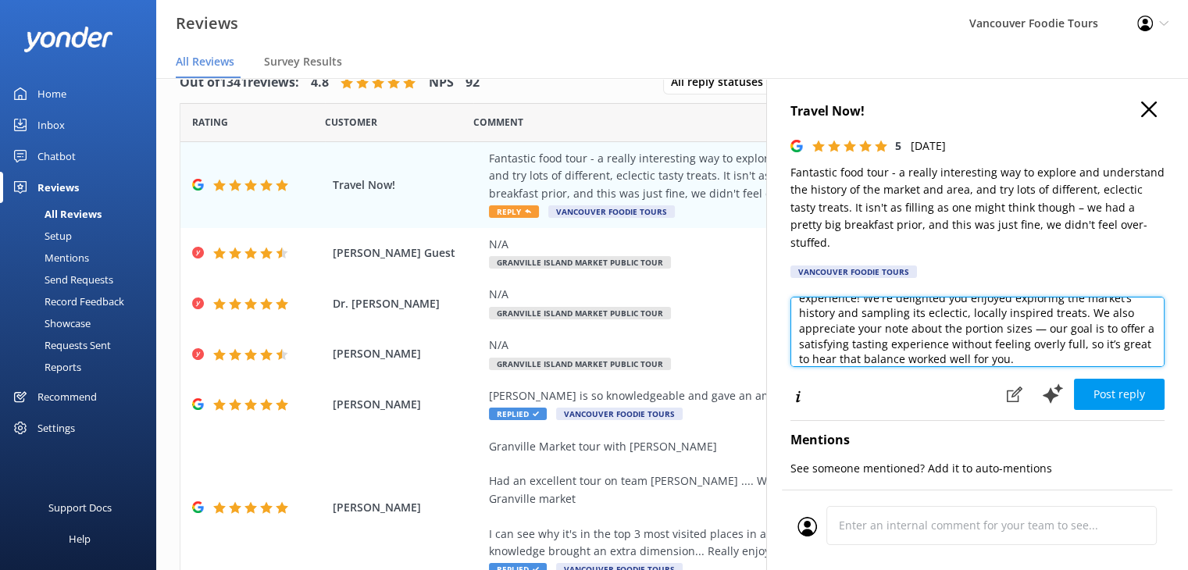
click at [1082, 359] on textarea "Hi Travel Now, Thank you so much for joining our tour and for sharing your expe…" at bounding box center [977, 332] width 374 height 70
paste textarea "Vancouver Foodie Tours Team"
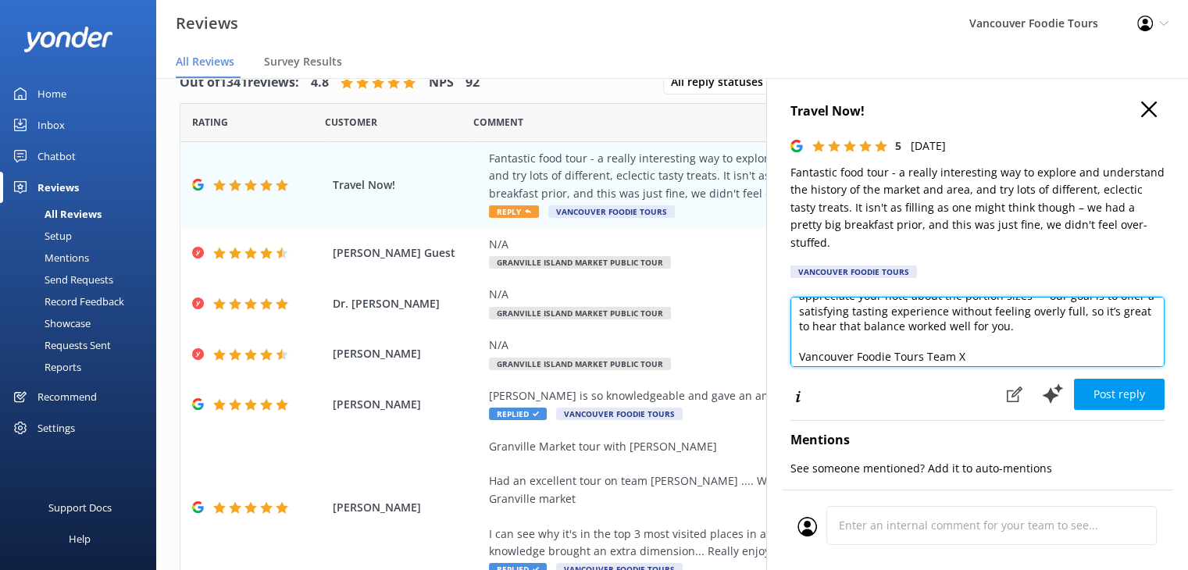
scroll to position [99, 0]
click at [1079, 324] on textarea "Hi Travel Now, Thank you so much for joining our tour and for sharing your expe…" at bounding box center [977, 332] width 374 height 70
paste textarea "can’t wait to welcome you back for another foodie adventure!"
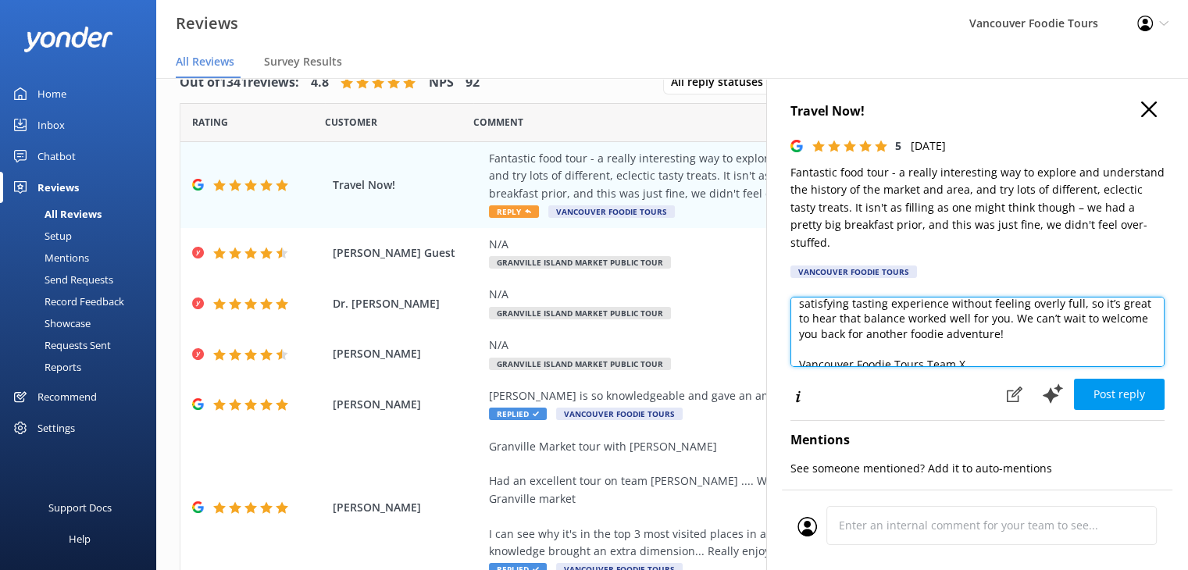
scroll to position [115, 0]
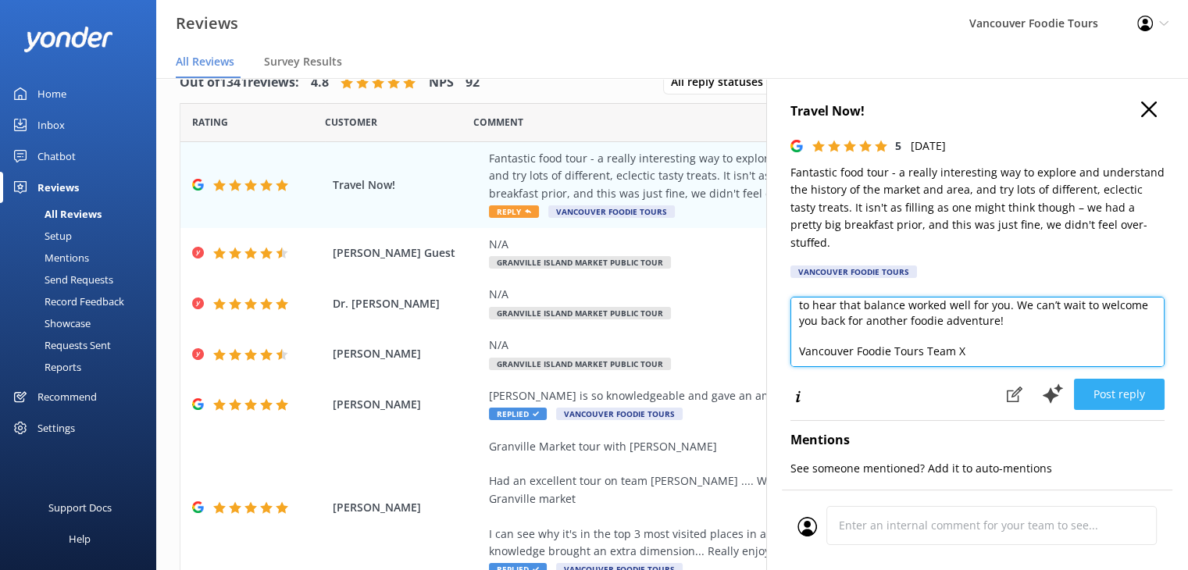
type textarea "Hi Travel Now, Thank you so much for joining our tour and for sharing your expe…"
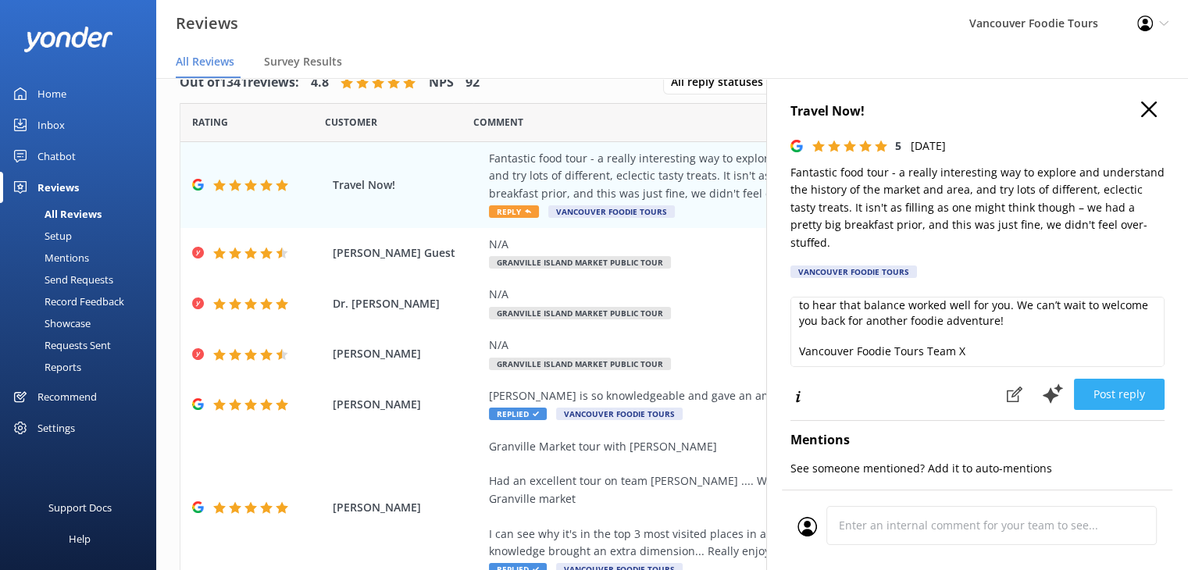
click at [1122, 390] on button "Post reply" at bounding box center [1119, 394] width 91 height 31
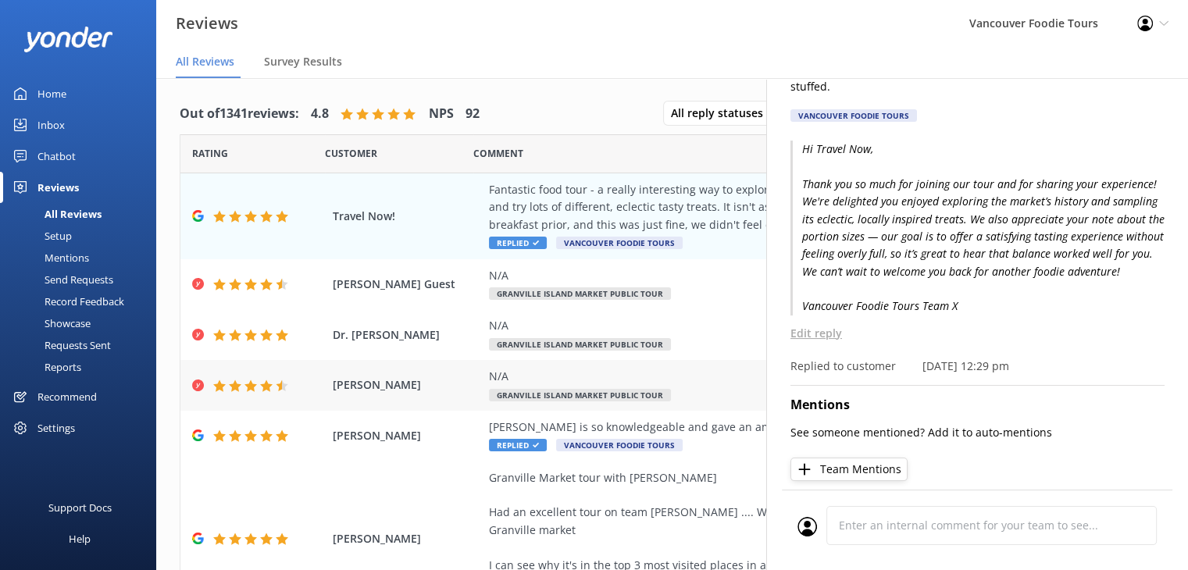
scroll to position [0, 0]
click at [576, 376] on div "N/A" at bounding box center [773, 376] width 569 height 17
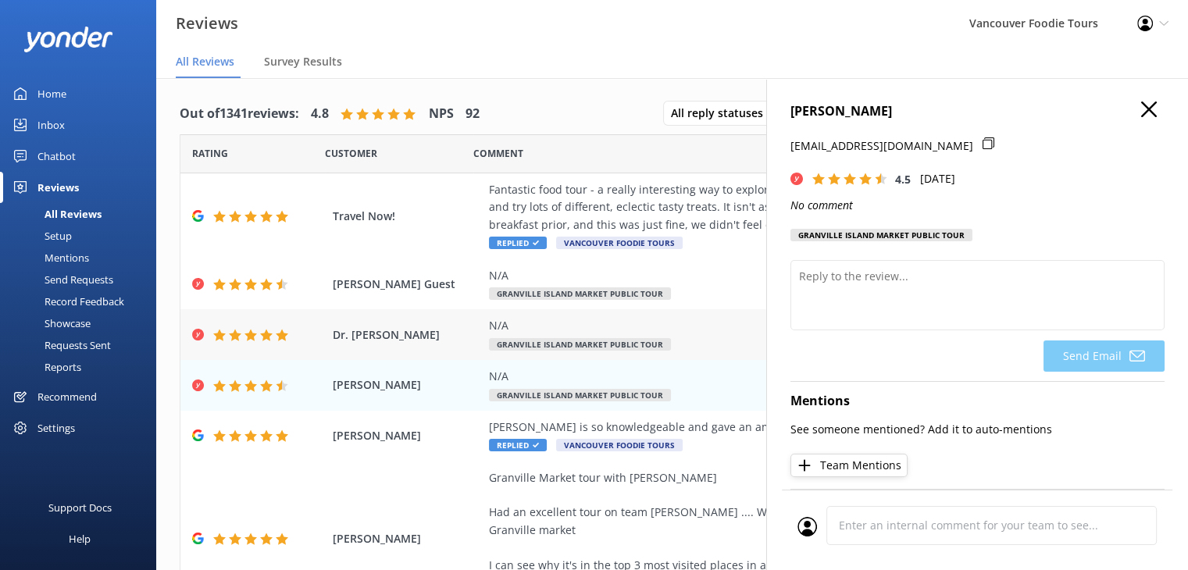
click at [710, 334] on div "N/A Granville Island Market Public Tour" at bounding box center [773, 334] width 569 height 35
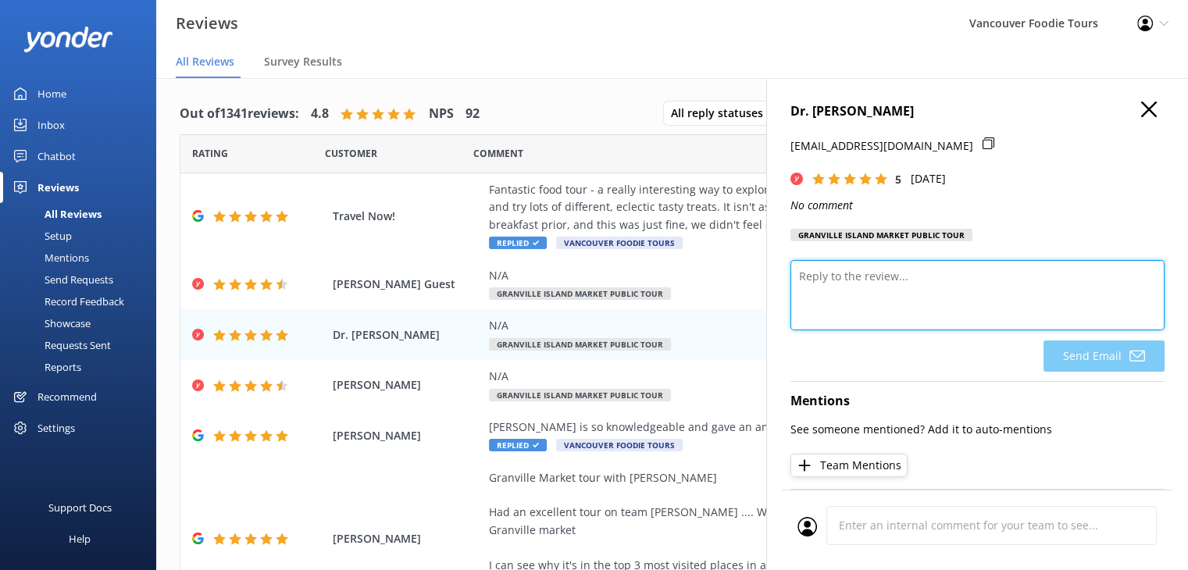
click at [873, 302] on textarea at bounding box center [977, 295] width 374 height 70
paste textarea "Thank you very much for sharing your feedback and for joining us on the tour. W…"
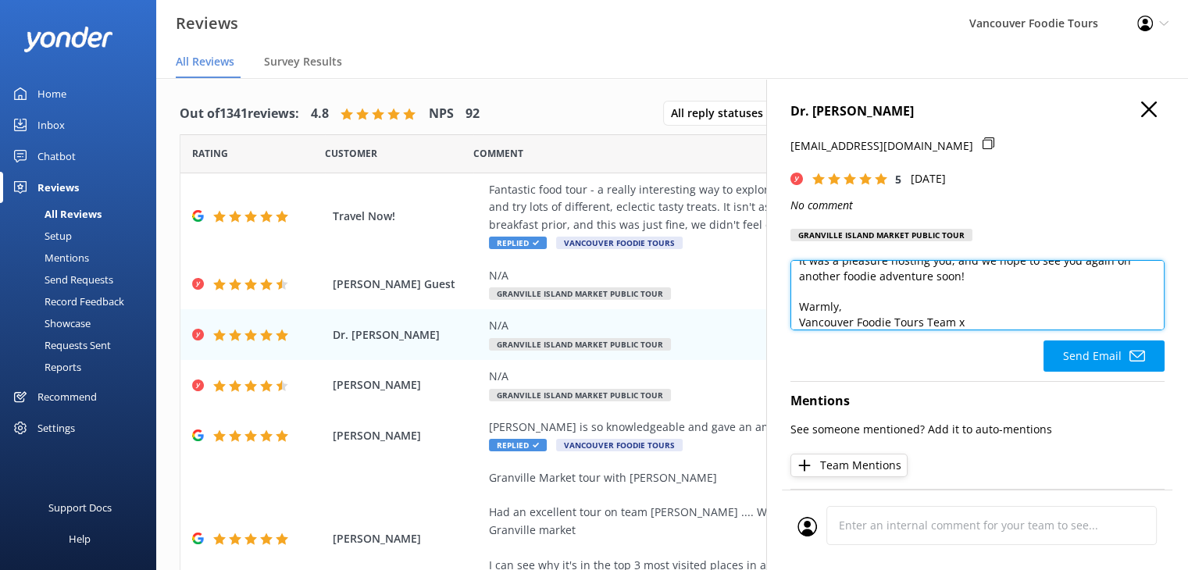
scroll to position [8, 0]
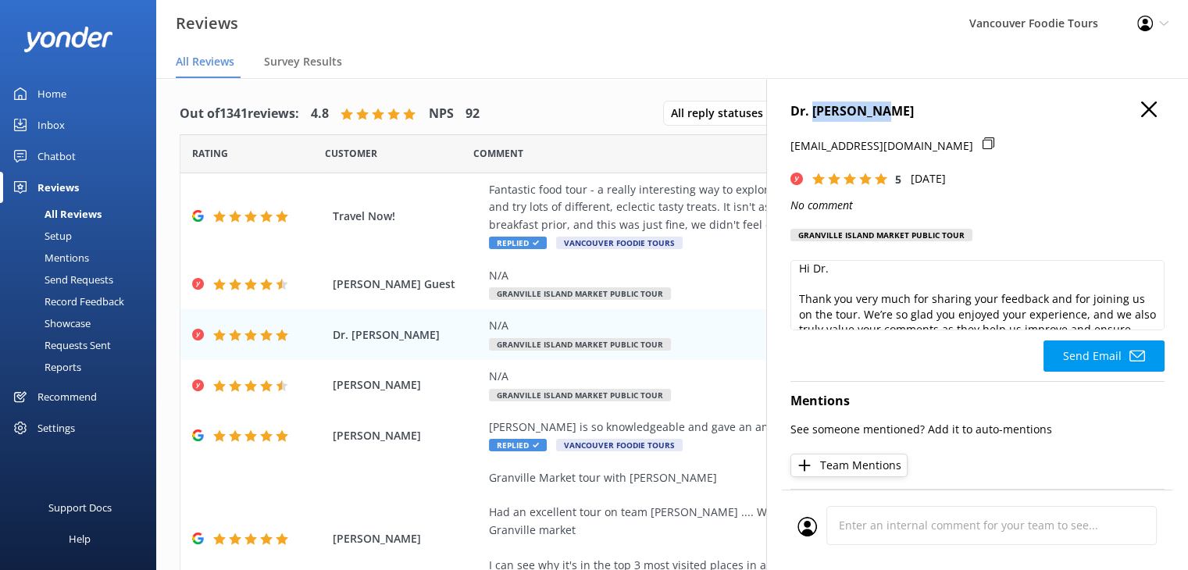
drag, startPoint x: 894, startPoint y: 109, endPoint x: 815, endPoint y: 111, distance: 79.7
click at [815, 111] on h4 "Dr. [PERSON_NAME]" at bounding box center [977, 112] width 374 height 20
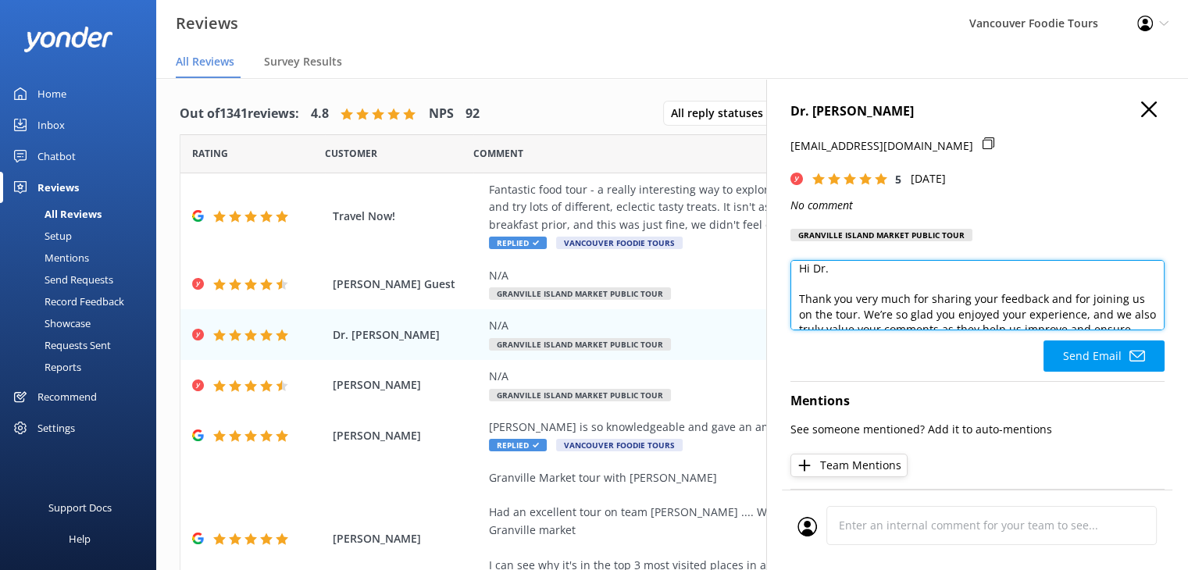
drag, startPoint x: 814, startPoint y: 111, endPoint x: 881, endPoint y: 317, distance: 216.9
click at [881, 317] on textarea "Hi Dr. Thank you very much for sharing your feedback and for joining us on the …" at bounding box center [977, 295] width 374 height 70
click at [892, 302] on textarea "Hi Dr. Thank you very much for sharing your feedback and for joining us on the …" at bounding box center [977, 295] width 374 height 70
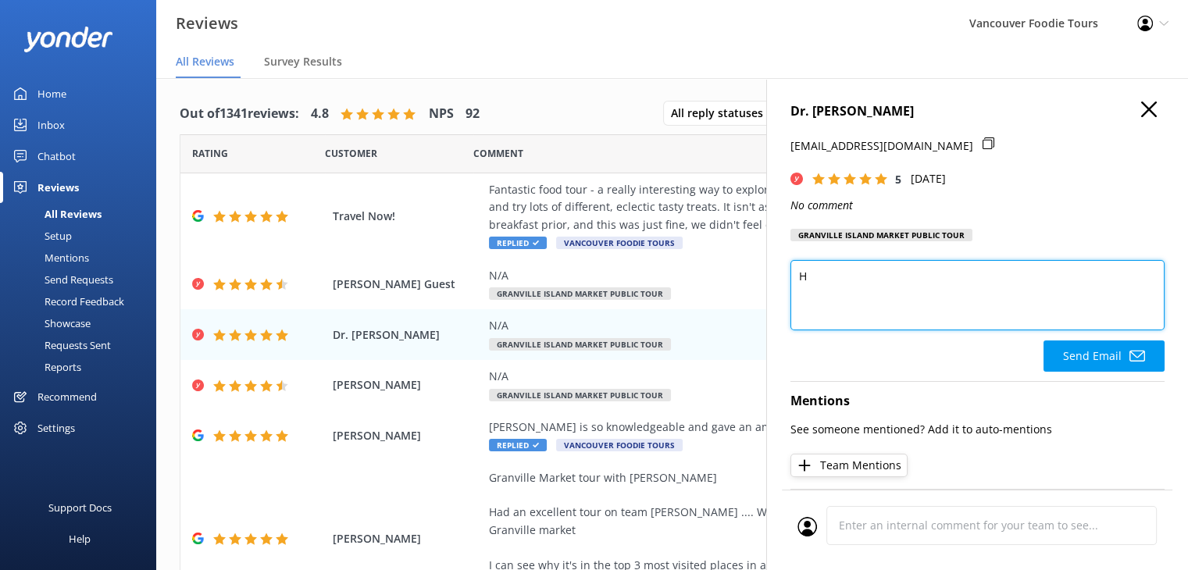
scroll to position [0, 0]
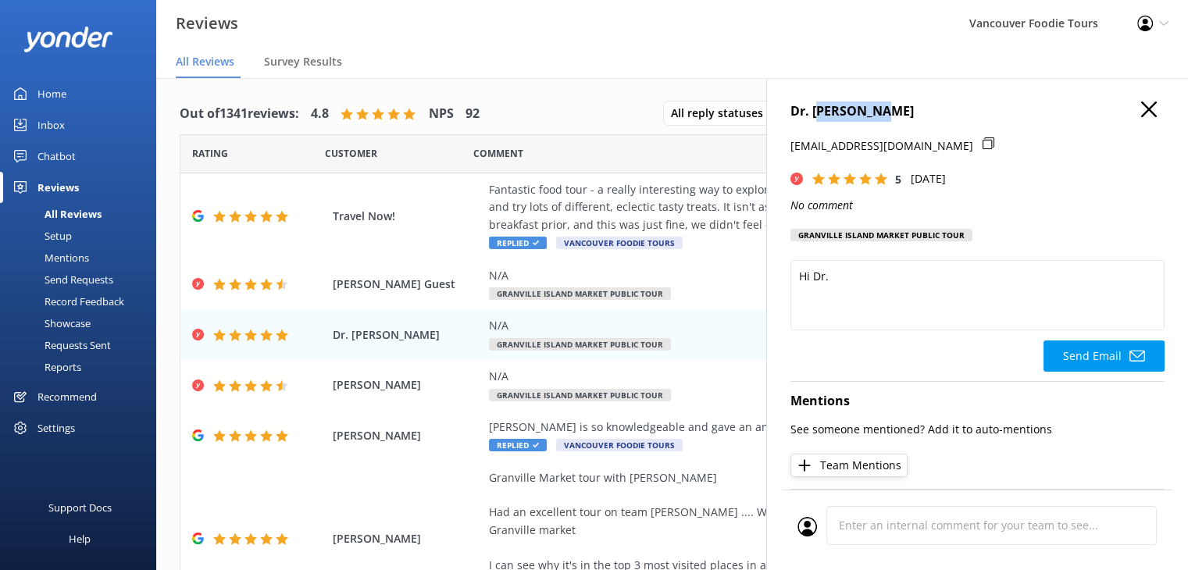
drag, startPoint x: 895, startPoint y: 112, endPoint x: 816, endPoint y: 112, distance: 78.9
click at [816, 112] on h4 "Dr. [PERSON_NAME]" at bounding box center [977, 112] width 374 height 20
drag, startPoint x: 814, startPoint y: 112, endPoint x: 895, endPoint y: 109, distance: 81.3
click at [895, 109] on h4 "Dr. [PERSON_NAME]" at bounding box center [977, 112] width 374 height 20
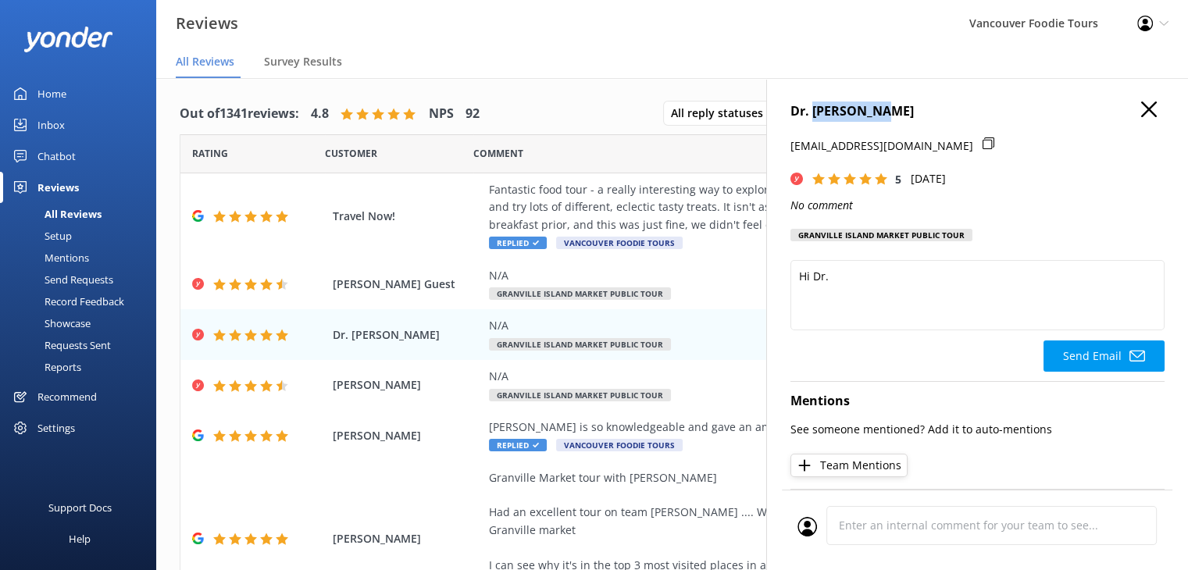
copy h4 "Chukwumobi"
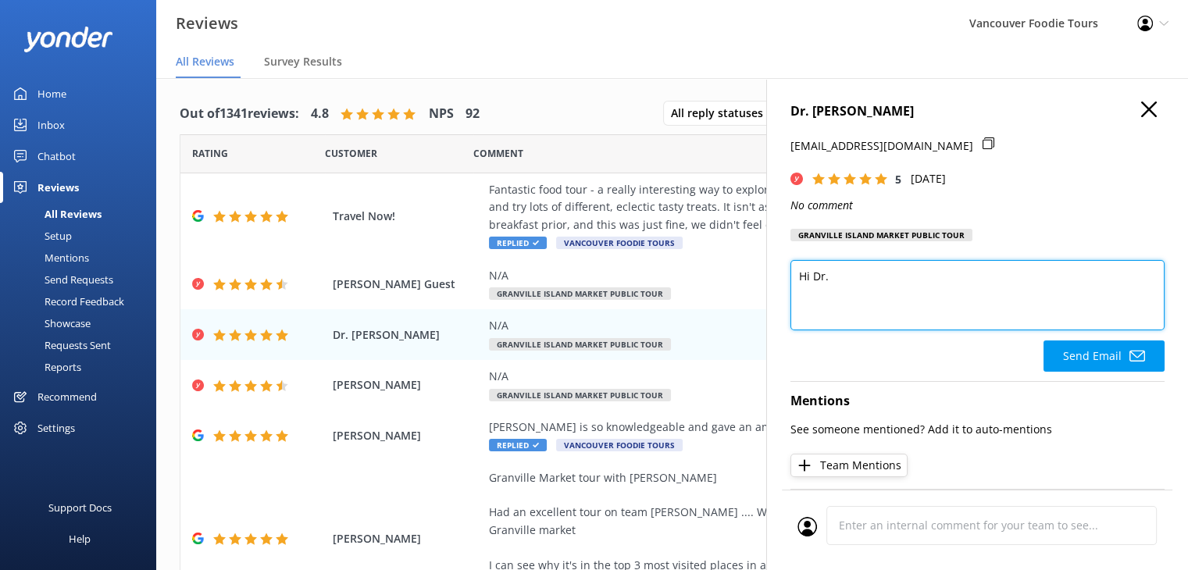
click at [865, 268] on textarea "Hi Dr." at bounding box center [977, 295] width 374 height 70
paste textarea "Chukwumobi"
click at [866, 311] on textarea "Hi Dr. Chukwumobi," at bounding box center [977, 295] width 374 height 70
paste textarea "Thank you so much for your 5-star rating! We’re so glad you enjoyed your time w…"
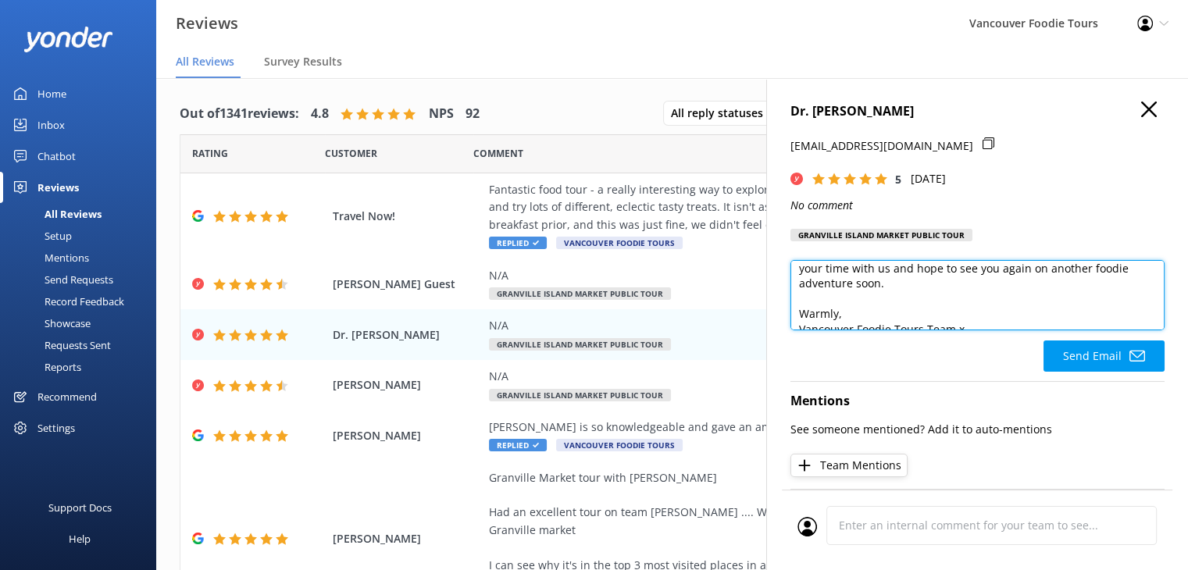
scroll to position [69, 0]
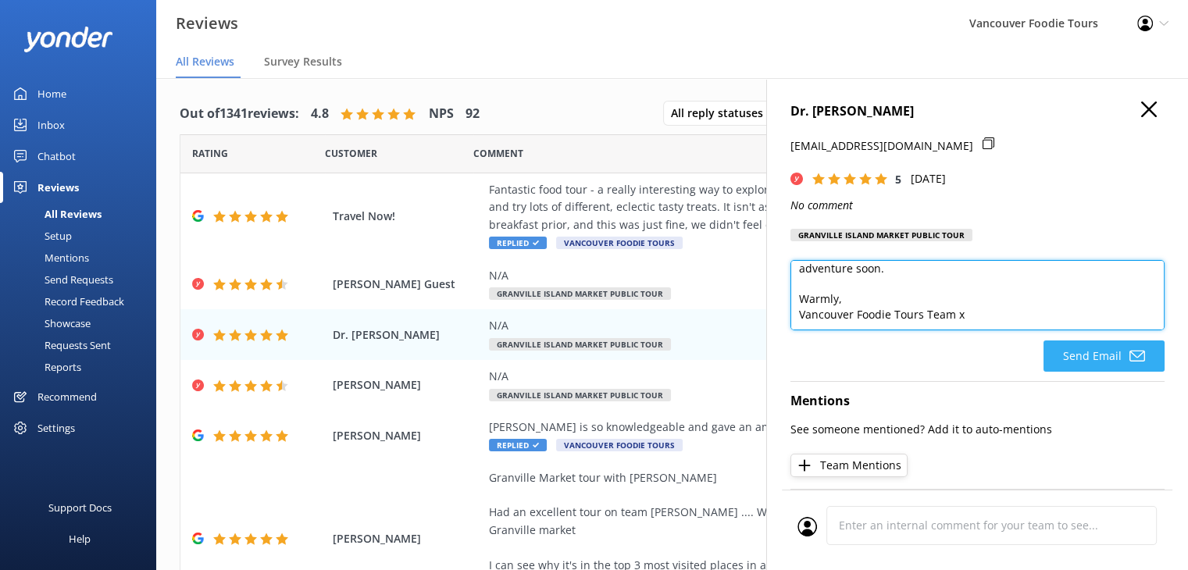
type textarea "Hi Dr. Chukwumobi, Thank you so much for your 5-star rating! We’re so glad you …"
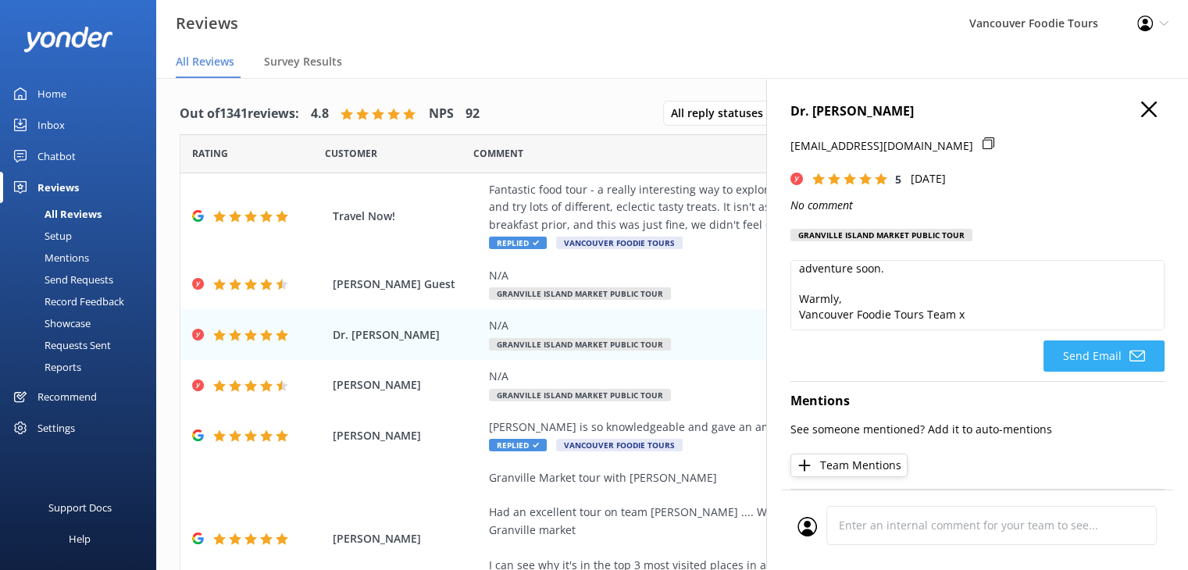
click at [1127, 345] on button "Send Email" at bounding box center [1104, 356] width 121 height 31
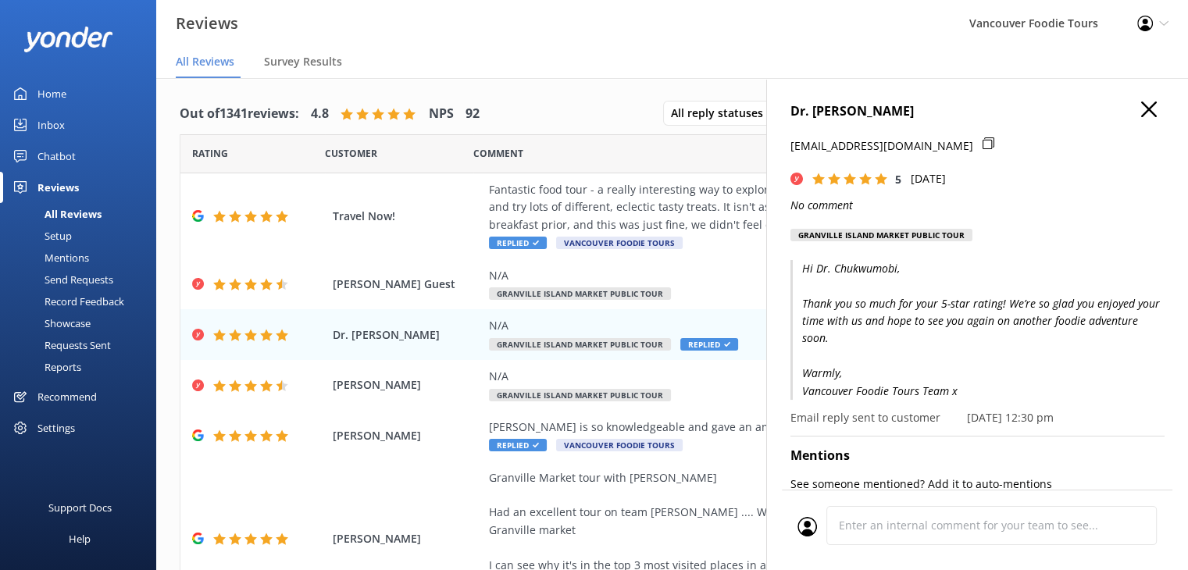
click at [1141, 108] on icon "button" at bounding box center [1149, 110] width 16 height 16
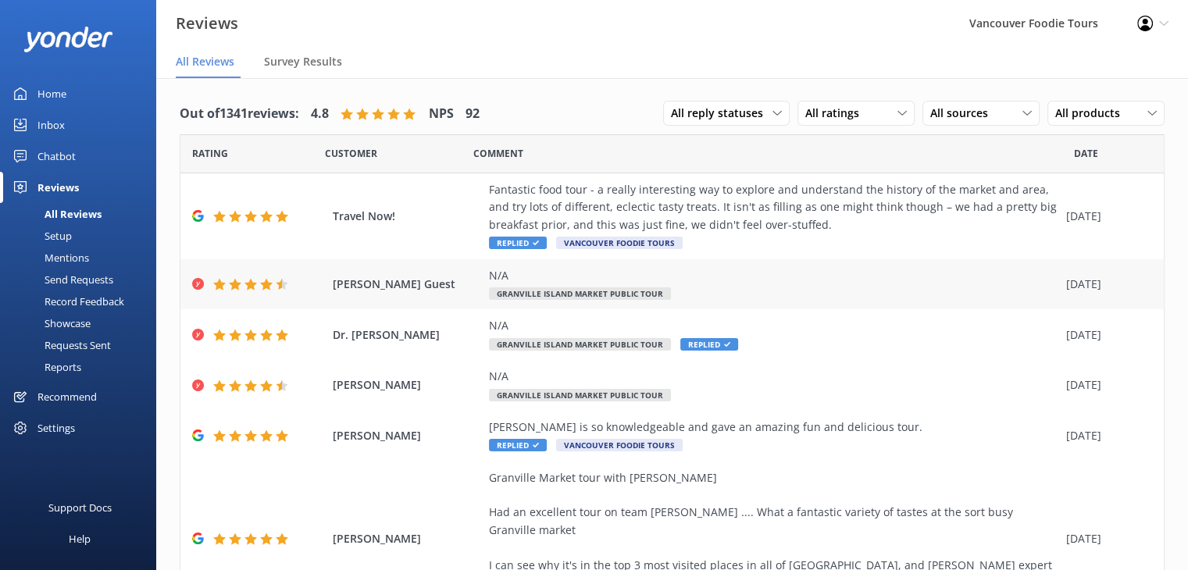
click at [637, 290] on span "Granville Island Market Public Tour" at bounding box center [580, 293] width 182 height 12
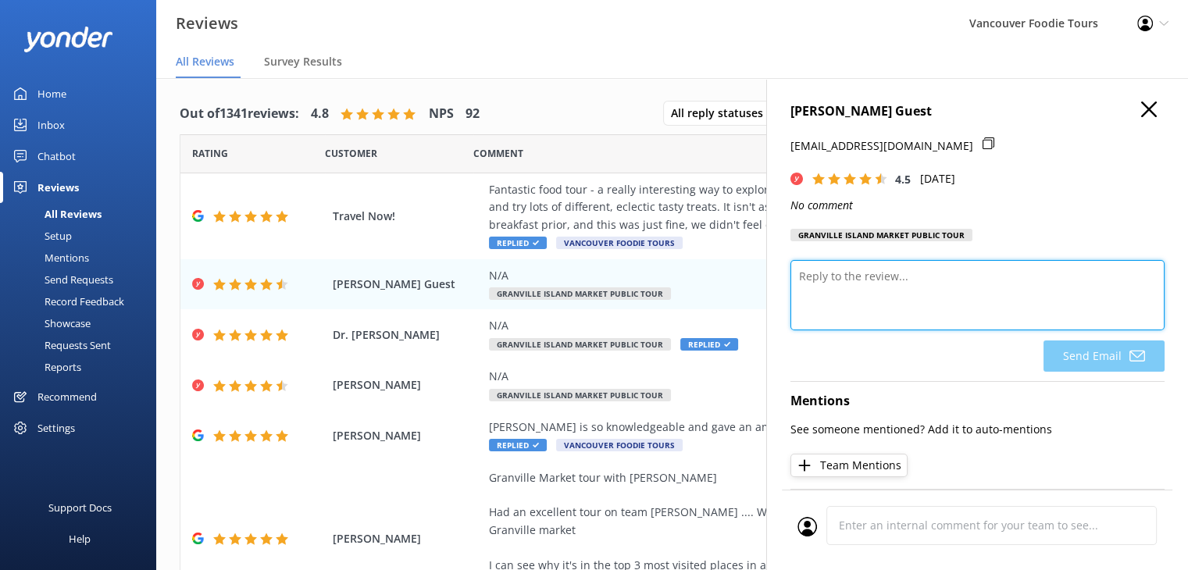
drag, startPoint x: 855, startPoint y: 277, endPoint x: 848, endPoint y: 287, distance: 11.9
click at [854, 279] on textarea at bounding box center [977, 295] width 374 height 70
paste textarea "Thank you very much for sharing your feedback and for joining us on the tour. W…"
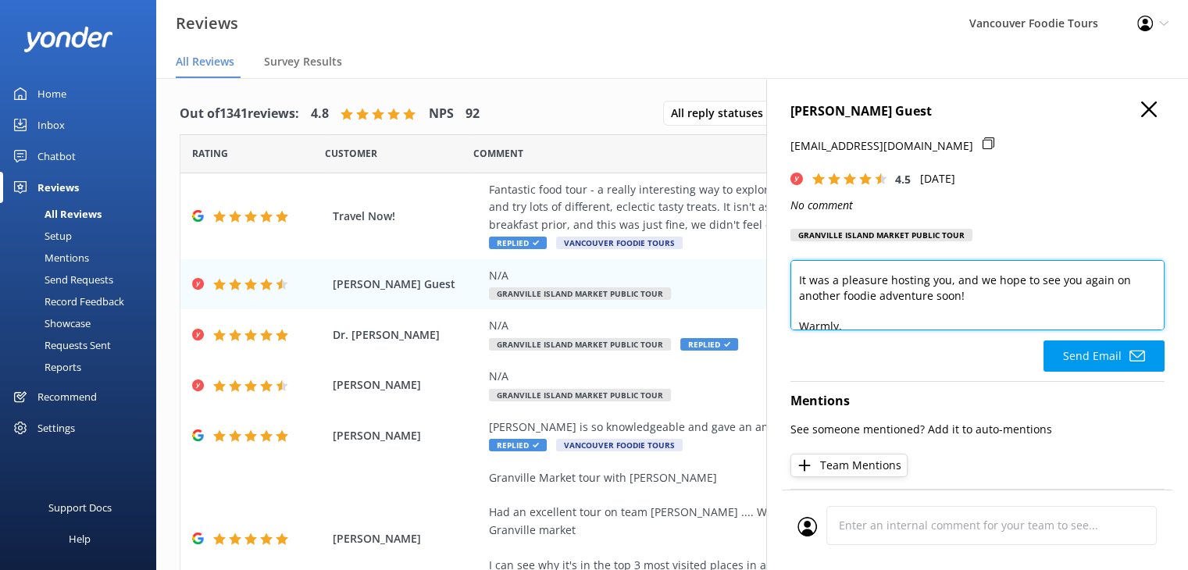
scroll to position [191, 0]
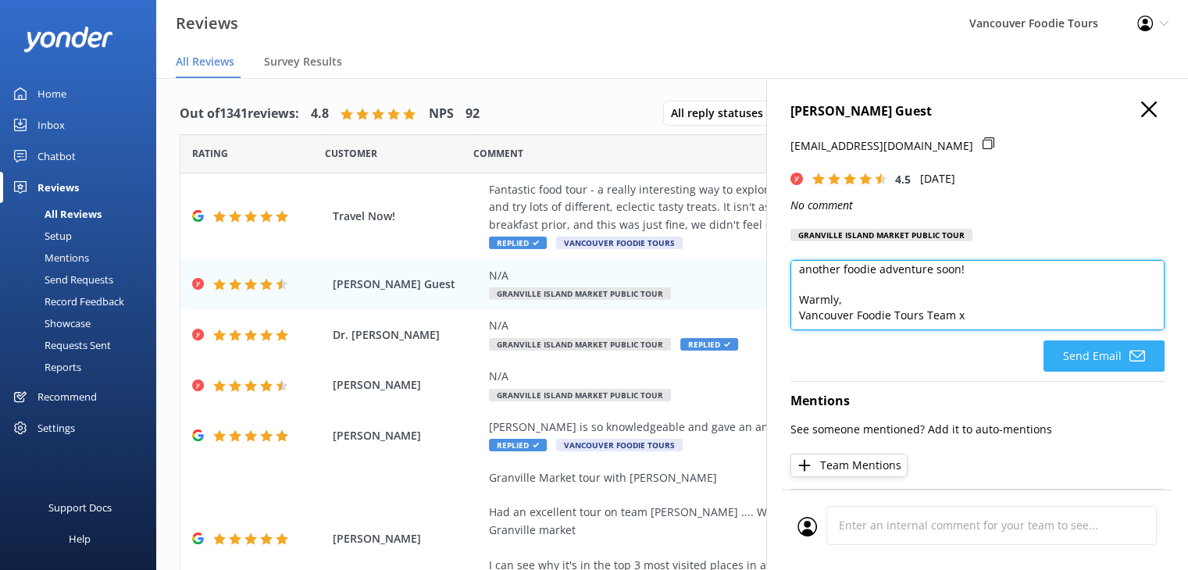
type textarea "Hi [PERSON_NAME], Thank you very much for sharing your feedback and for joining…"
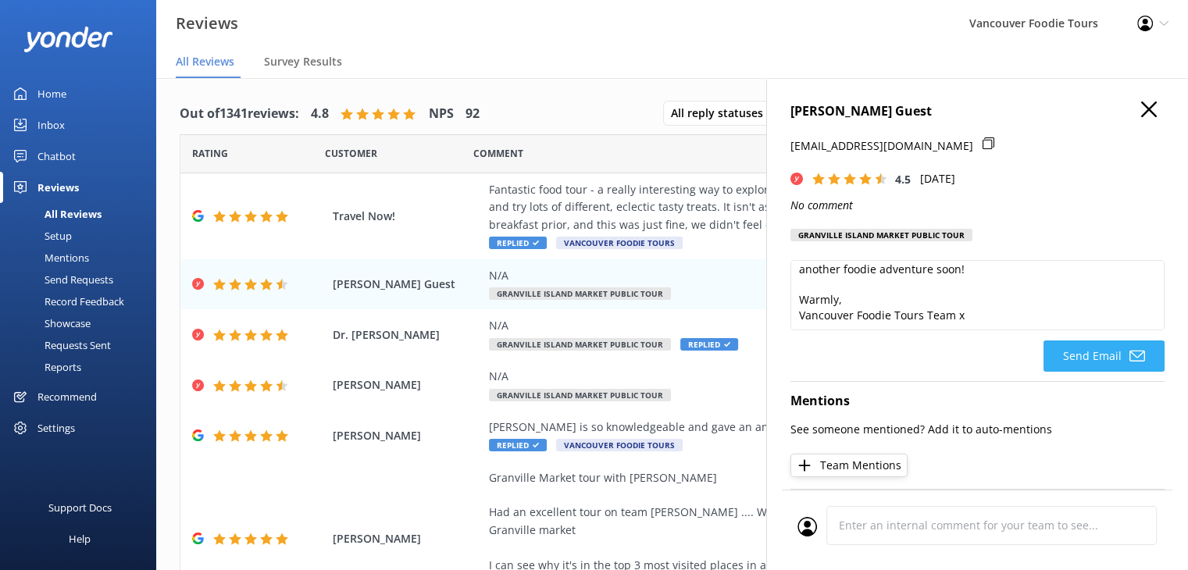
click at [1087, 349] on button "Send Email" at bounding box center [1104, 356] width 121 height 31
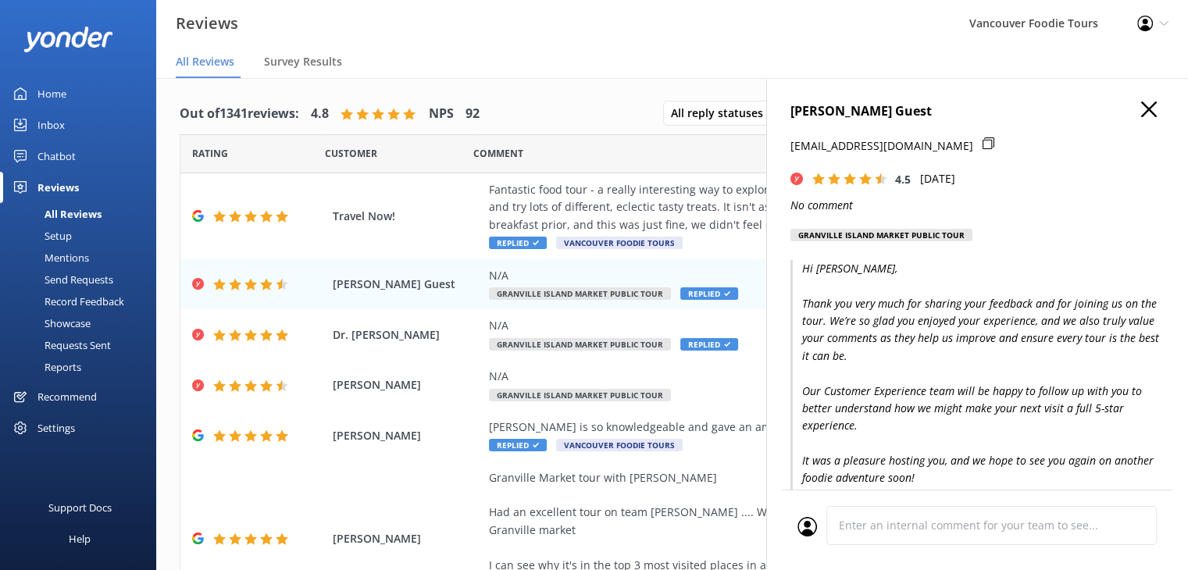
click at [1141, 112] on use "button" at bounding box center [1149, 110] width 16 height 16
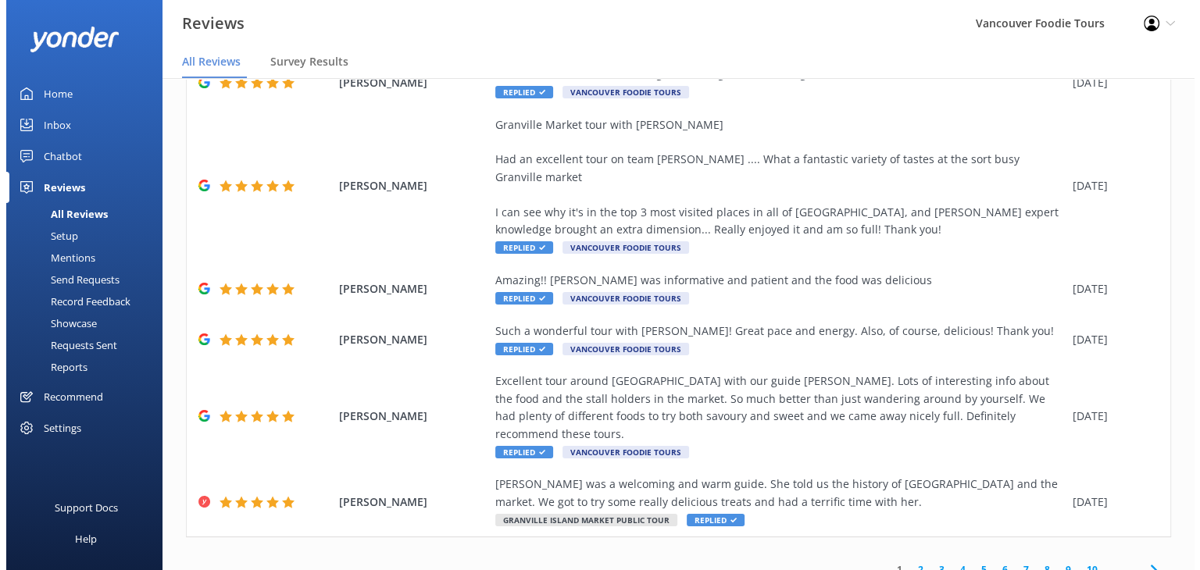
scroll to position [0, 0]
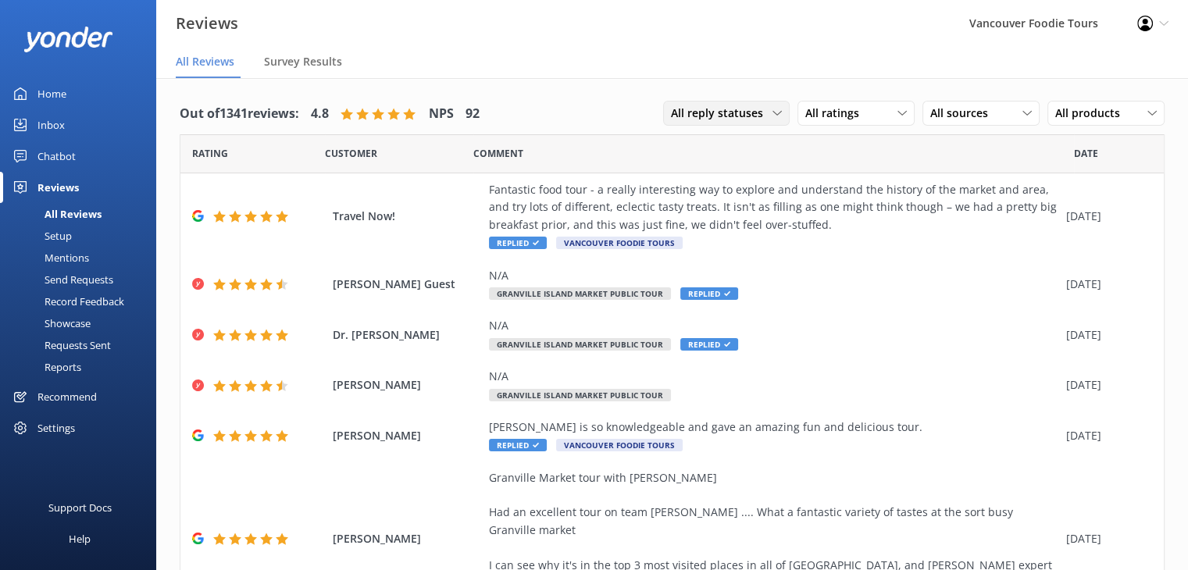
click at [690, 114] on span "All reply statuses" at bounding box center [722, 113] width 102 height 17
click at [687, 179] on div "Needs a reply" at bounding box center [702, 178] width 60 height 16
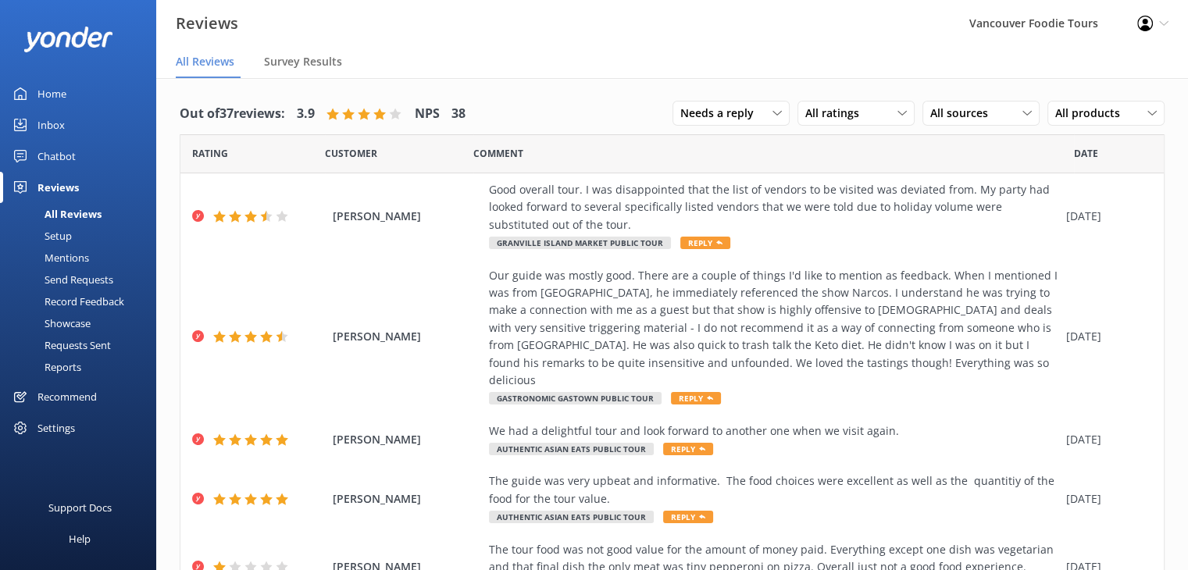
click at [117, 123] on link "Inbox" at bounding box center [78, 124] width 156 height 31
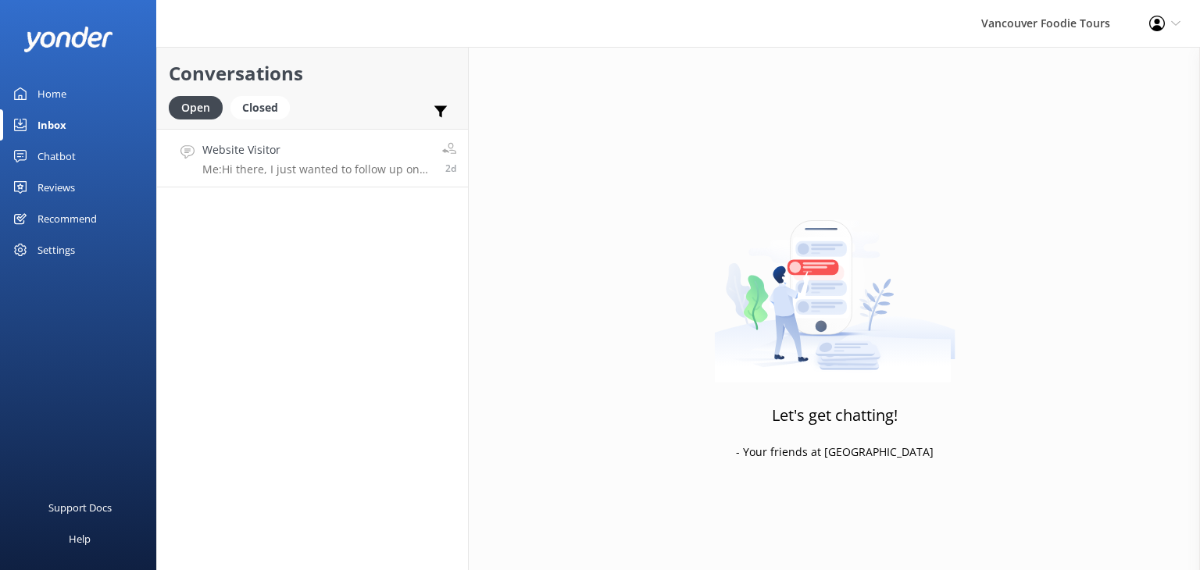
click at [272, 163] on p "Me: Hi there, I just wanted to follow up on your recent message about an end-of…" at bounding box center [316, 169] width 228 height 14
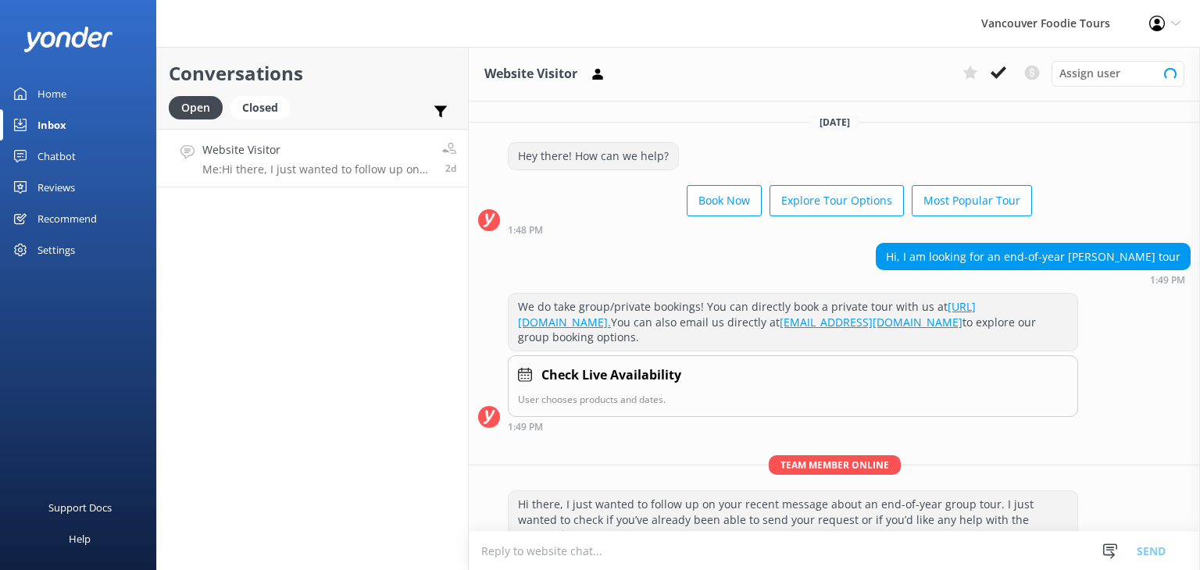
scroll to position [69, 0]
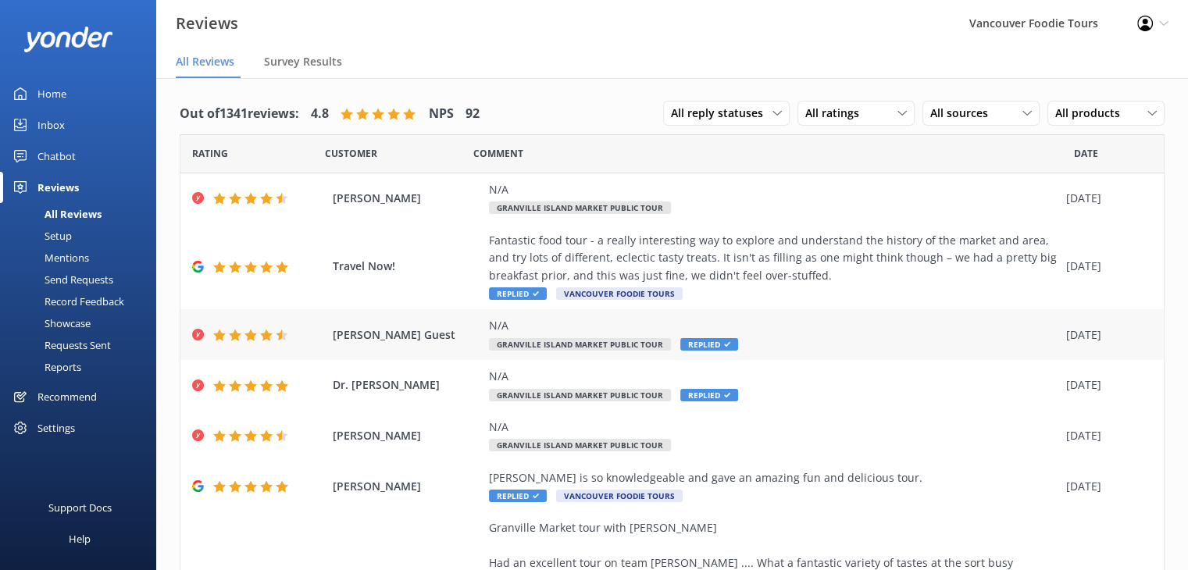
click at [417, 324] on div "Sudeshna Guest N/A Granville Island Market Public Tour Replied 11 Oct 2025" at bounding box center [671, 334] width 983 height 51
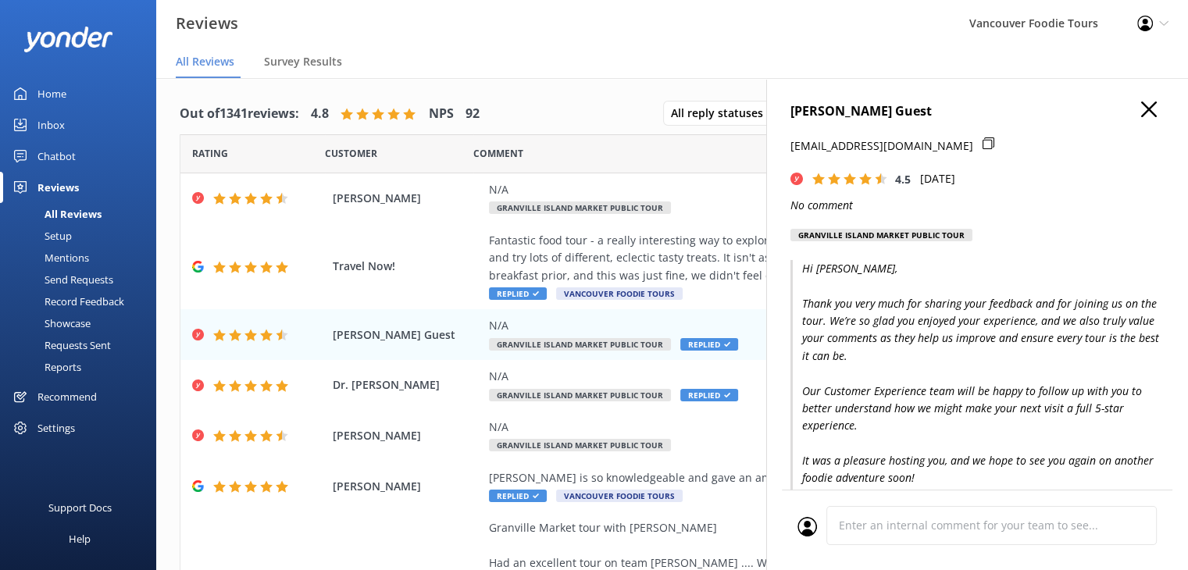
click at [983, 144] on icon at bounding box center [989, 143] width 12 height 12
drag, startPoint x: 912, startPoint y: 116, endPoint x: 798, endPoint y: 114, distance: 114.1
click at [798, 114] on h4 "[PERSON_NAME] Guest" at bounding box center [977, 112] width 374 height 20
copy h4 "udeshna Guest"
click at [411, 212] on div "Karin Wurapa N/A Granville Island Market Public Tour 13 Oct 2025" at bounding box center [671, 198] width 983 height 51
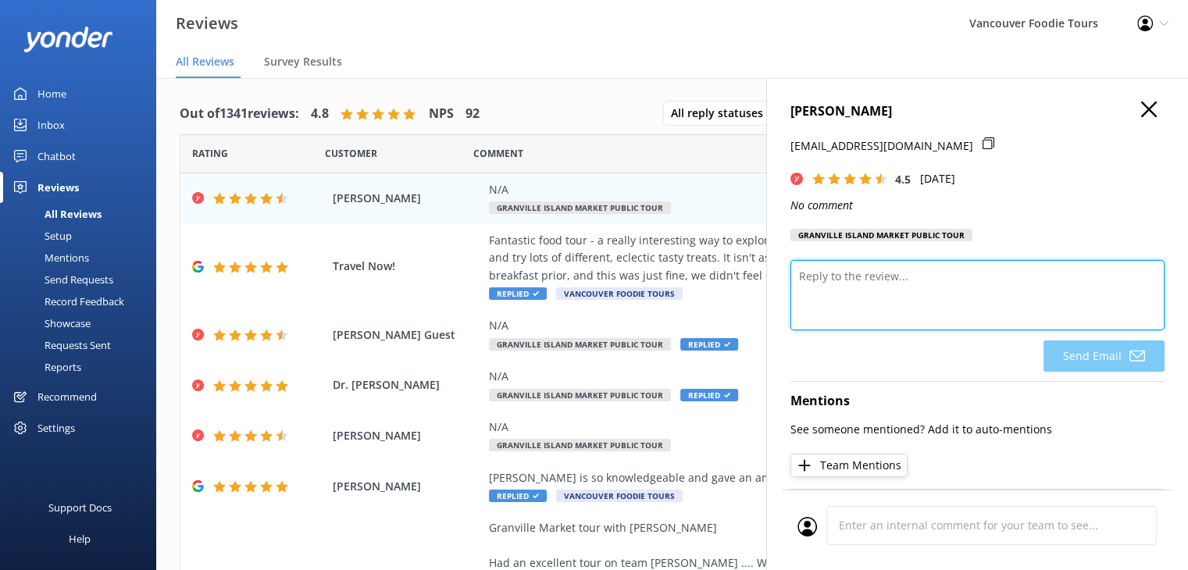
click at [942, 288] on textarea at bounding box center [977, 295] width 374 height 70
paste textarea "Thank you very much for sharing your feedback and for joining us on the tour. W…"
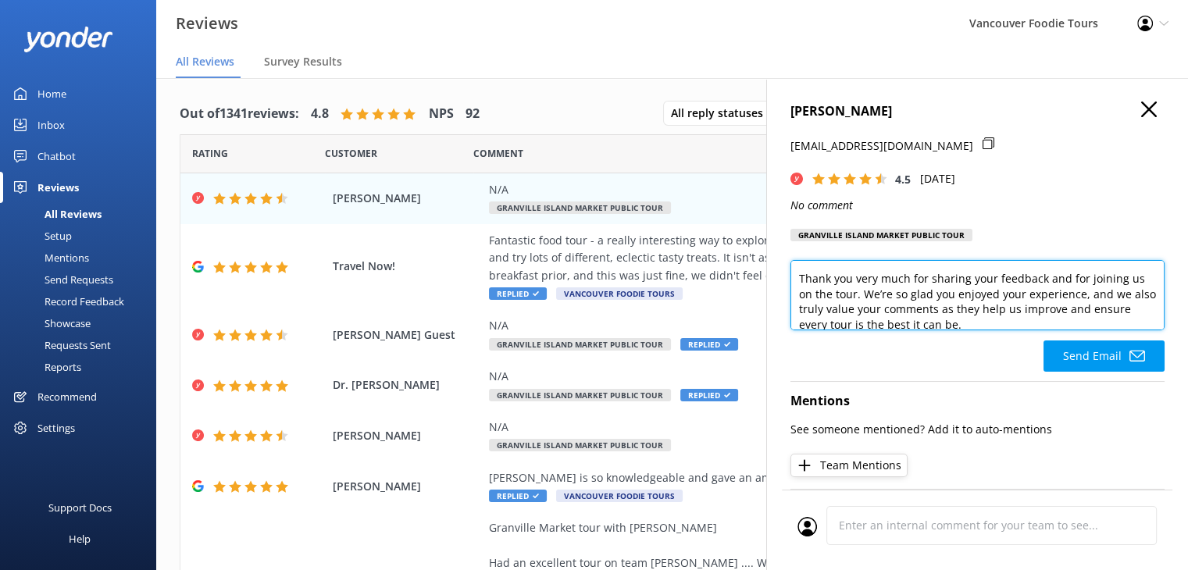
scroll to position [39, 0]
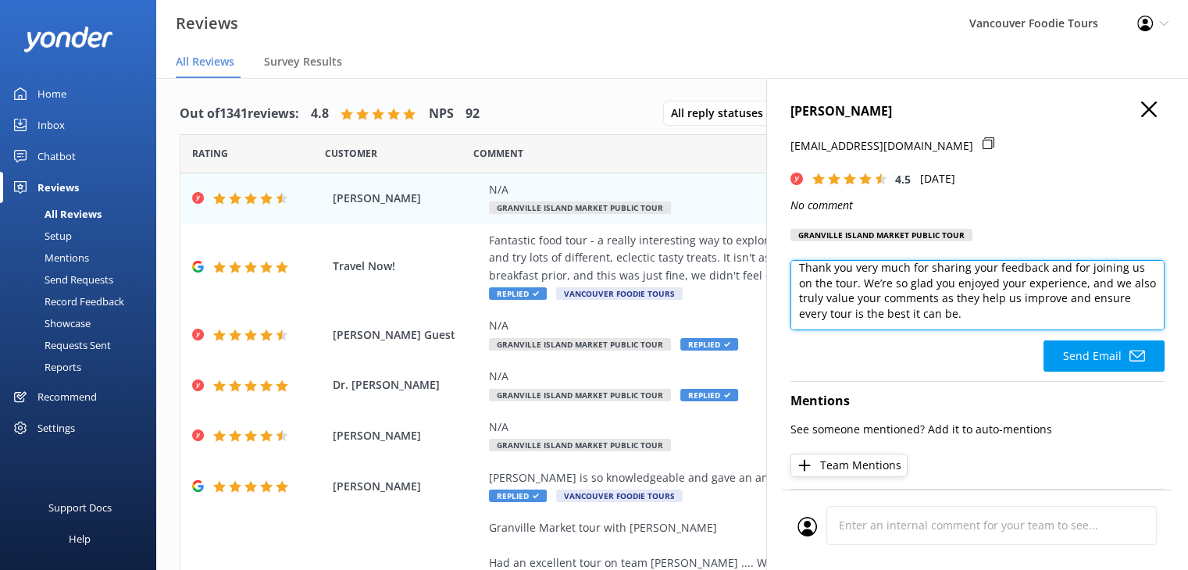
click at [1062, 299] on textarea "Hi Karin, Thank you very much for sharing your feedback and for joining us on t…" at bounding box center [977, 295] width 374 height 70
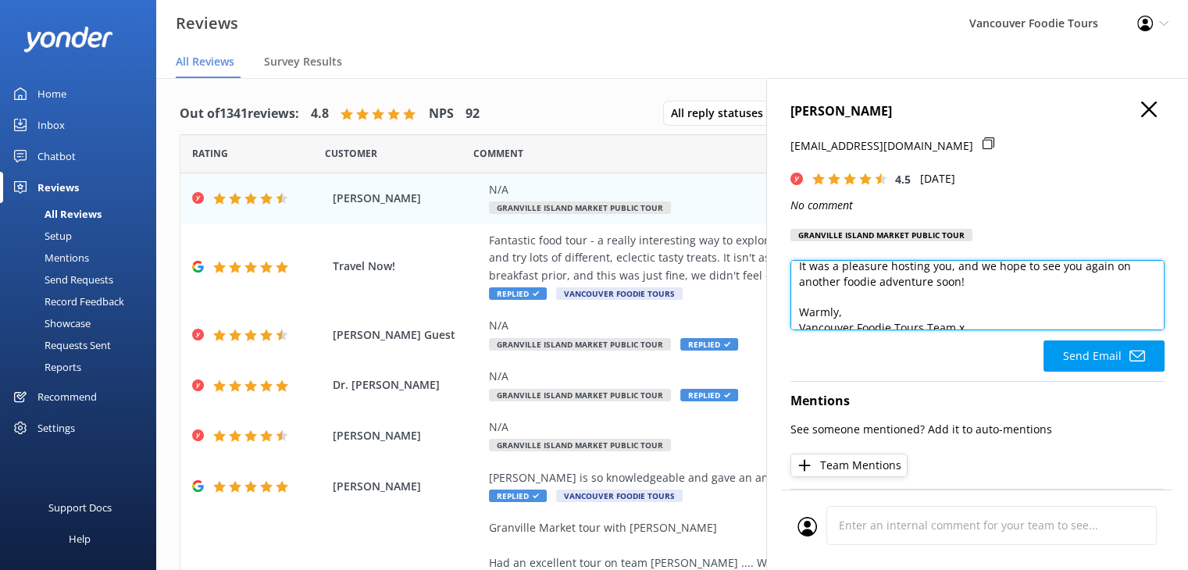
scroll to position [191, 0]
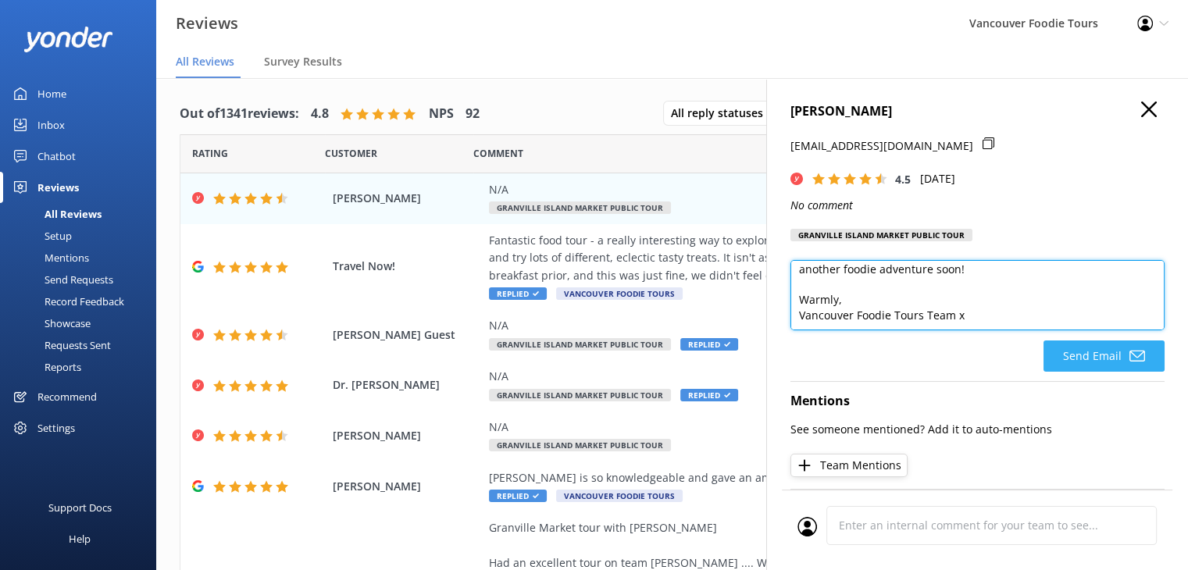
type textarea "Hi Karin, Thank you very much for sharing your feedback and for joining us on t…"
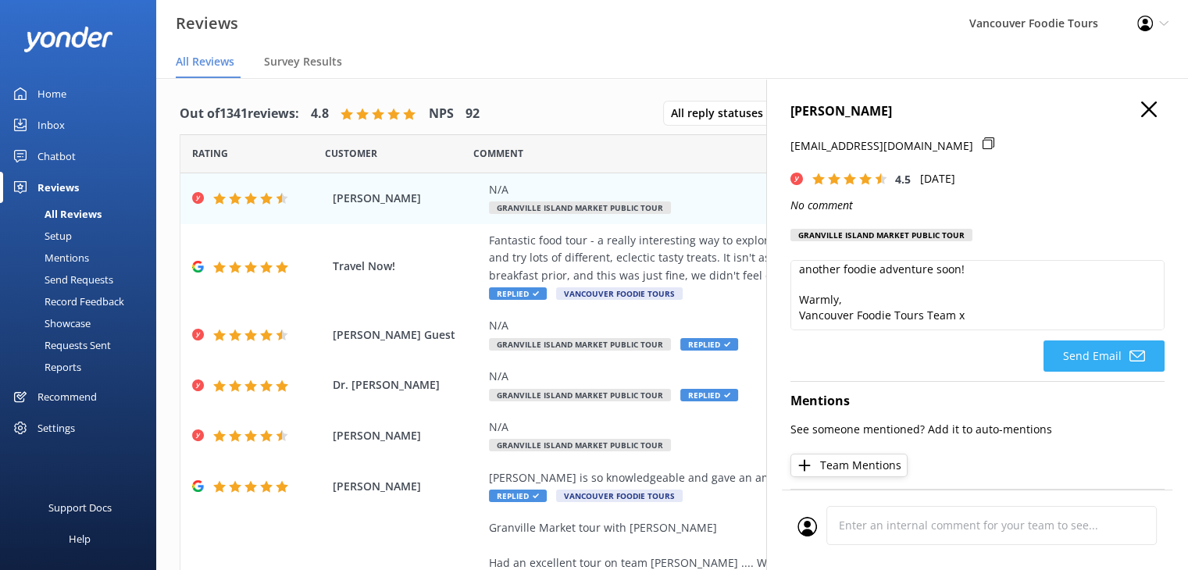
click at [1101, 348] on button "Send Email" at bounding box center [1104, 356] width 121 height 31
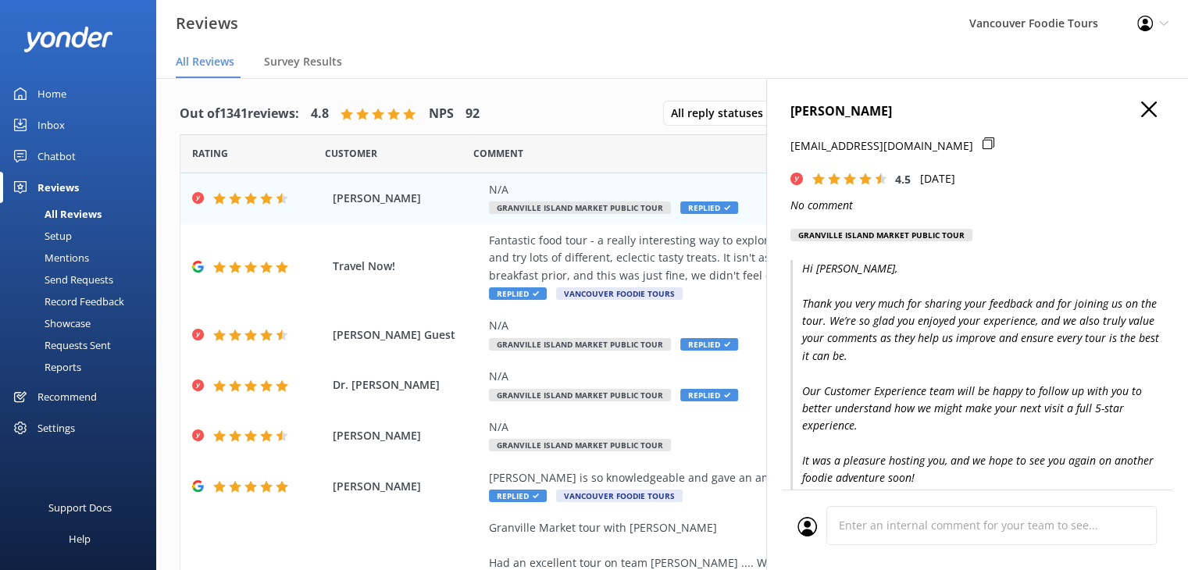
click at [983, 145] on icon at bounding box center [989, 143] width 12 height 12
click at [1141, 105] on icon "button" at bounding box center [1149, 110] width 16 height 16
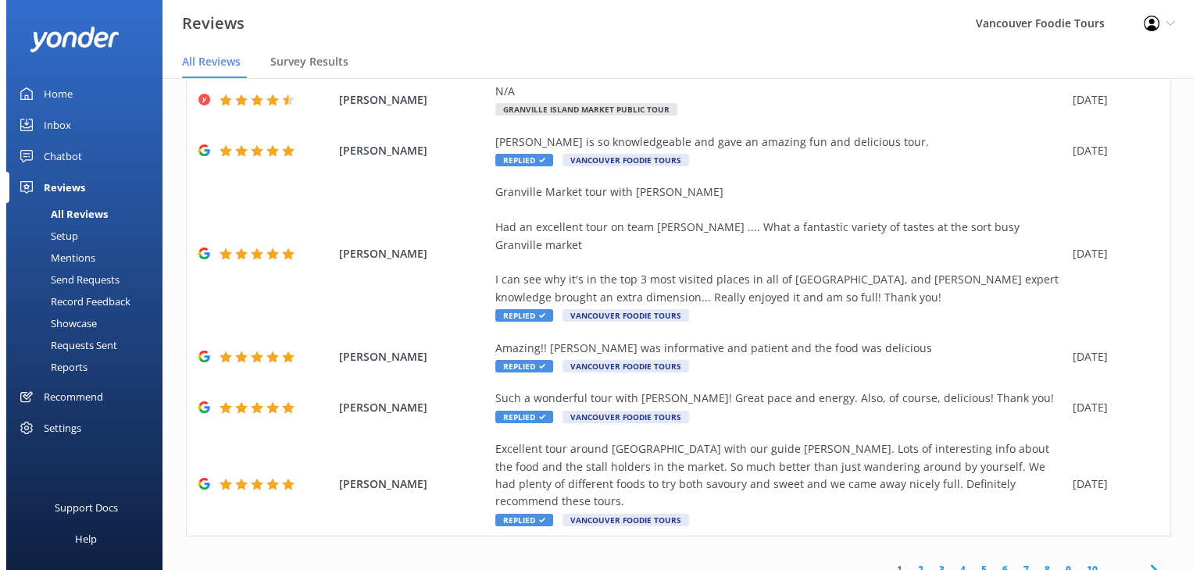
scroll to position [0, 0]
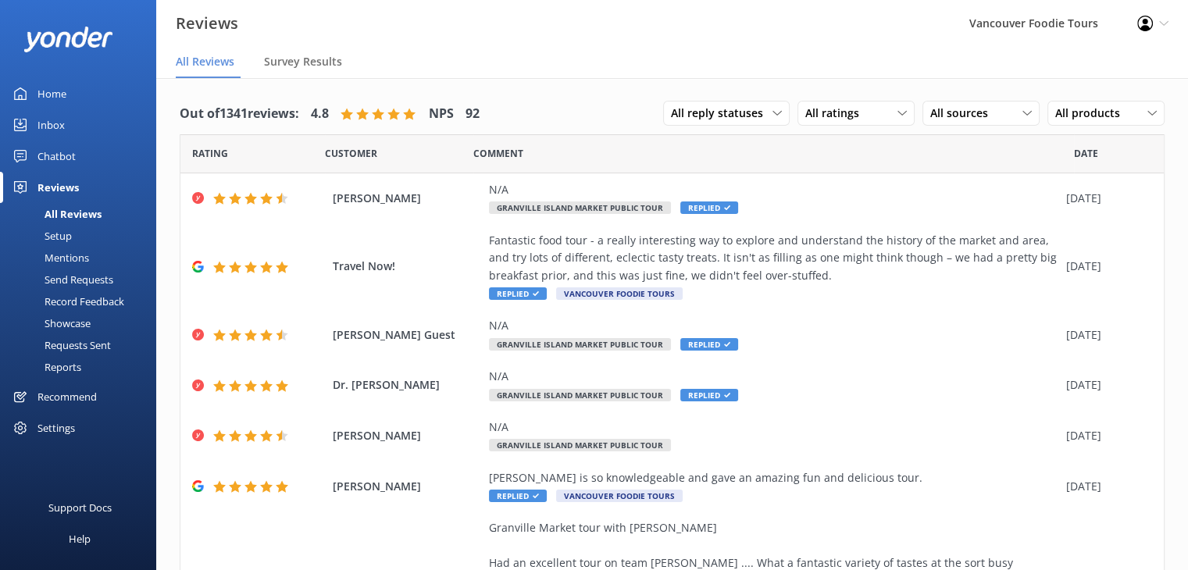
click at [93, 133] on link "Inbox" at bounding box center [78, 124] width 156 height 31
